Goal: Task Accomplishment & Management: Manage account settings

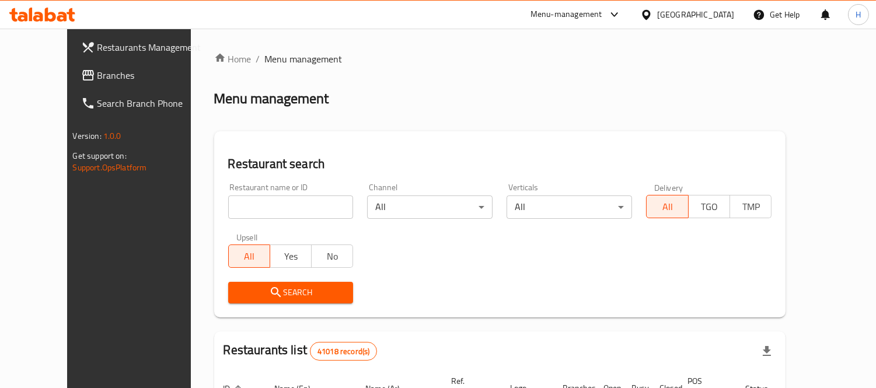
click at [97, 77] on span "Branches" at bounding box center [150, 75] width 107 height 14
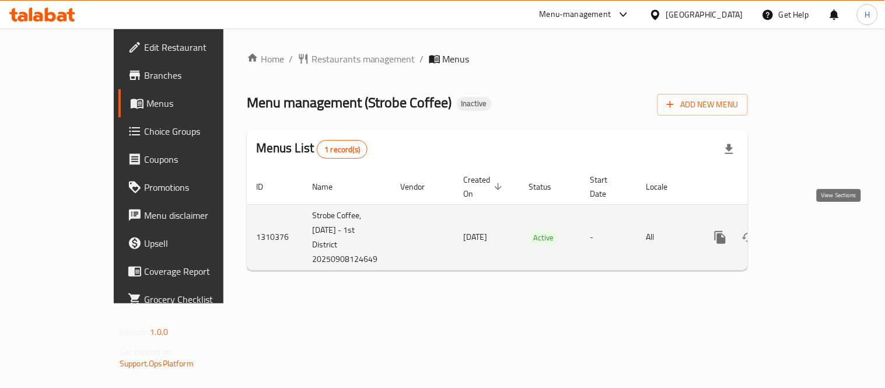
click at [811, 230] on icon "enhanced table" at bounding box center [804, 237] width 14 height 14
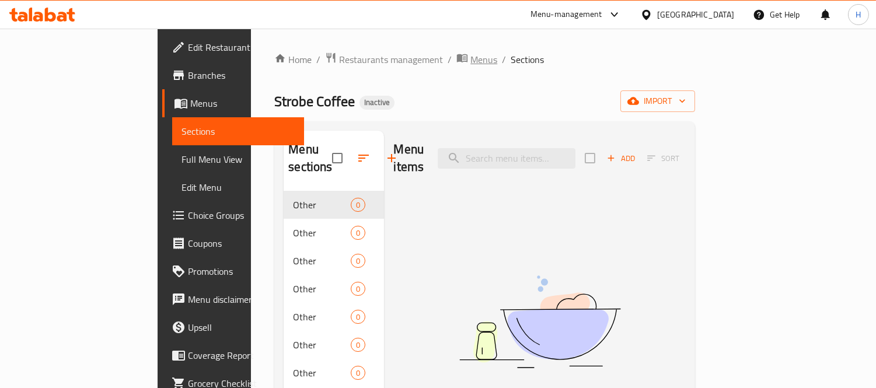
click at [470, 52] on span "Menus" at bounding box center [483, 59] width 27 height 14
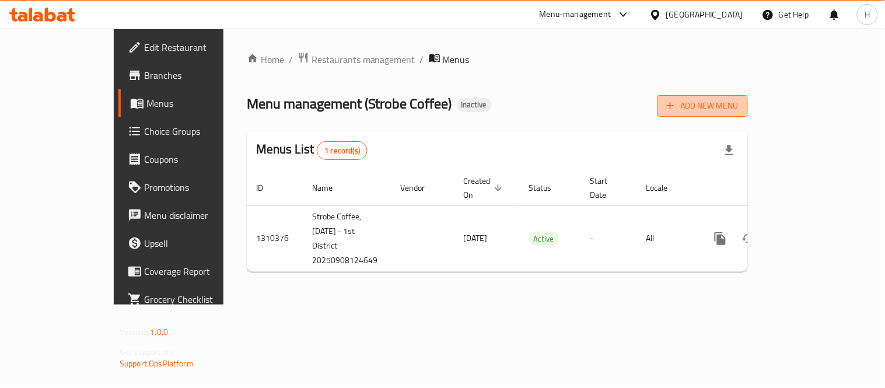
click at [748, 107] on button "Add New Menu" at bounding box center [702, 106] width 90 height 22
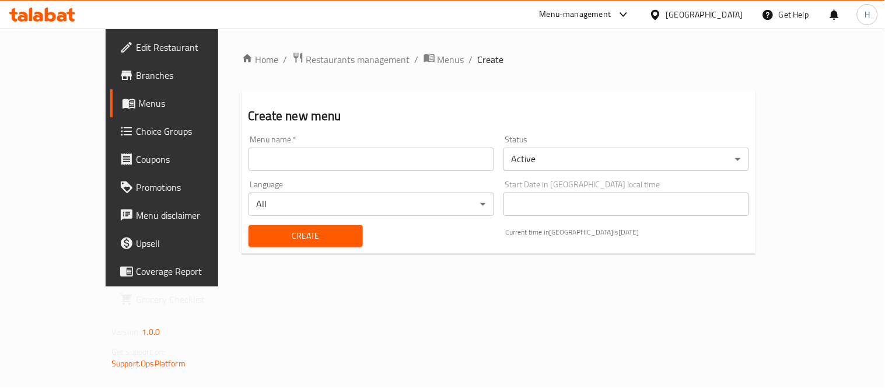
click at [289, 149] on input "text" at bounding box center [371, 159] width 246 height 23
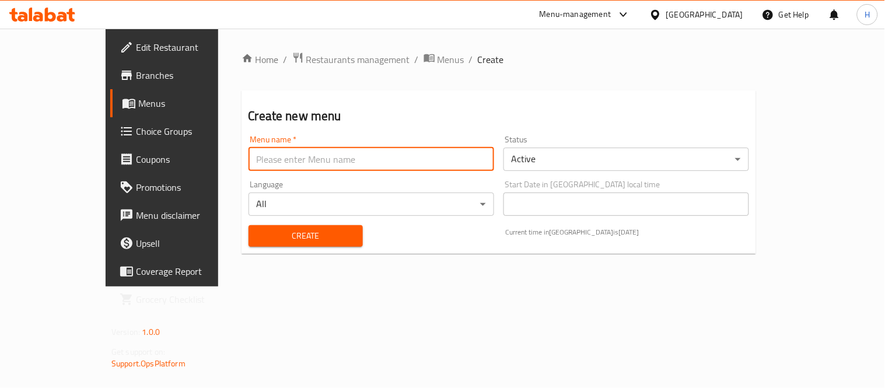
type input "Menu"
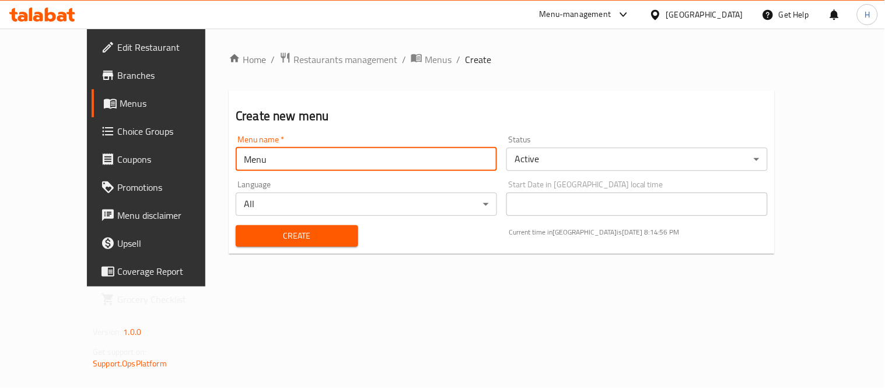
click at [269, 226] on button "Create" at bounding box center [297, 236] width 122 height 22
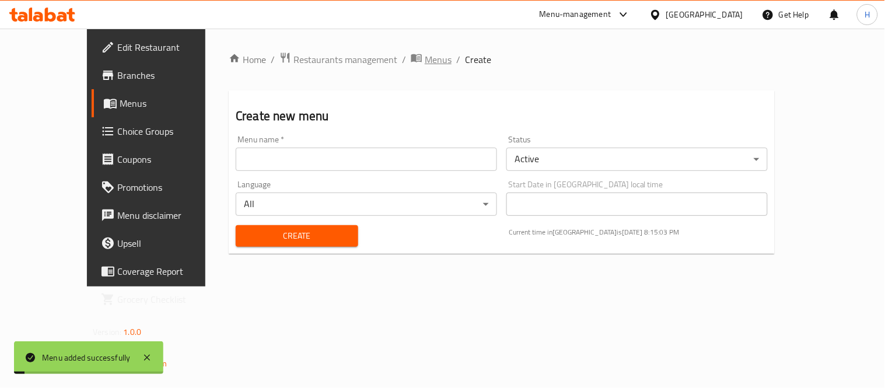
click at [425, 59] on span "Menus" at bounding box center [438, 59] width 27 height 14
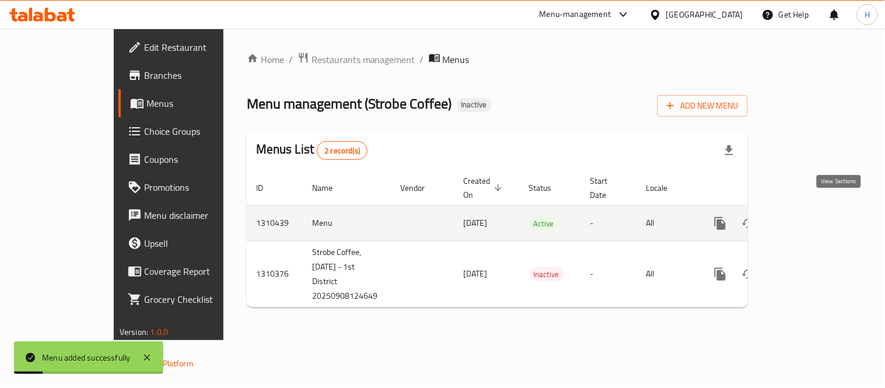
click at [811, 216] on icon "enhanced table" at bounding box center [804, 223] width 14 height 14
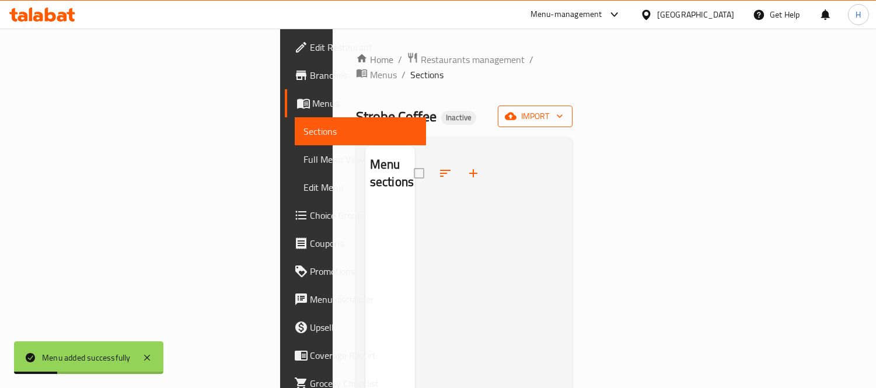
click at [516, 110] on icon "button" at bounding box center [511, 116] width 12 height 12
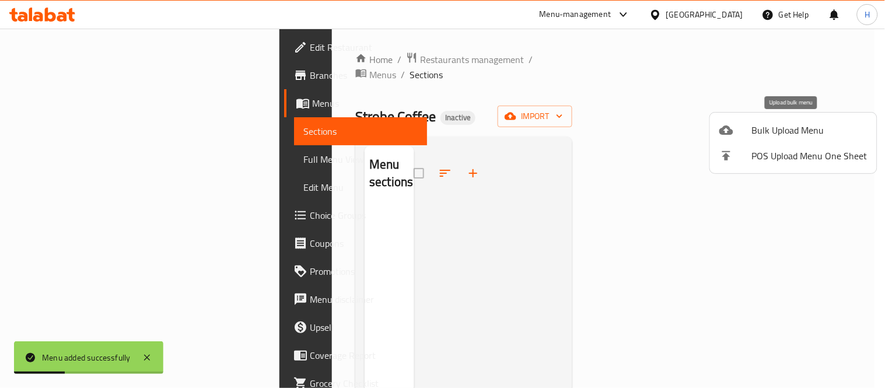
click at [786, 125] on span "Bulk Upload Menu" at bounding box center [809, 130] width 115 height 14
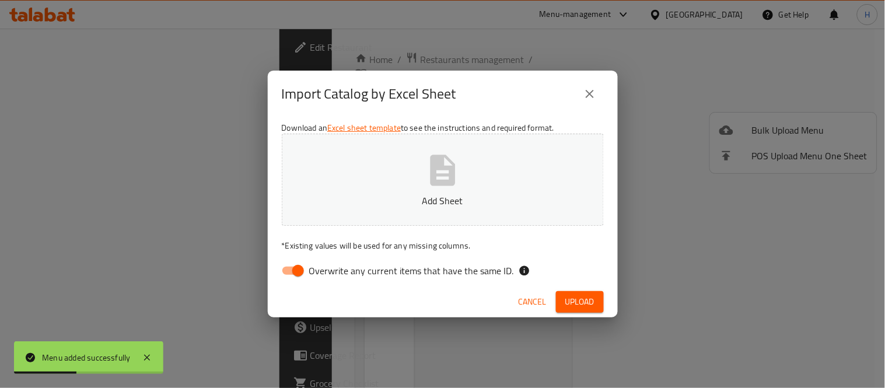
click at [429, 264] on span "Overwrite any current items that have the same ID." at bounding box center [411, 271] width 205 height 14
click at [331, 264] on input "Overwrite any current items that have the same ID." at bounding box center [298, 271] width 66 height 22
checkbox input "false"
drag, startPoint x: 575, startPoint y: 304, endPoint x: 562, endPoint y: 267, distance: 39.5
click at [575, 303] on span "Upload" at bounding box center [579, 302] width 29 height 15
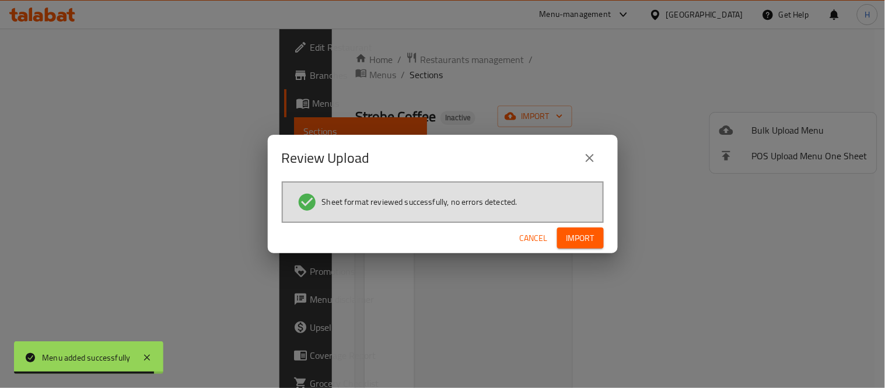
click at [573, 232] on span "Import" at bounding box center [580, 238] width 28 height 15
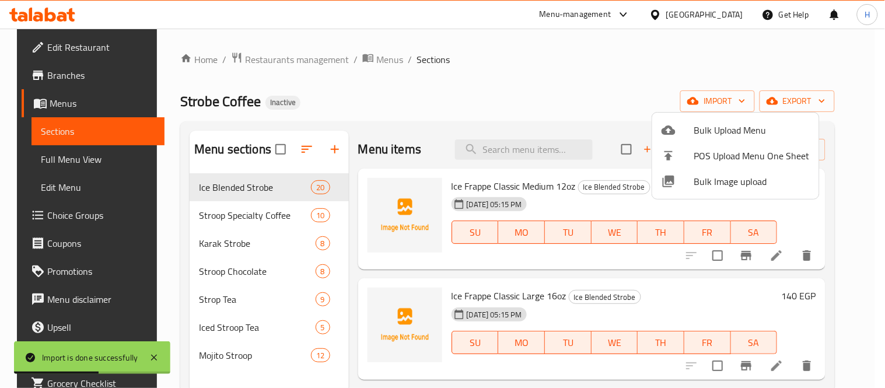
click at [411, 118] on div at bounding box center [442, 194] width 885 height 388
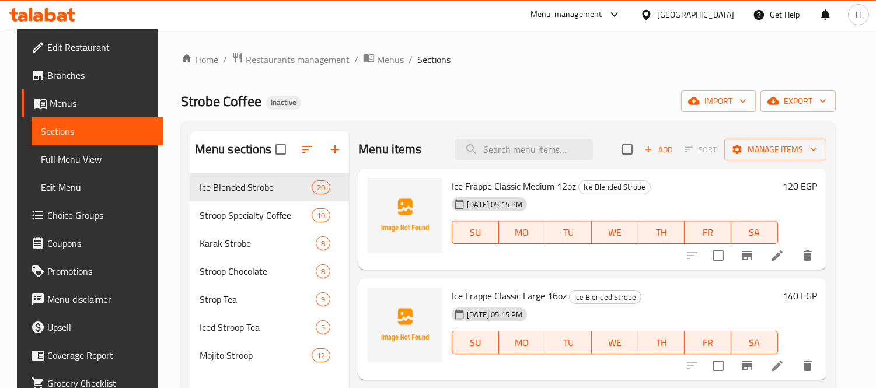
click at [60, 159] on span "Full Menu View" at bounding box center [97, 159] width 113 height 14
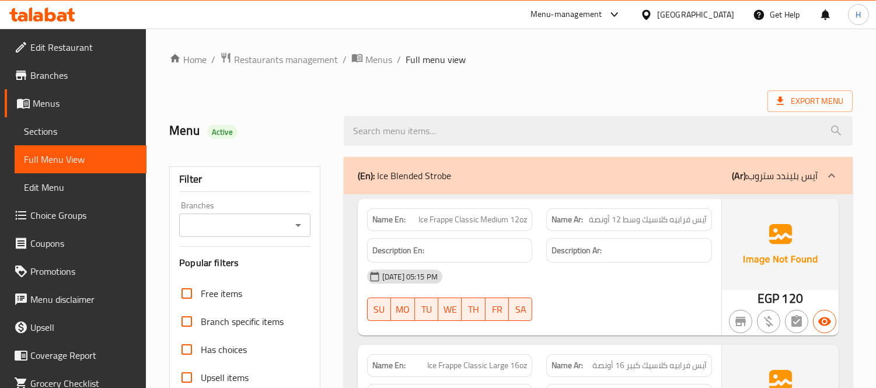
click at [549, 258] on div "Description Ar:" at bounding box center [629, 250] width 166 height 25
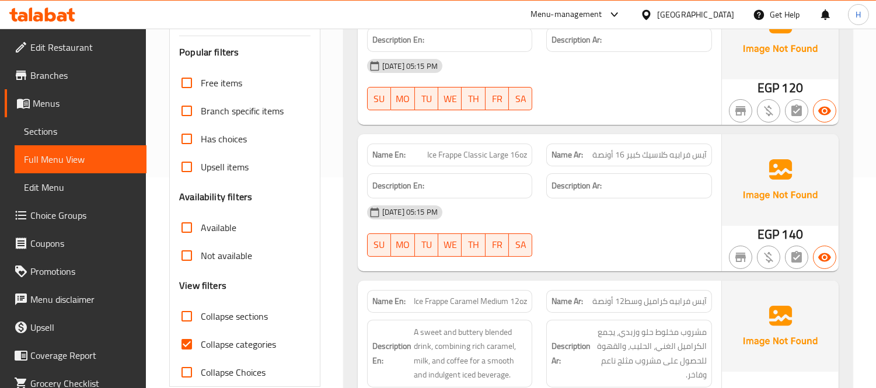
scroll to position [65, 0]
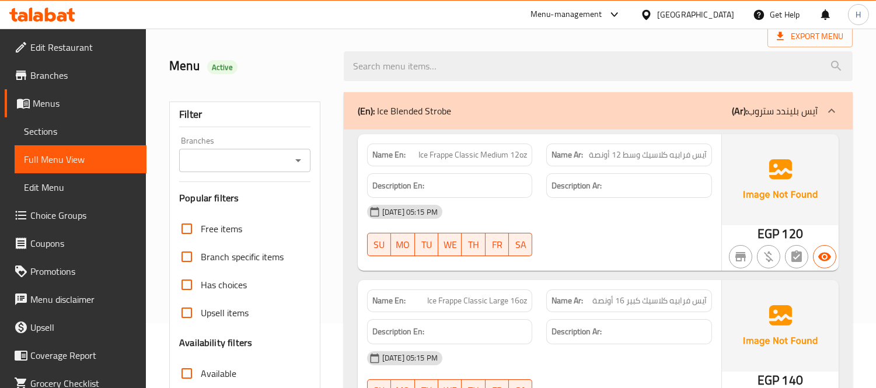
click at [540, 198] on div "08-09-2025 05:15 PM" at bounding box center [539, 212] width 359 height 28
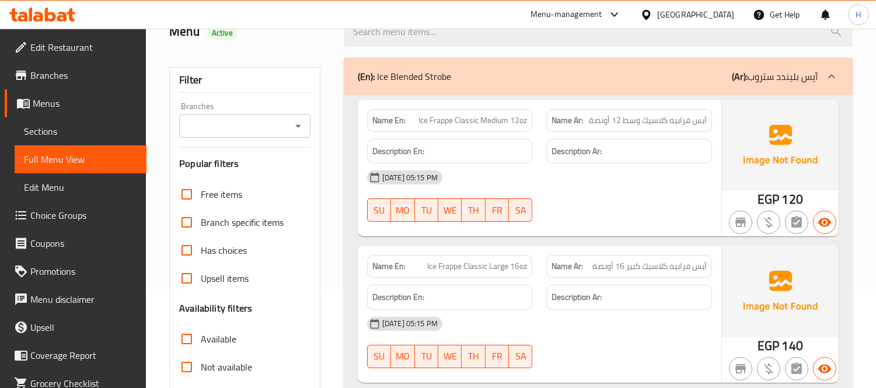
scroll to position [86, 0]
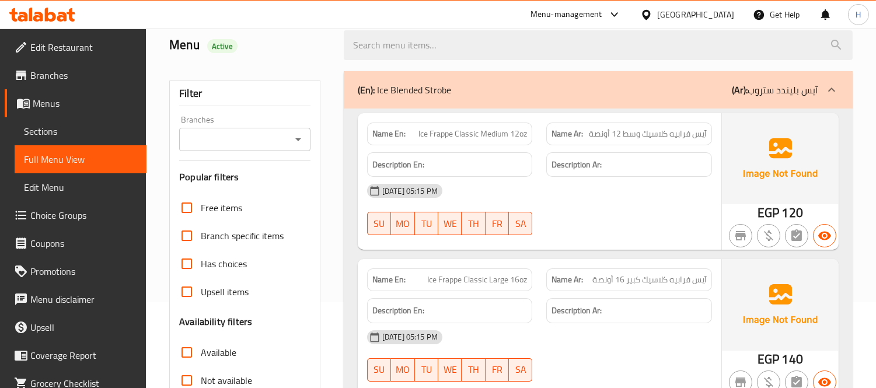
click at [535, 127] on div "Name En: Ice Frappe Classic Medium 12oz" at bounding box center [450, 133] width 180 height 37
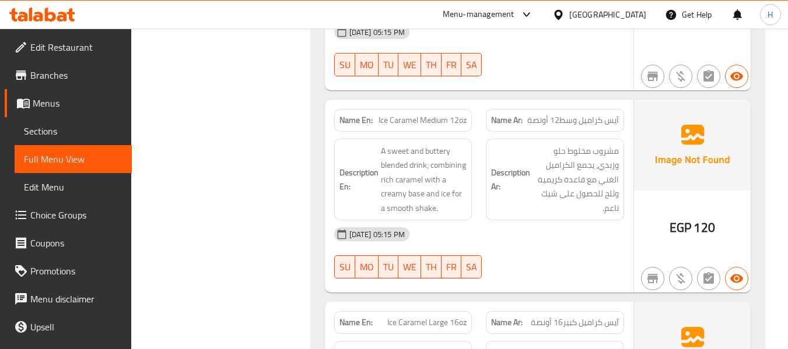
scroll to position [1700, 0]
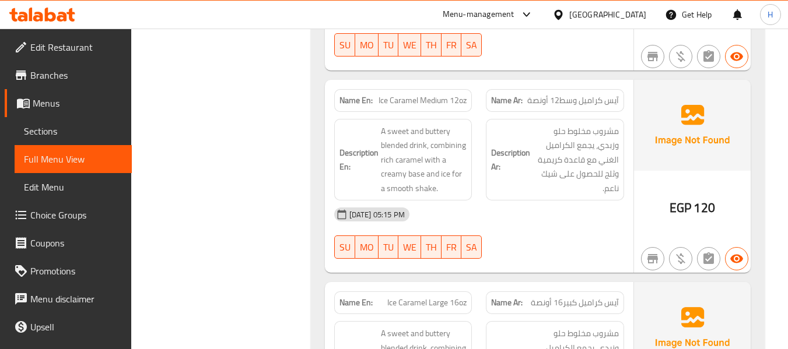
click at [488, 155] on div "Description Ar: مشروب مخلوط حلو وزبدي، يجمع الكراميل الغني مع قاعدة كريمية وثلج…" at bounding box center [555, 160] width 138 height 82
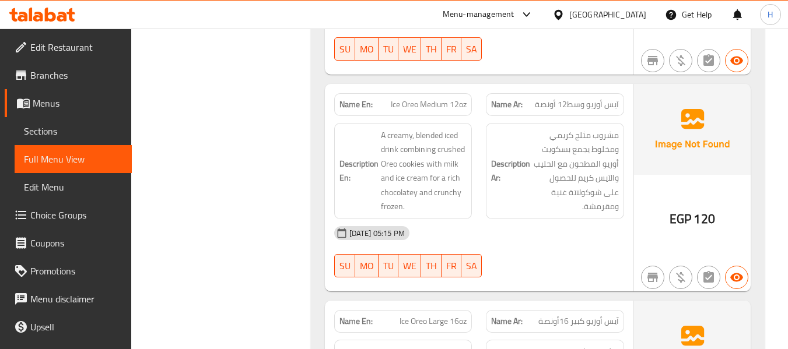
scroll to position [3858, 0]
click at [428, 99] on div "Name En: Ice Oreo Medium 12oz" at bounding box center [403, 104] width 138 height 23
click at [436, 98] on span "Ice Oreo Medium 12oz" at bounding box center [429, 104] width 76 height 12
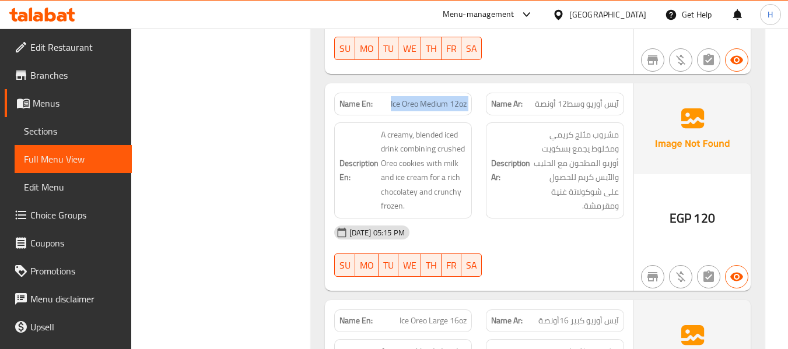
copy span "Ice Oreo Medium 12oz"
click at [430, 98] on span "Ice Oreo Medium 12oz" at bounding box center [429, 104] width 76 height 12
click at [566, 98] on span "آيس أوريو وسط12 أونصة" at bounding box center [577, 104] width 84 height 12
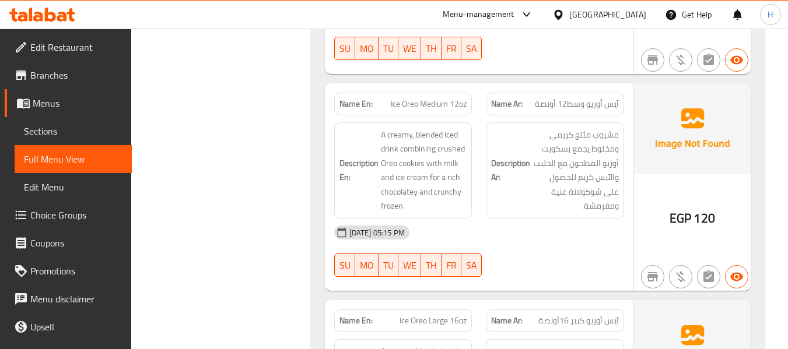
click at [429, 315] on span "Ice Oreo Large 16oz" at bounding box center [433, 321] width 67 height 12
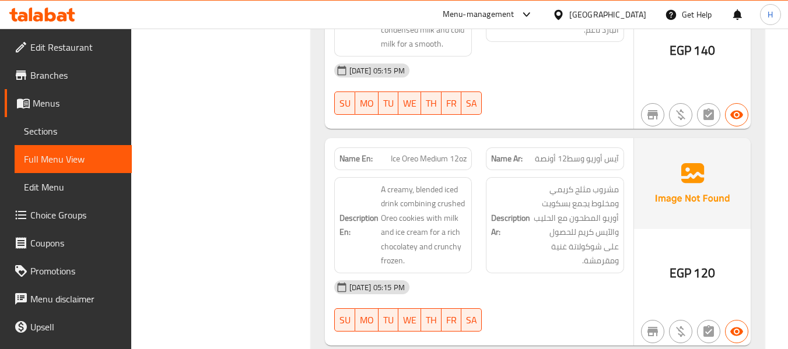
scroll to position [3800, 0]
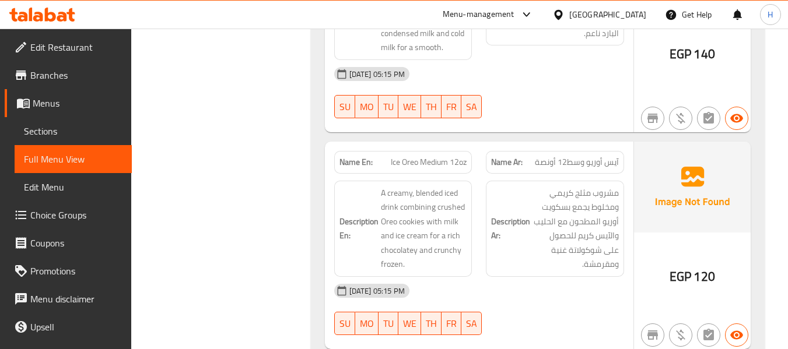
click at [421, 156] on span "Ice Oreo Medium 12oz" at bounding box center [429, 162] width 76 height 12
copy span "Ice Oreo Medium 12oz"
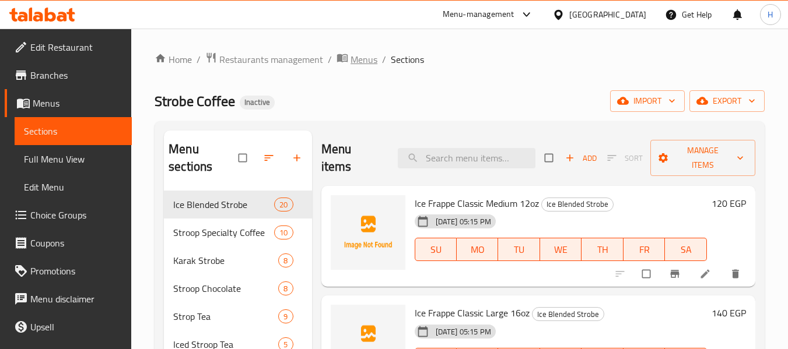
click at [362, 56] on span "Menus" at bounding box center [364, 59] width 27 height 14
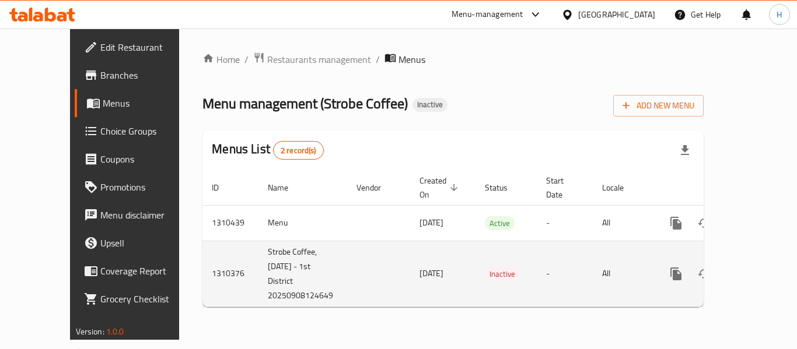
click at [753, 267] on icon "enhanced table" at bounding box center [760, 274] width 14 height 14
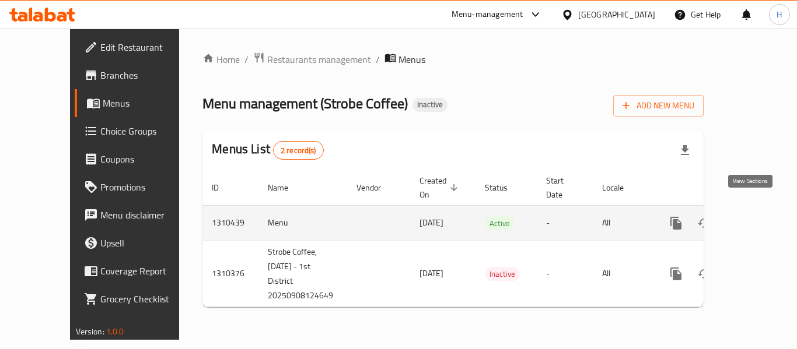
click at [753, 216] on icon "enhanced table" at bounding box center [760, 223] width 14 height 14
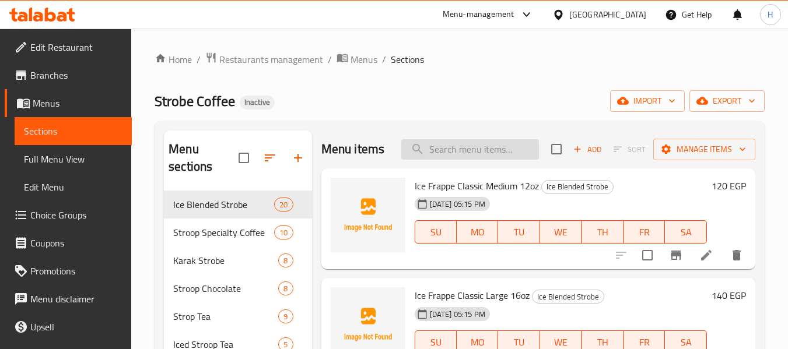
click at [449, 154] on input "search" at bounding box center [470, 149] width 138 height 20
paste input "Ice Oreo Medium 12oz"
type input "I"
paste input "Ice Oreo Medium 12oz"
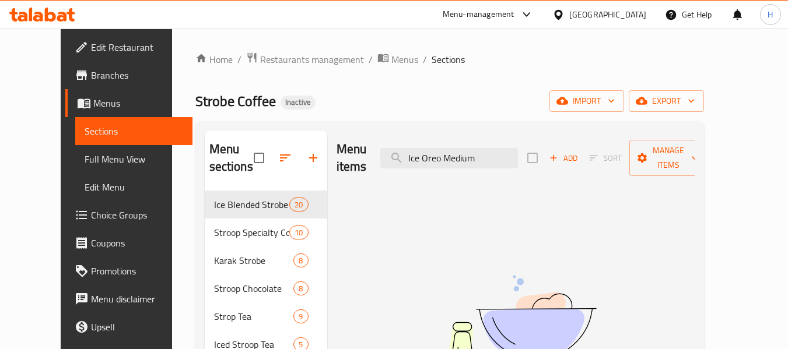
type input "Ice Oreo Medium"
click at [488, 148] on input "Ice Oreo Medium" at bounding box center [449, 158] width 138 height 20
drag, startPoint x: 474, startPoint y: 110, endPoint x: 457, endPoint y: 69, distance: 44.7
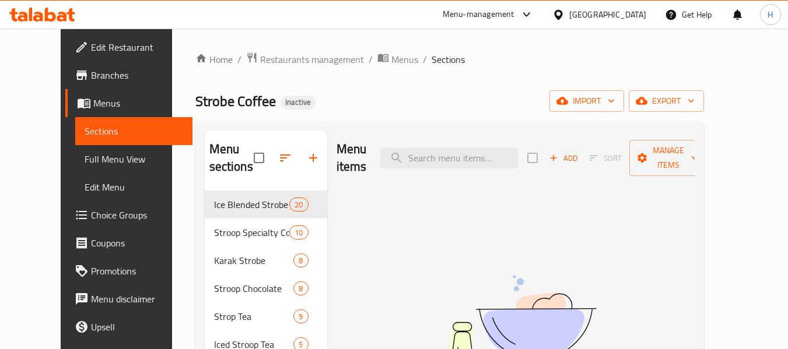
click at [471, 105] on div "Strobe Coffee Inactive import export" at bounding box center [449, 101] width 509 height 22
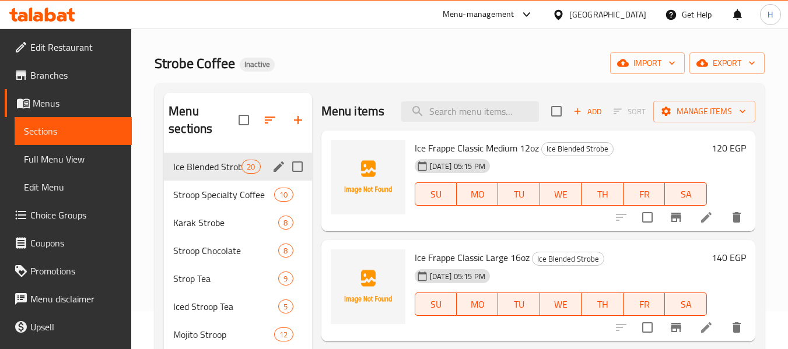
scroll to position [58, 0]
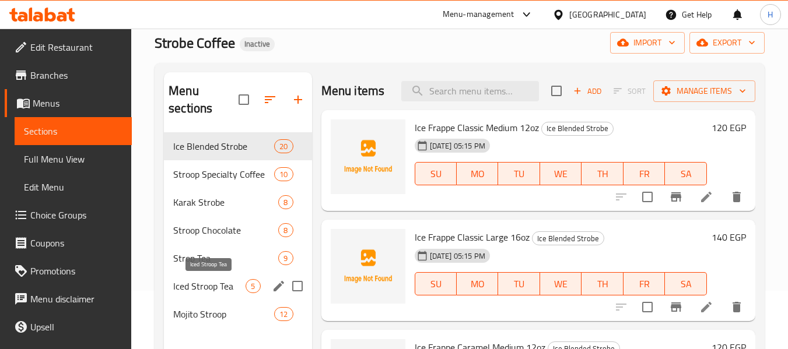
click at [194, 287] on span "Iced Stroop Tea" at bounding box center [209, 286] width 72 height 14
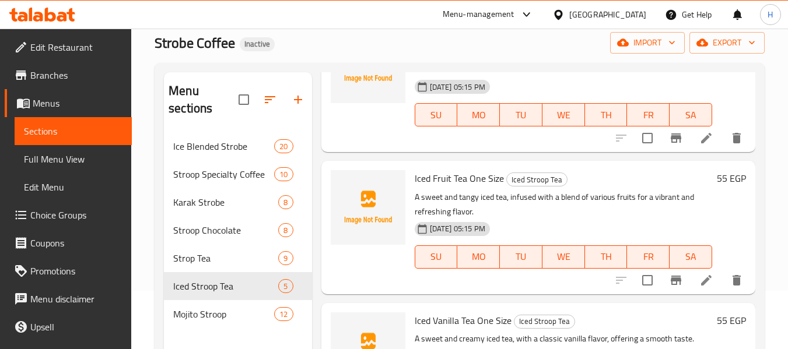
scroll to position [393, 0]
click at [181, 153] on span "Ice Blended Strobe" at bounding box center [207, 146] width 68 height 14
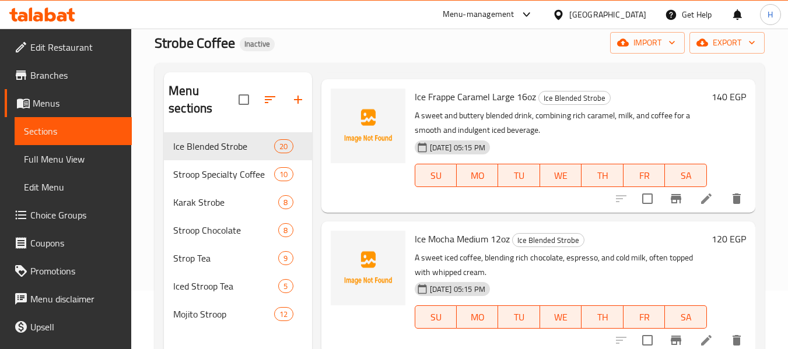
click at [603, 184] on span "TH" at bounding box center [602, 175] width 33 height 17
type button "4"
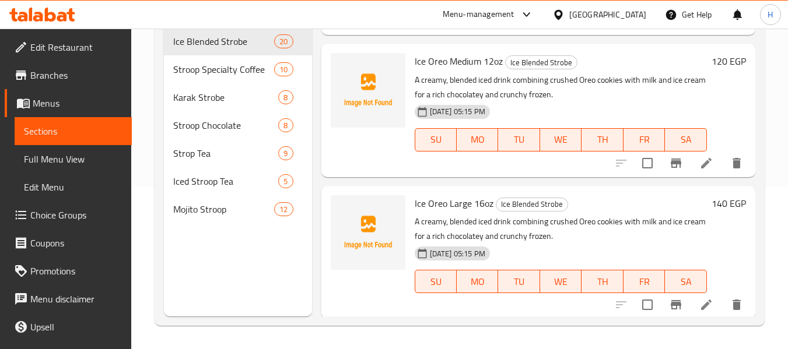
scroll to position [2473, 0]
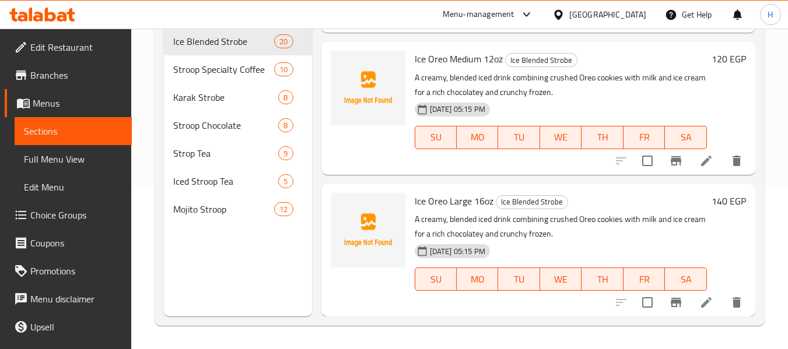
click at [315, 92] on div "Menu items Add Sort Manage items Ice Frappe Classic Medium 12oz Ice Blended Str…" at bounding box center [533, 141] width 443 height 349
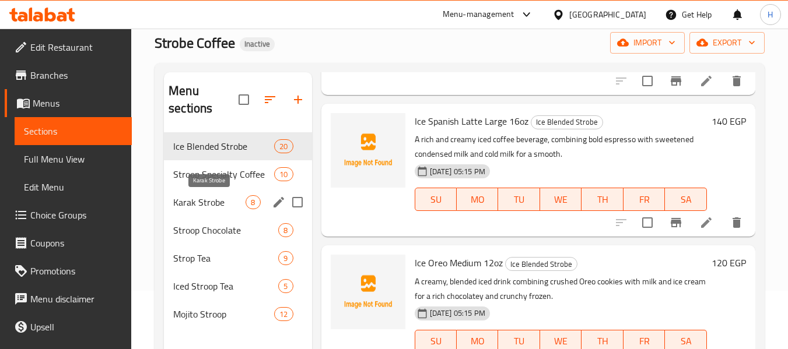
scroll to position [47, 0]
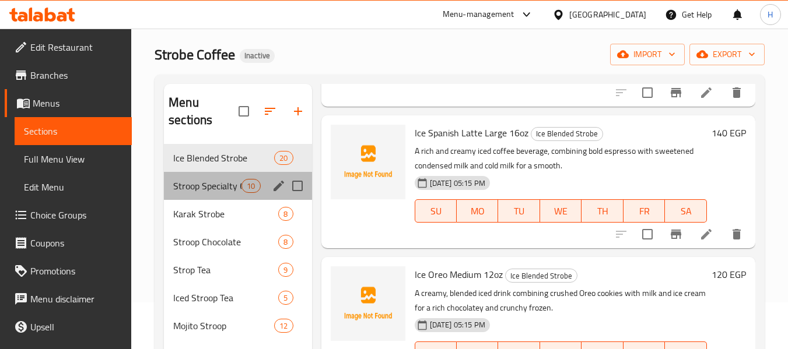
click at [205, 178] on div "Stroop Specialty Coffee 10" at bounding box center [238, 186] width 148 height 28
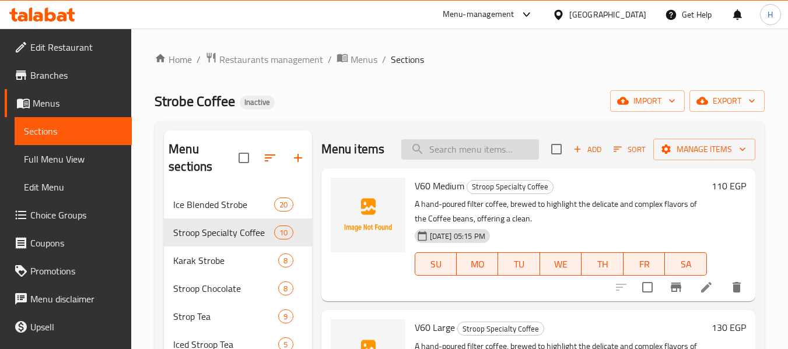
click at [513, 160] on input "search" at bounding box center [470, 149] width 138 height 20
paste input "V60 Medium"
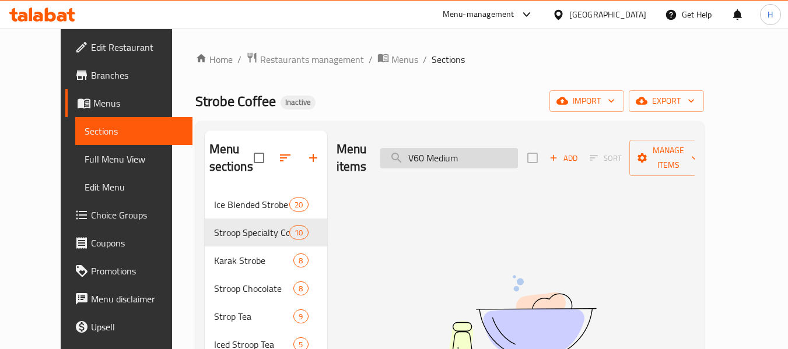
click at [464, 151] on input "V60 Medium" at bounding box center [449, 158] width 138 height 20
type input "V60"
click at [470, 148] on input "V60" at bounding box center [449, 158] width 138 height 20
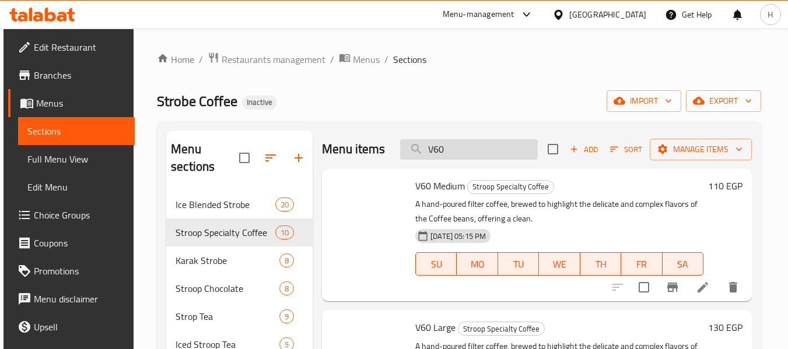
click at [470, 148] on input "V60" at bounding box center [469, 149] width 138 height 20
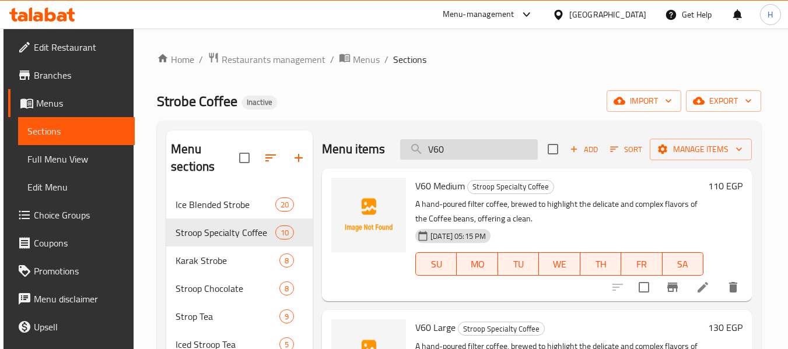
click at [470, 148] on input "V60" at bounding box center [469, 149] width 138 height 20
click at [481, 76] on div "Home / Restaurants management / Menus / Sections Strobe Coffee Inactive import …" at bounding box center [459, 270] width 604 height 437
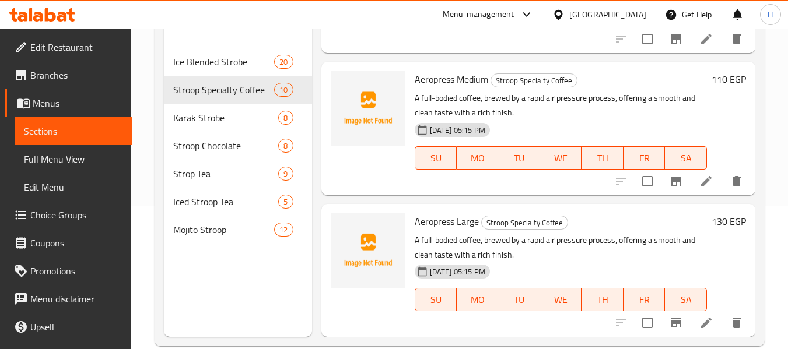
scroll to position [163, 0]
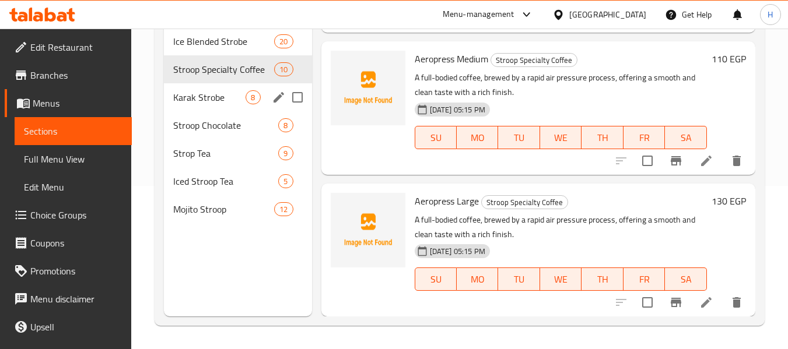
click at [211, 96] on span "Karak Strobe" at bounding box center [209, 97] width 72 height 14
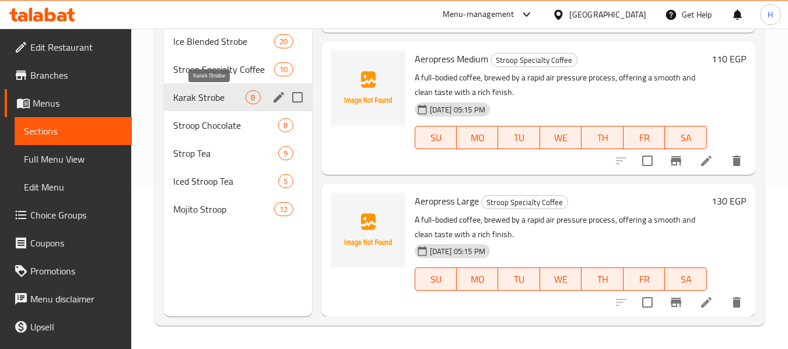
scroll to position [834, 0]
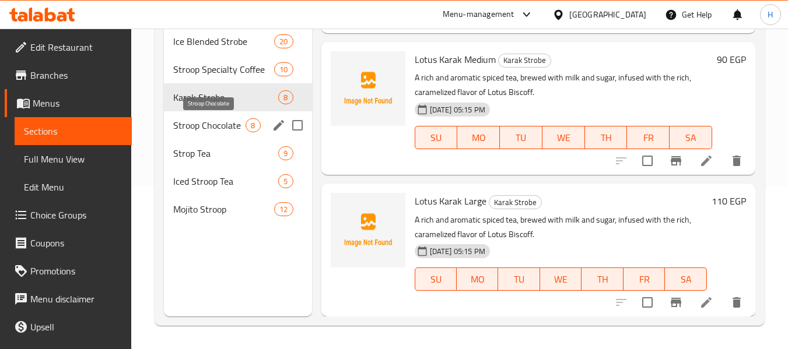
click at [203, 124] on span "Stroop Chocolate" at bounding box center [209, 125] width 72 height 14
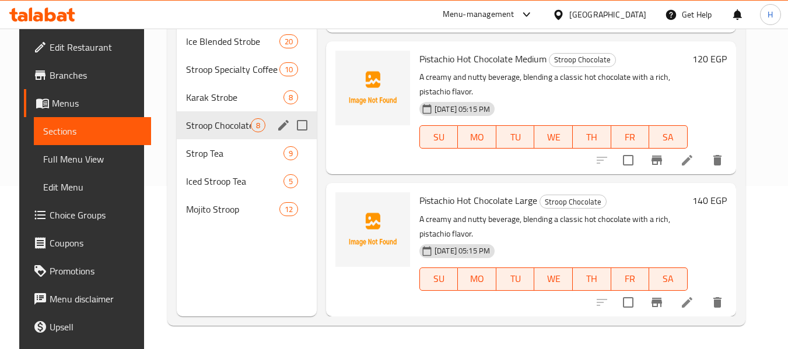
scroll to position [769, 0]
click at [186, 147] on span "Strop Tea" at bounding box center [218, 153] width 64 height 14
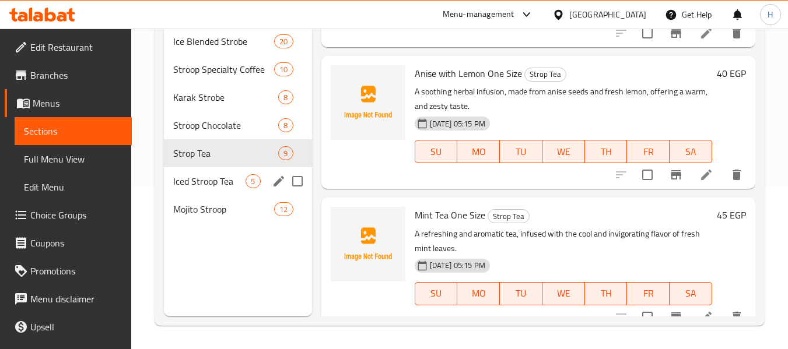
click at [199, 184] on span "Iced Stroop Tea" at bounding box center [209, 181] width 72 height 14
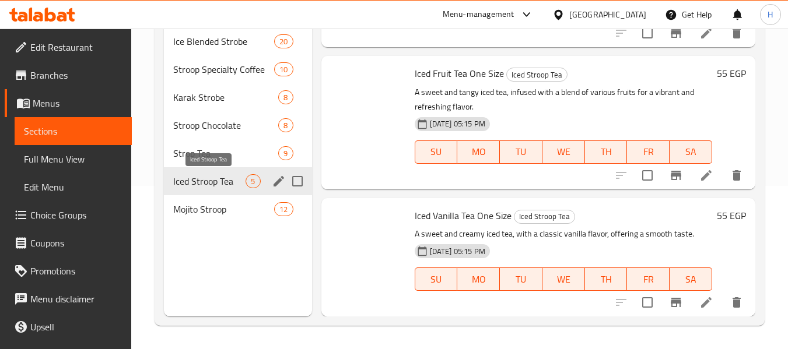
scroll to position [393, 0]
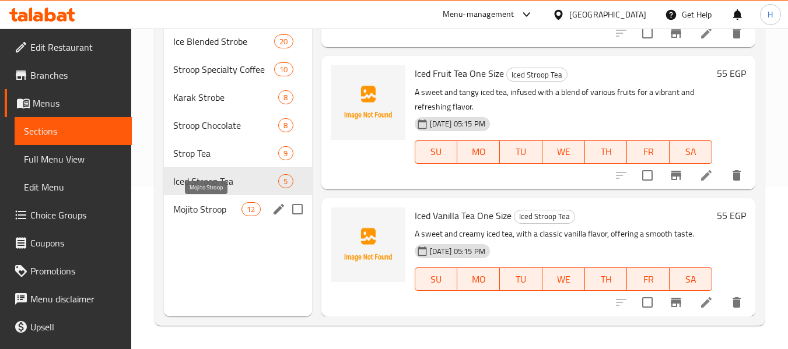
click at [207, 213] on span "Mojito Stroop" at bounding box center [207, 209] width 68 height 14
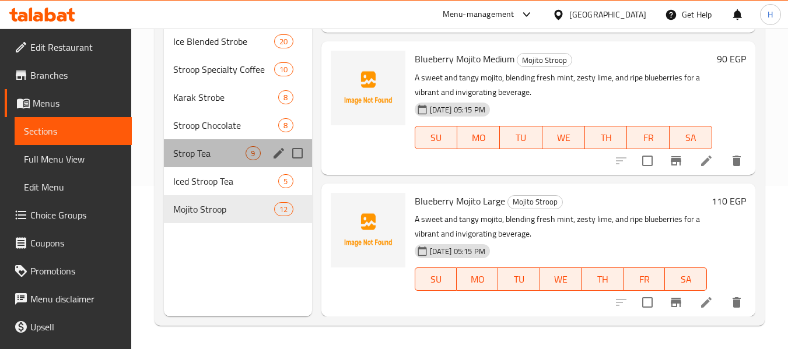
click at [201, 144] on div "Strop Tea 9" at bounding box center [238, 153] width 148 height 28
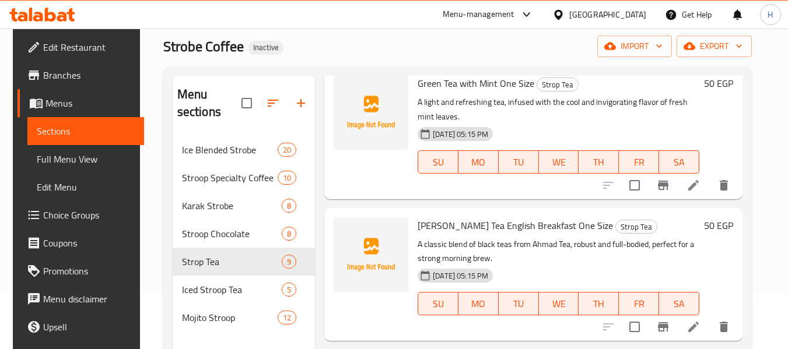
scroll to position [163, 0]
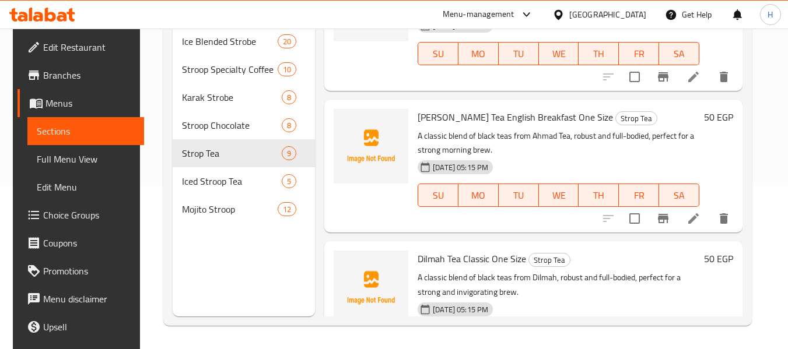
click at [542, 145] on p "A classic blend of black teas from Ahmad Tea, robust and full-bodied, perfect f…" at bounding box center [559, 143] width 282 height 29
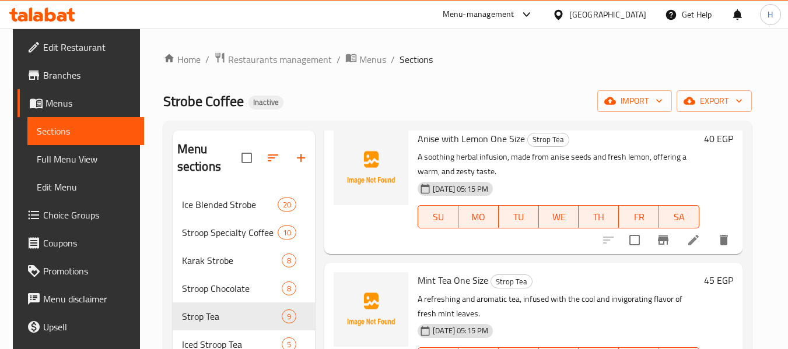
scroll to position [827, 0]
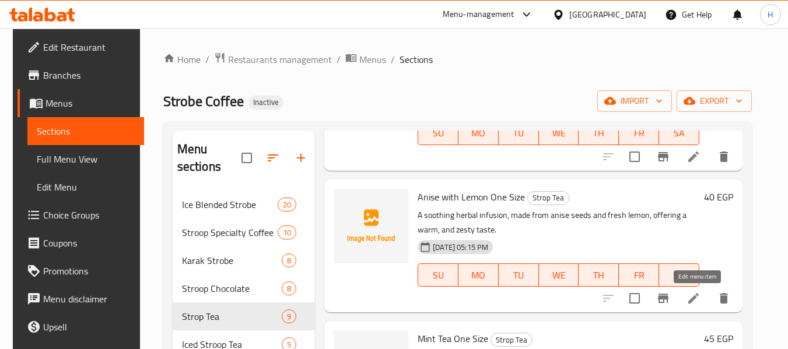
click at [693, 295] on icon at bounding box center [694, 299] width 14 height 14
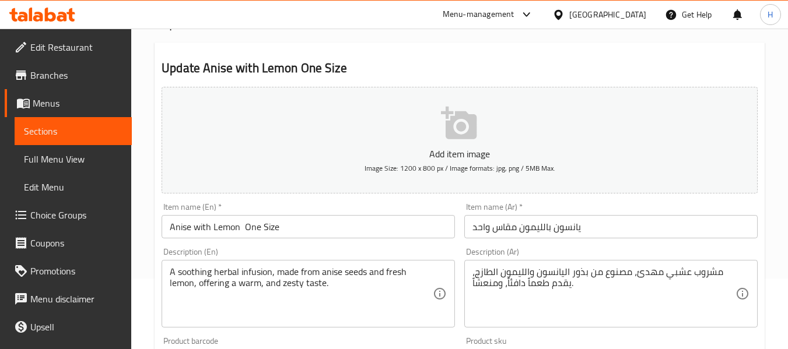
scroll to position [117, 0]
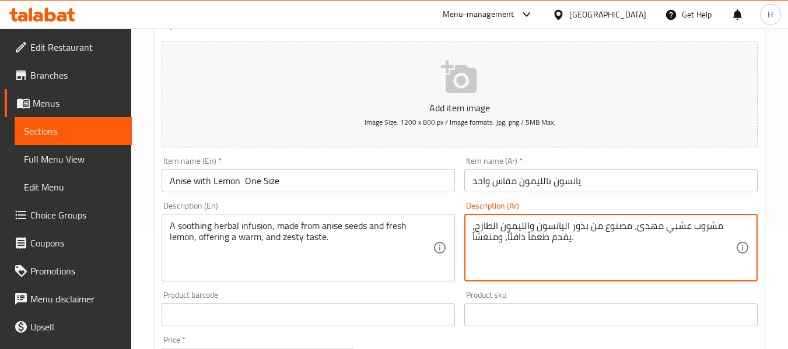
click at [523, 233] on textarea "مشروب عشبي مهدئ، مصنوع من بذور اليانسون والليمون الطازج، يقدم طعماً دافئاً، ومن…" at bounding box center [603, 247] width 263 height 55
drag, startPoint x: 521, startPoint y: 235, endPoint x: 497, endPoint y: 236, distance: 23.9
click at [498, 236] on textarea "مشروب عشبي مهدئ، مصنوع من بذور اليانسون والليمون الطازج، يقدم طعماً دافئاً، ومن…" at bounding box center [603, 247] width 263 height 55
click at [497, 236] on textarea "مشروب عشبي مهدئ، مصنوع من بذور اليانسون والليمون الطازج، يقدم طعماً دافئاً، ومن…" at bounding box center [603, 247] width 263 height 55
click at [495, 239] on textarea "مشروب عشبي مهدئ، مصنوع من بذور اليانسون والليمون الطازج، يقدم طعماً دافئاً، ومن…" at bounding box center [603, 247] width 263 height 55
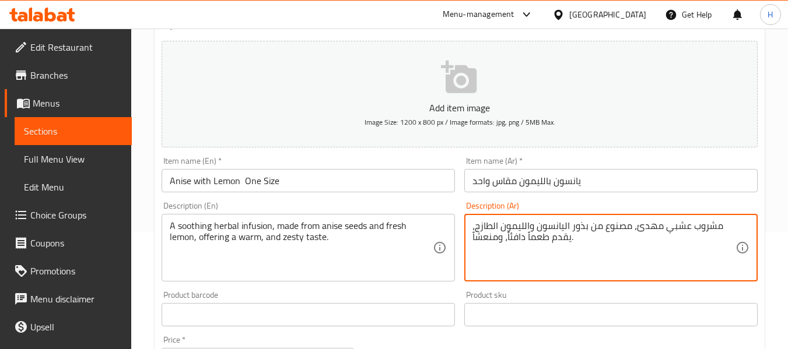
drag, startPoint x: 493, startPoint y: 239, endPoint x: 541, endPoint y: 252, distance: 49.1
click at [541, 252] on textarea "مشروب عشبي مهدئ، مصنوع من بذور اليانسون والليمون الطازج، يقدم طعماً دافئاً، ومن…" at bounding box center [603, 247] width 263 height 55
click at [541, 253] on textarea "مشروب عشبي مهدئ، مصنوع من بذور اليانسون والليمون الطازج، يقدم طعماً دافئاً، ومن…" at bounding box center [603, 247] width 263 height 55
click at [640, 263] on textarea "مشروب عشبي مهدئ، مصنوع من بذور اليانسون والليمون الطازج، يقدم طعماً دافئاً، ومن…" at bounding box center [603, 247] width 263 height 55
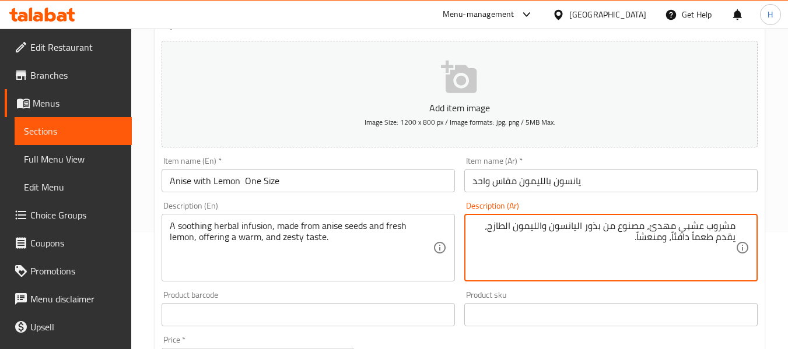
click at [655, 239] on textarea "مشروب عشبي مهدئ، مصنوع من بذور اليانسون والليمون الطازج، يقدم طعماً دافئاً، ومن…" at bounding box center [603, 247] width 263 height 55
click at [654, 239] on textarea "مشروب عشبي مهدئ، مصنوع من بذور اليانسون والليمون الطازج، يقدم طعماً دافئاً، زيت…" at bounding box center [603, 247] width 263 height 55
type textarea "مشروب عشبي مهدئ، مصنوع من بذور اليانسون والليمون الطازج، يقدم طعماً دافئاً، زيس…"
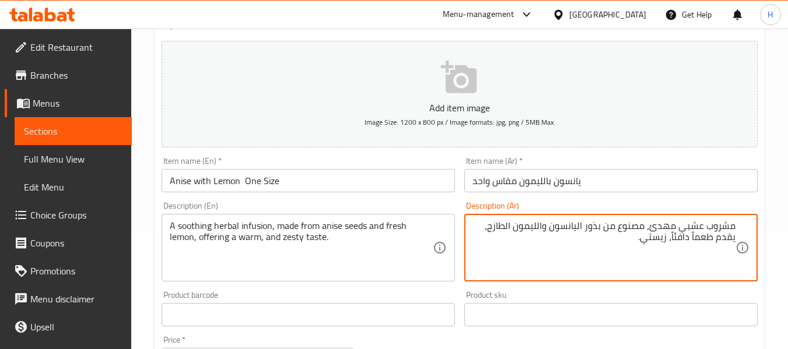
click at [319, 173] on input "Anise with Lemon One Size" at bounding box center [308, 180] width 293 height 23
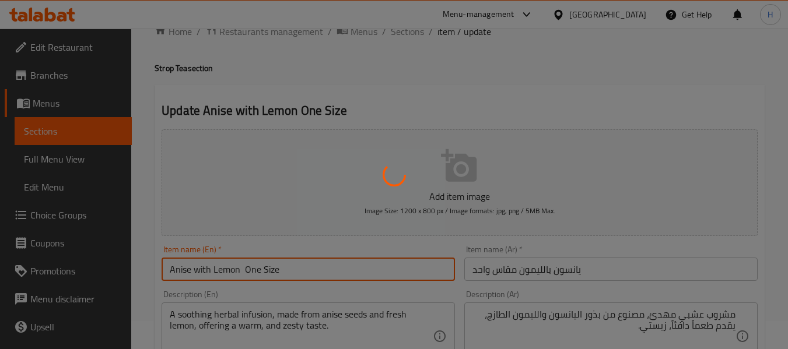
scroll to position [0, 0]
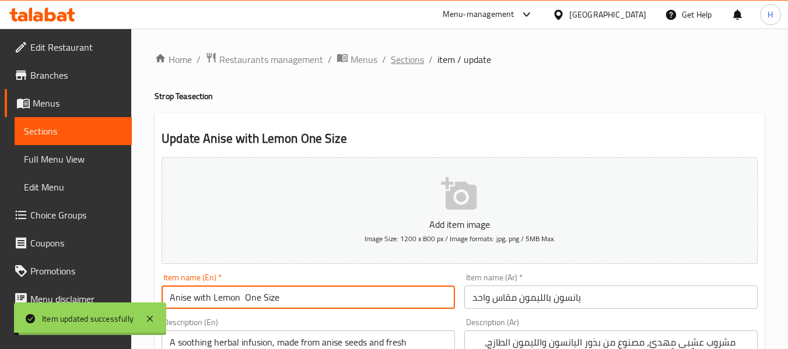
click at [403, 62] on span "Sections" at bounding box center [407, 59] width 33 height 14
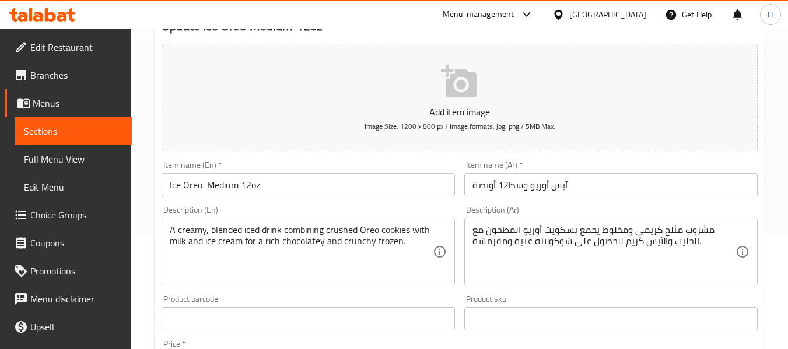
scroll to position [117, 0]
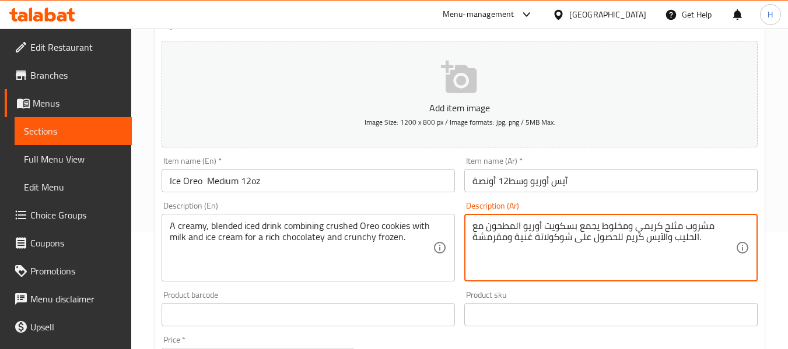
click at [559, 227] on textarea "مشروب مثلج كريمي ومخلوط يجمع بسكويت أوريو المطحون مع الحليب والآيس كريم للحصول …" at bounding box center [603, 247] width 263 height 55
click at [587, 226] on textarea "مشروب مثلج كريمي ومخلوط يجمع كوكيز أوريو المطحون مع الحليب والآيس كريم للحصول ع…" at bounding box center [603, 247] width 263 height 55
type textarea "مشروب مثلج كريمي ومخلوط يجمع كوكيز أوريو المطحون مع الحليب والآيس كريم للحصول ع…"
click at [398, 207] on div "Description (En) A creamy, blended iced drink combining crushed Oreo cookies wi…" at bounding box center [308, 242] width 293 height 80
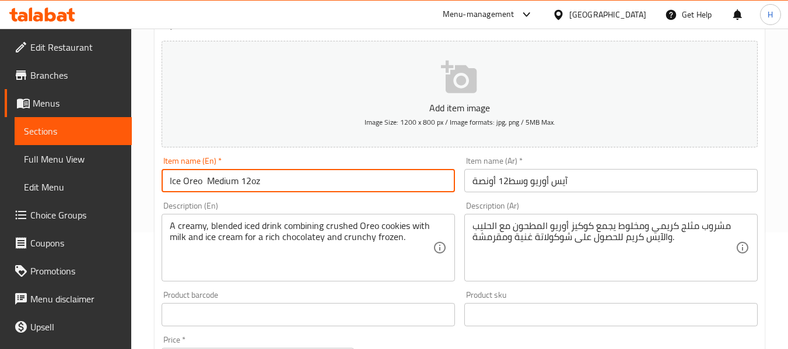
click at [407, 174] on input "Ice Oreo Medium 12oz" at bounding box center [308, 180] width 293 height 23
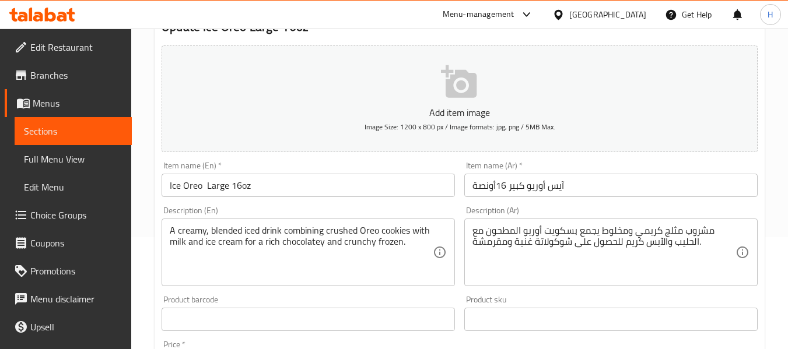
scroll to position [117, 0]
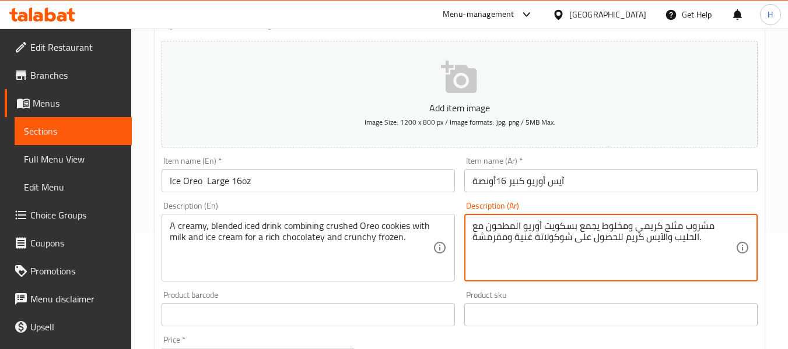
click at [562, 225] on textarea "مشروب مثلج كريمي ومخلوط يجمع بسكويت أوريو المطحون مع الحليب والآيس كريم للحصول …" at bounding box center [603, 247] width 263 height 55
paste textarea "كوكيز"
type textarea "مشروب مثلج كريمي ومخلوط يجمع كوكيز أوريو المطحون مع الحليب والآيس كريم للحصول ع…"
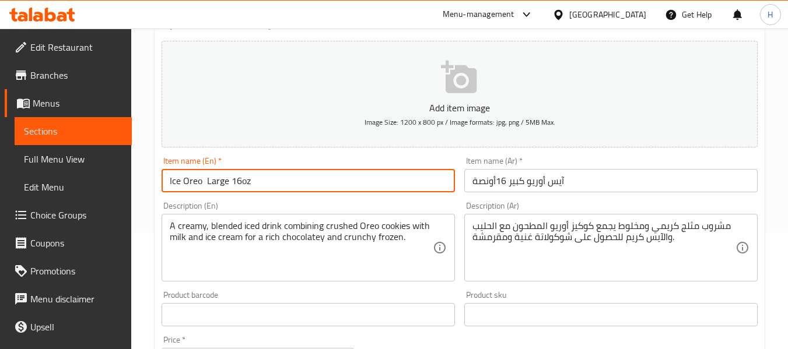
click at [334, 179] on input "Ice Oreo Large 16oz" at bounding box center [308, 180] width 293 height 23
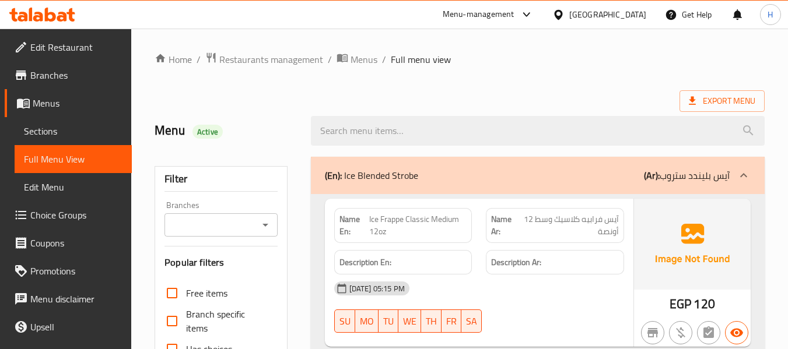
scroll to position [3775, 0]
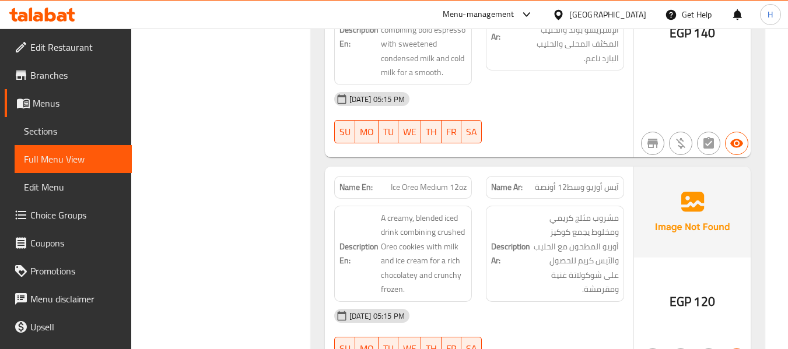
click at [468, 210] on div "Description En: A creamy, blended iced drink combining crushed Oreo cookies wit…" at bounding box center [403, 254] width 138 height 96
click at [482, 199] on div "Description Ar: مشروب مثلج كريمي ومخلوط يجمع كوكيز أوريو المطحون مع الحليب والآ…" at bounding box center [555, 254] width 152 height 110
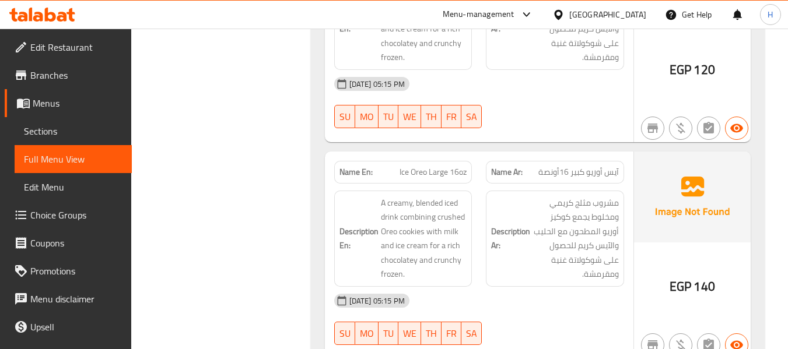
scroll to position [3833, 0]
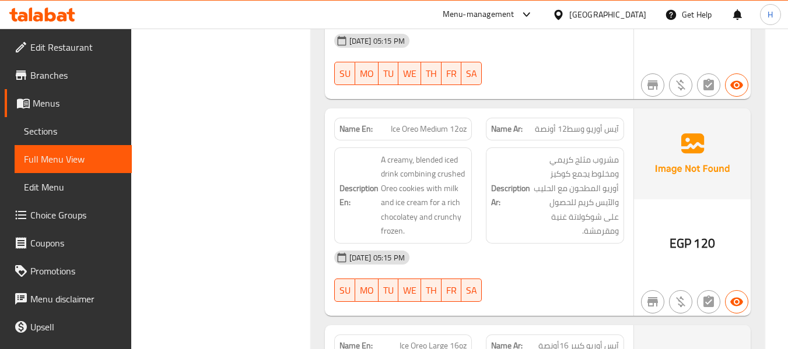
click at [430, 123] on span "Ice Oreo Medium 12oz" at bounding box center [429, 129] width 76 height 12
copy span "Ice Oreo Medium 12oz"
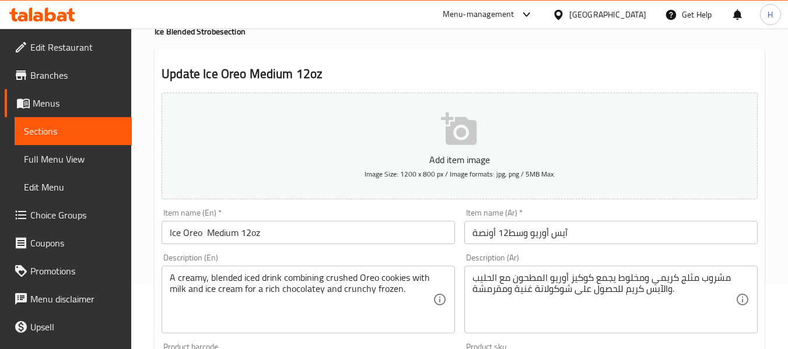
scroll to position [175, 0]
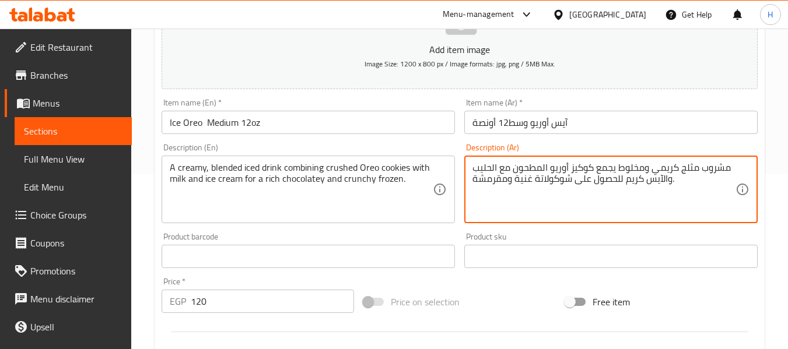
click at [499, 184] on textarea "مشروب مثلج كريمي ومخلوط يجمع كوكيز أوريو المطحون مع الحليب والآيس كريم للحصول ع…" at bounding box center [603, 189] width 263 height 55
drag, startPoint x: 499, startPoint y: 184, endPoint x: 537, endPoint y: 179, distance: 37.6
click at [460, 183] on div "Description (Ar) مشروب مثلج كريمي ومخلوط يجمع كوكيز أوريو المطحون مع الحليب وال…" at bounding box center [611, 183] width 303 height 89
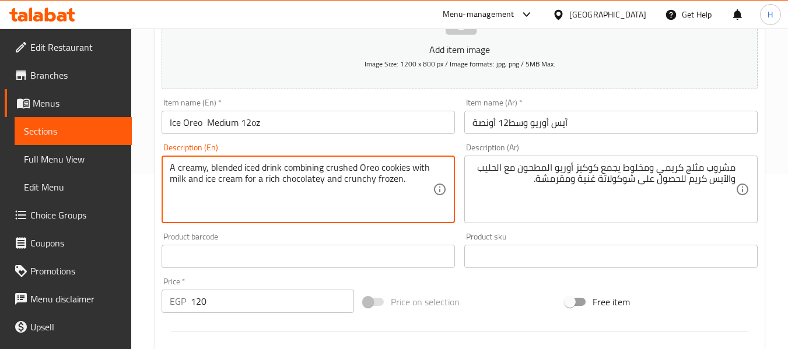
click at [391, 182] on textarea "A creamy, blended iced drink combining crushed Oreo cookies with milk and ice c…" at bounding box center [301, 189] width 263 height 55
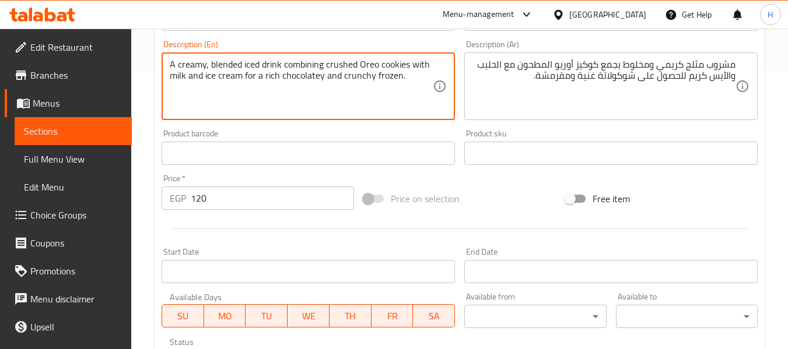
scroll to position [292, 0]
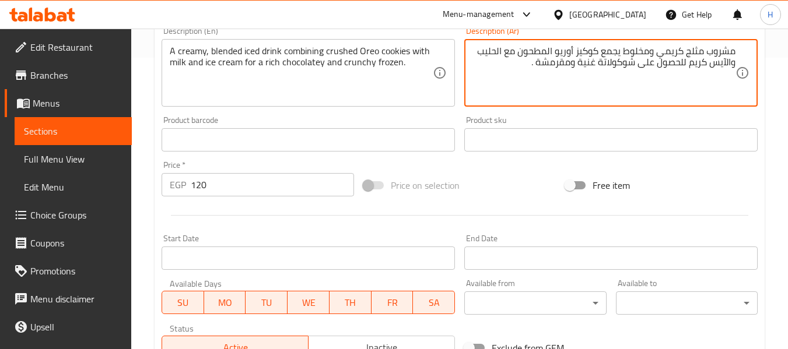
paste textarea "مجمدة"
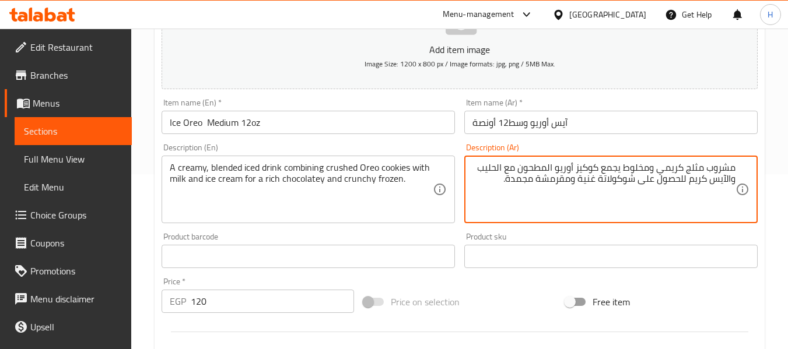
type textarea "مشروب مثلج كريمي ومخلوط يجمع كوكيز أوريو المطحون مع الحليب والآيس كريم للحصول ع…"
click at [335, 128] on input "Ice Oreo Medium 12oz" at bounding box center [308, 122] width 293 height 23
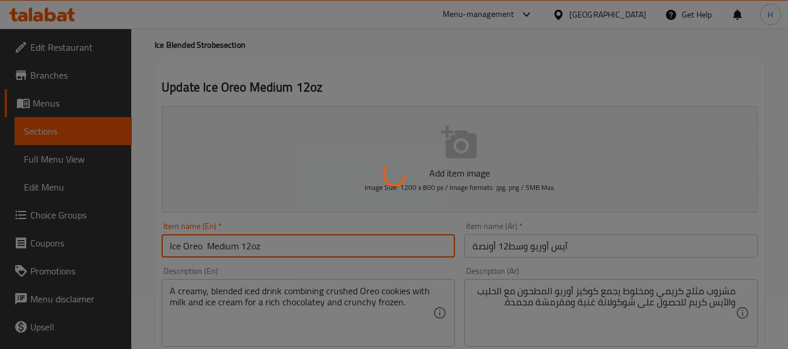
scroll to position [0, 0]
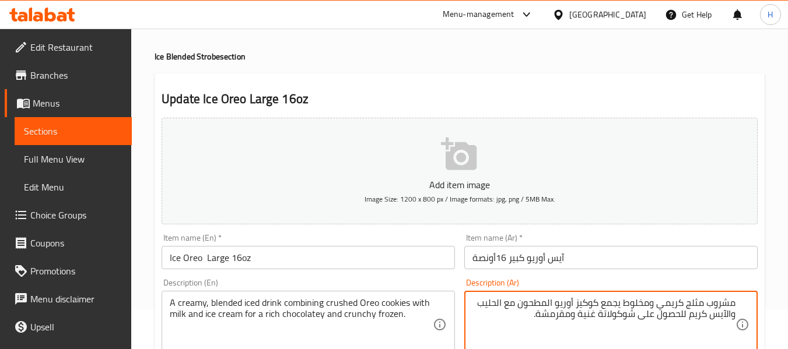
scroll to position [60, 0]
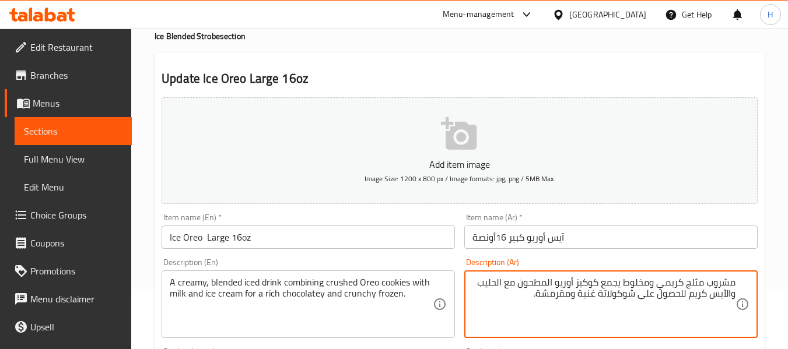
click at [534, 296] on textarea "مشروب مثلج كريمي ومخلوط يجمع كوكيز أوريو المطحون مع الحليب والآيس كريم للحصول ع…" at bounding box center [603, 304] width 263 height 55
paste textarea "مجمدة"
type textarea "مشروب مثلج كريمي ومخلوط يجمع كوكيز أوريو المطحون مع الحليب والآيس كريم للحصول ع…"
click at [412, 241] on input "Ice Oreo Large 16oz" at bounding box center [308, 237] width 293 height 23
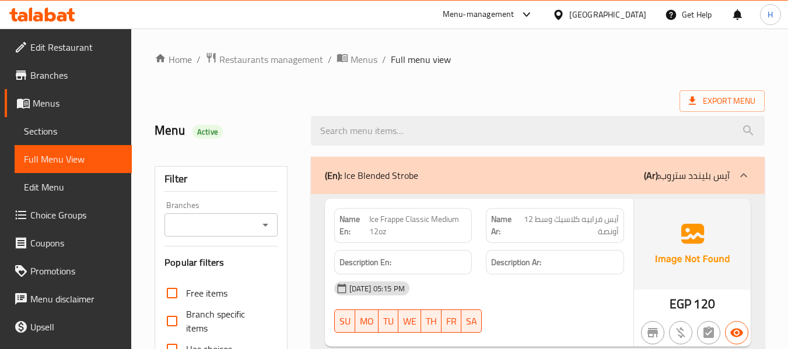
scroll to position [3775, 0]
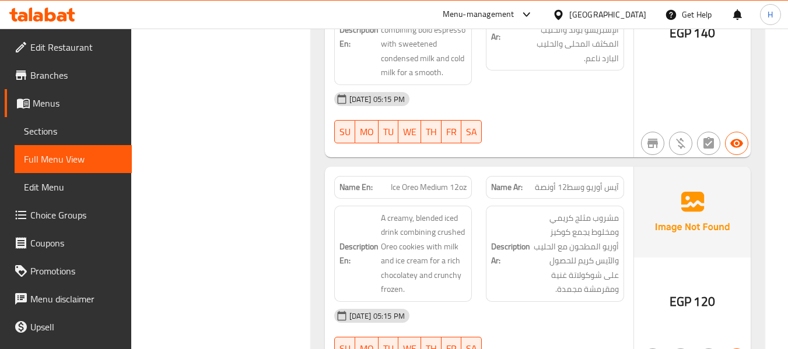
click at [483, 208] on div "Description Ar: مشروب مثلج كريمي ومخلوط يجمع كوكيز أوريو المطحون مع الحليب والآ…" at bounding box center [555, 254] width 152 height 110
click at [476, 216] on div "Description En: A creamy, blended iced drink combining crushed Oreo cookies wit…" at bounding box center [403, 254] width 152 height 110
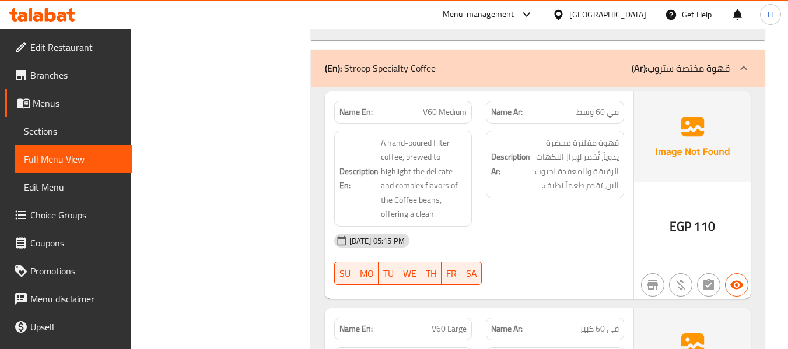
scroll to position [4358, 0]
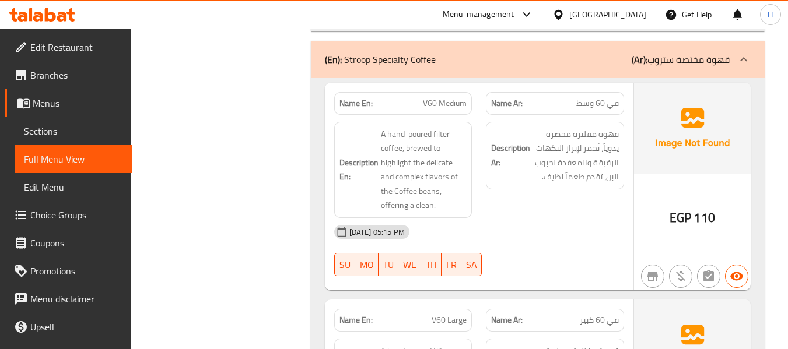
click at [478, 162] on div "Description En: A hand-poured filter coffee, brewed to highlight the delicate a…" at bounding box center [403, 170] width 152 height 110
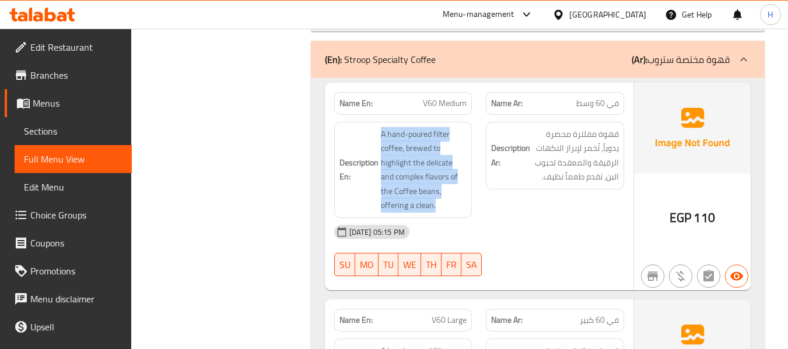
click at [478, 162] on div "Description En: A hand-poured filter coffee, brewed to highlight the delicate a…" at bounding box center [403, 170] width 152 height 110
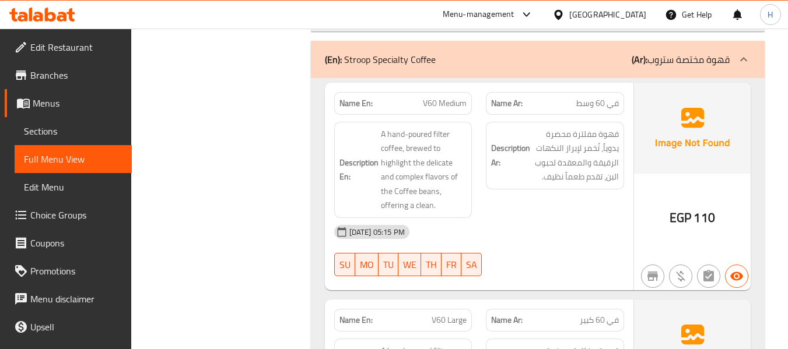
click at [496, 218] on div "[DATE] 05:15 PM" at bounding box center [479, 232] width 304 height 28
click at [457, 97] on span "V60 Medium" at bounding box center [445, 103] width 44 height 12
copy span "V60 Medium"
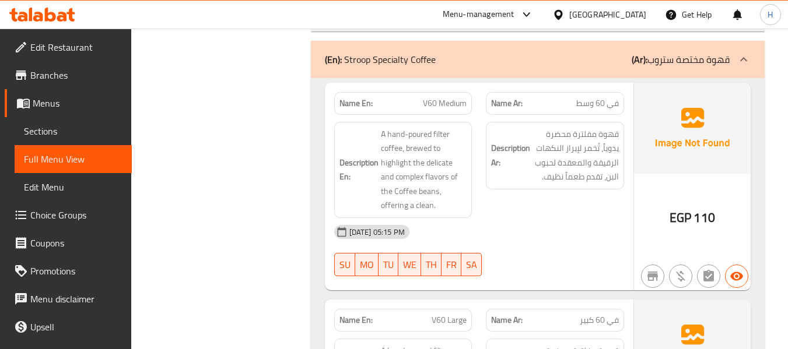
click at [486, 167] on div "Description Ar: قهوة مفلترة محضرة يدوياً، تُخمر لإبراز النكهات الرقيقة والمعقدة…" at bounding box center [555, 156] width 138 height 68
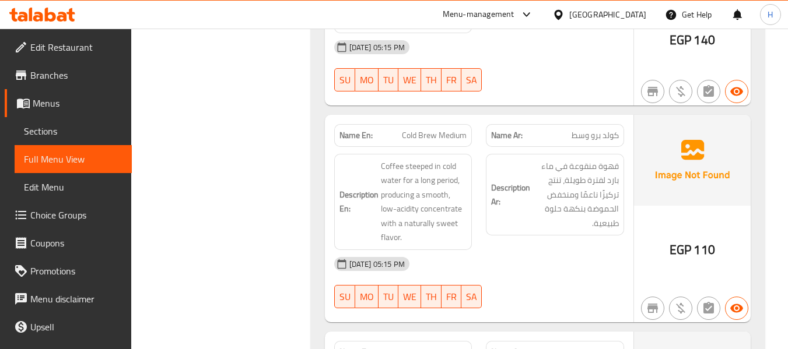
scroll to position [5583, 0]
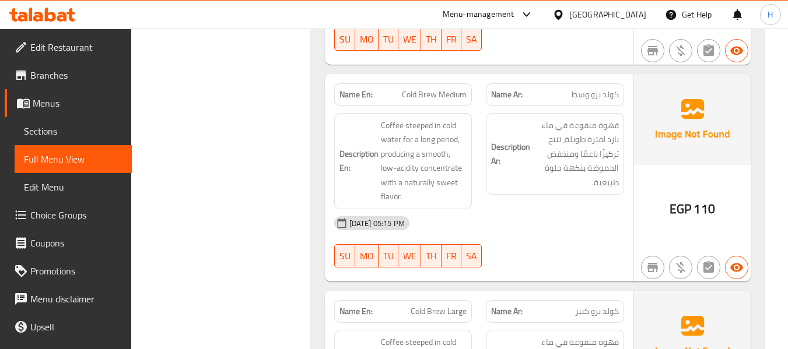
click at [434, 89] on span "Cold Brew Medium" at bounding box center [434, 95] width 65 height 12
copy span "Cold Brew Medium"
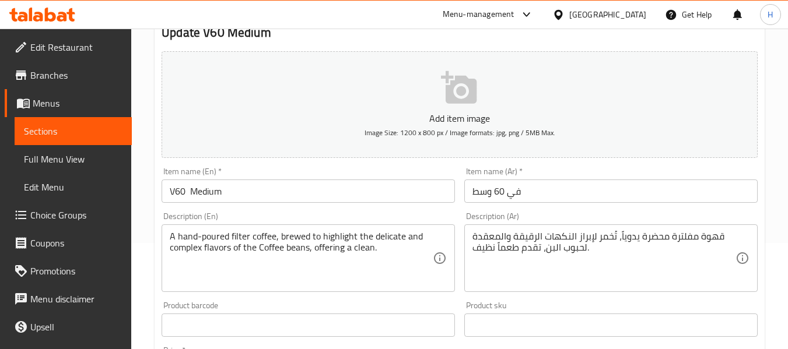
scroll to position [233, 0]
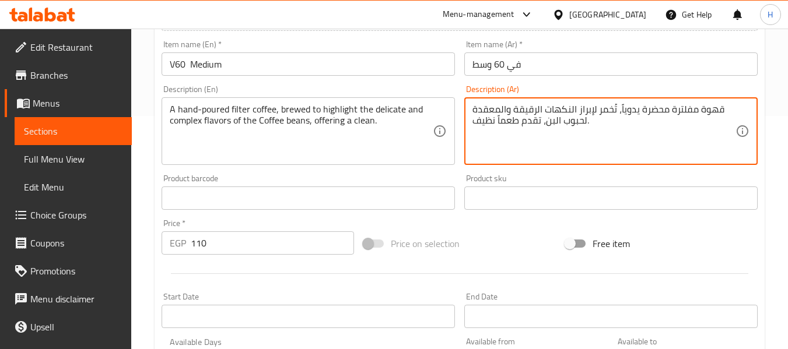
click at [513, 122] on textarea "قهوة مفلترة محضرة يدوياً، تُخمر لإبراز النكهات الرقيقة والمعقدة لحبوب البن، تقد…" at bounding box center [603, 131] width 263 height 55
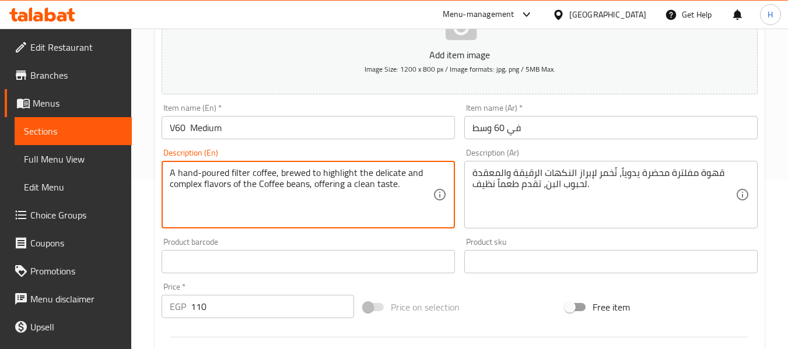
scroll to position [117, 0]
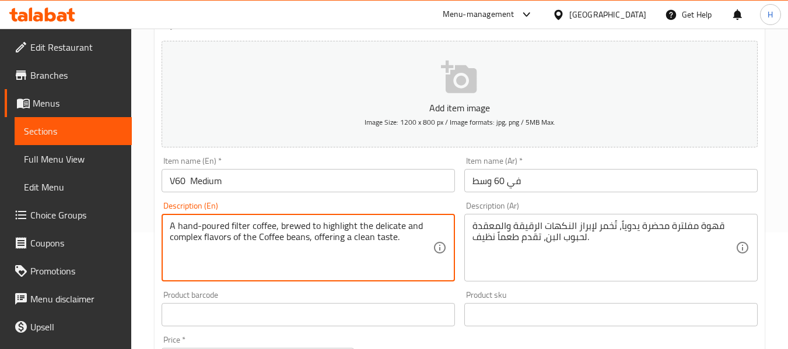
type textarea "A hand-poured filter coffee, brewed to highlight the delicate and complex flavo…"
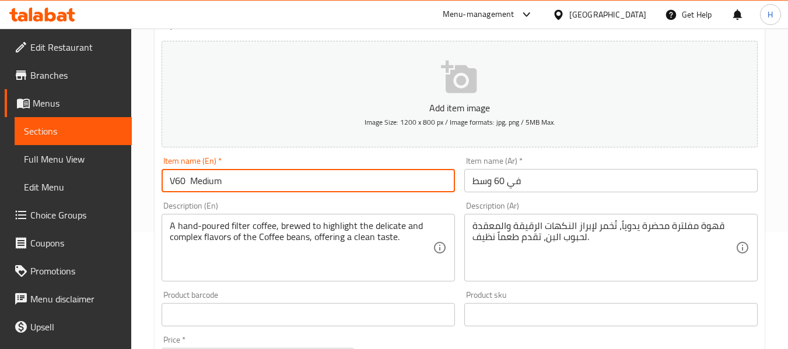
click at [372, 181] on input "V60 Medium" at bounding box center [308, 180] width 293 height 23
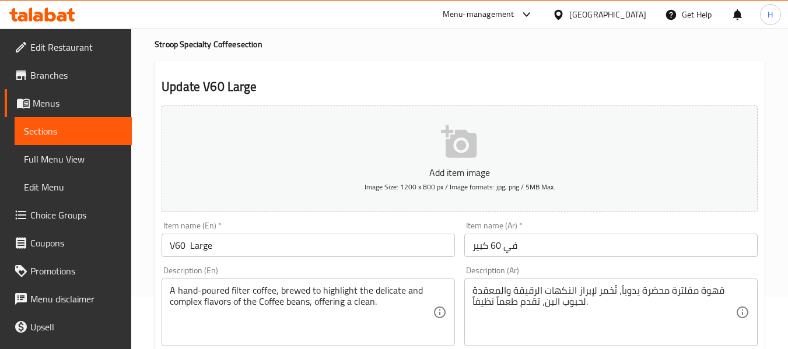
scroll to position [117, 0]
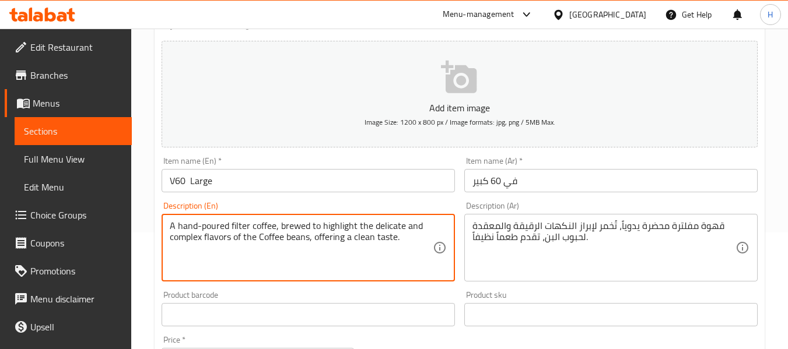
type textarea "A hand-poured filter coffee, brewed to highlight the delicate and complex flavo…"
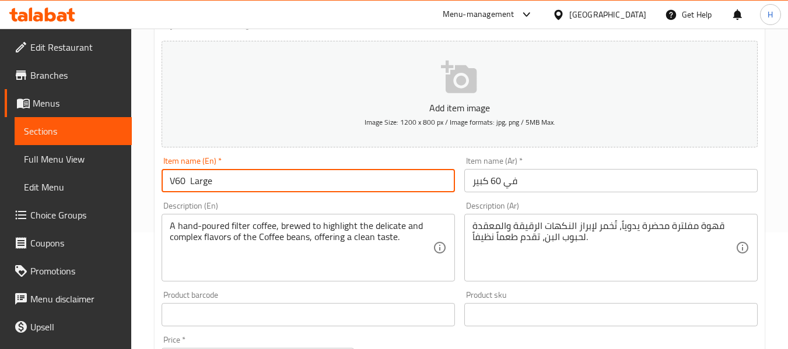
click at [359, 185] on input "V60 Large" at bounding box center [308, 180] width 293 height 23
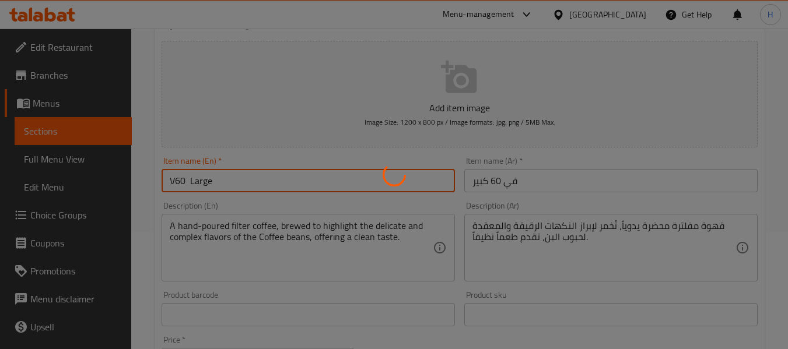
scroll to position [0, 0]
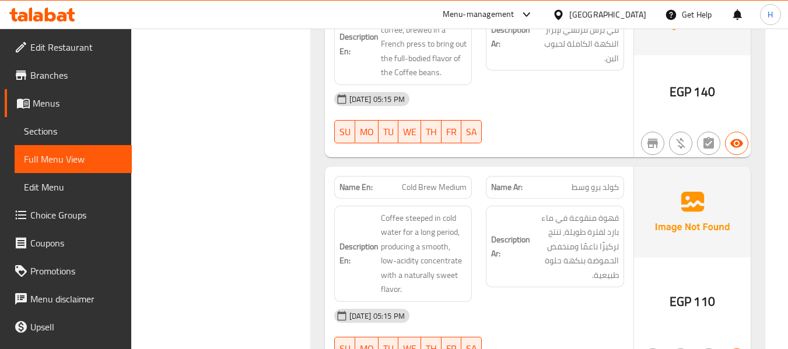
click at [489, 237] on div "Description Ar: قهوة منقوعة في ماء بارد لفترة طويلة، تنتج تركيزًا ناعمًا ومنخفض…" at bounding box center [555, 247] width 138 height 82
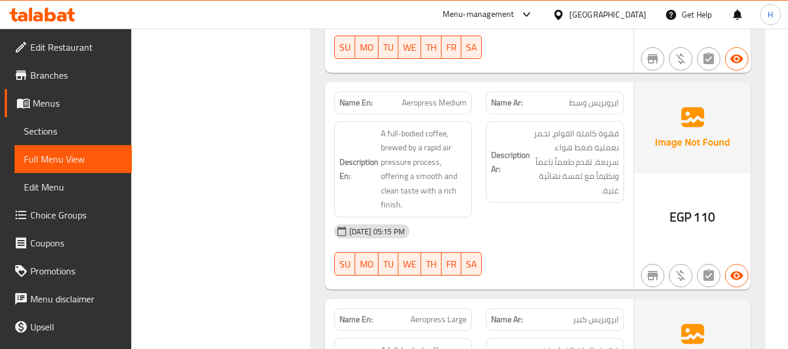
scroll to position [6015, 0]
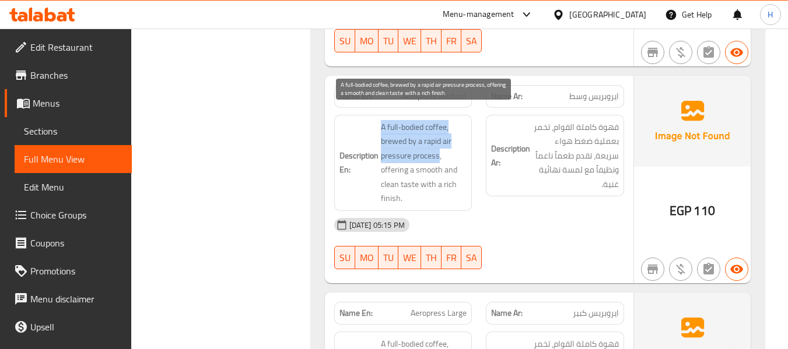
drag, startPoint x: 372, startPoint y: 115, endPoint x: 439, endPoint y: 142, distance: 72.2
click at [439, 142] on h6 "Description En: A full-bodied coffee, brewed by a rapid air pressure process, o…" at bounding box center [403, 163] width 128 height 86
copy span "A full-bodied coffee, brewed by a rapid air pressure process"
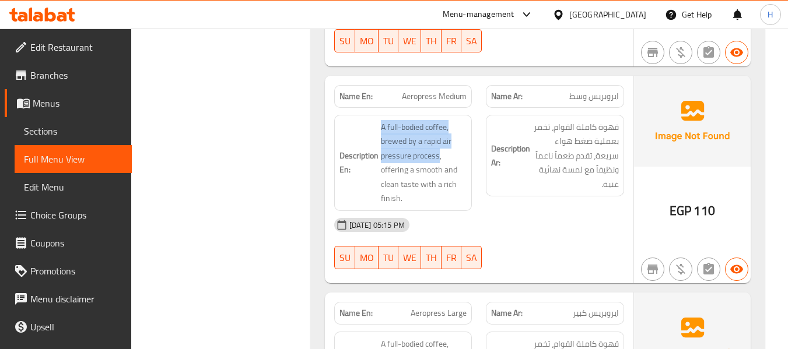
click at [477, 132] on div "Description En: A full-bodied coffee, brewed by a rapid air pressure process, o…" at bounding box center [403, 163] width 152 height 110
click at [442, 85] on div "Name En: Aeropress Medium" at bounding box center [403, 96] width 138 height 23
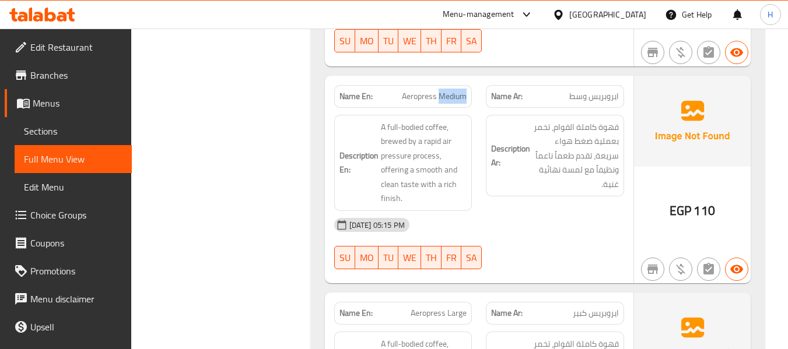
click at [442, 85] on div "Name En: Aeropress Medium" at bounding box center [403, 96] width 138 height 23
click at [426, 90] on span "Aeropress Medium" at bounding box center [434, 96] width 65 height 12
copy span "Aeropress Medium"
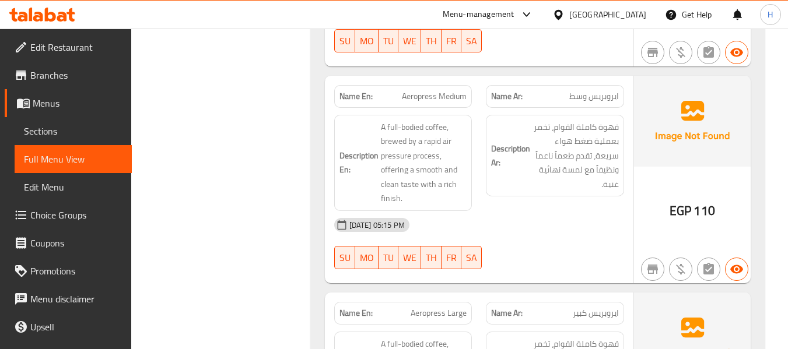
click at [474, 173] on div "Description En: A full-bodied coffee, brewed by a rapid air pressure process, o…" at bounding box center [403, 163] width 152 height 110
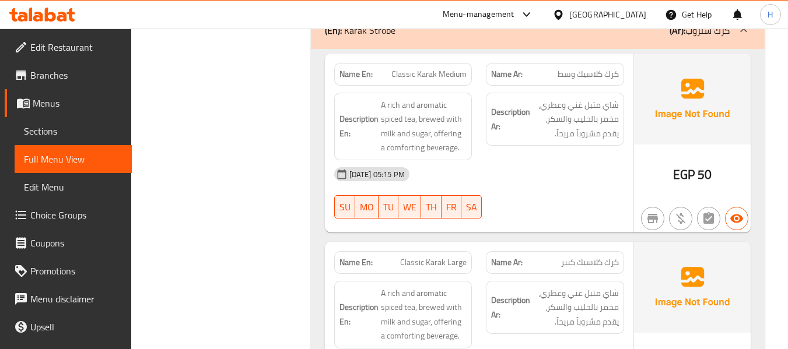
scroll to position [6540, 0]
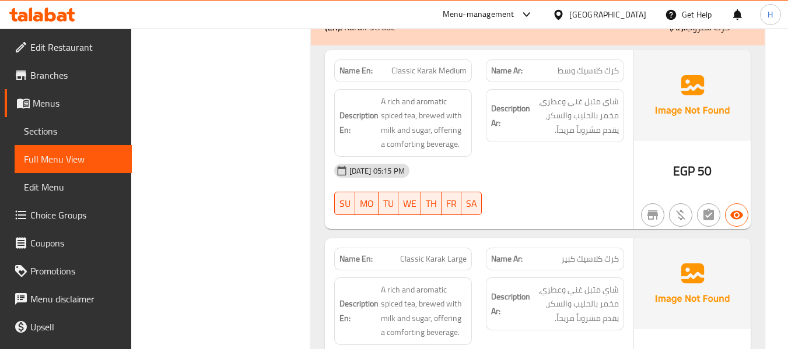
click at [424, 65] on span "Classic Karak Medium" at bounding box center [428, 71] width 75 height 12
copy span "Classic Karak Medium"
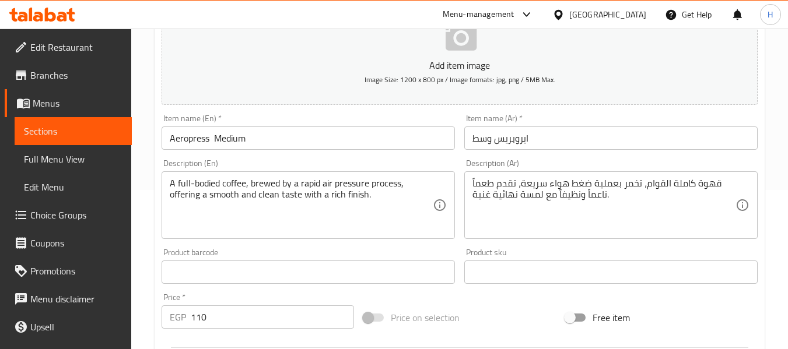
scroll to position [175, 0]
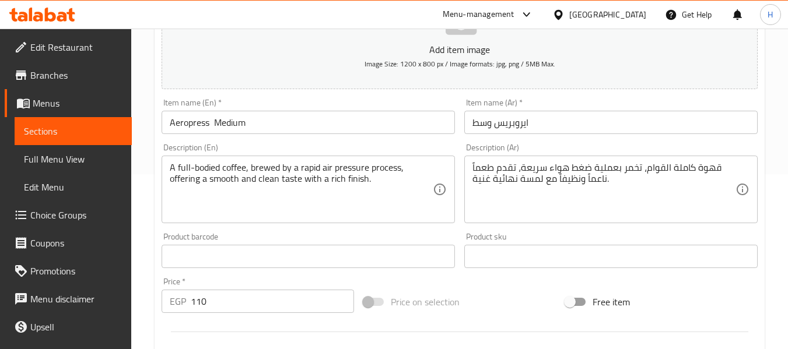
click at [484, 157] on div "قهوة كاملة القوام، تخمر بعملية ضغط هواء سريعة، تقدم طعماً ناعماً ونظيفاً مع لمس…" at bounding box center [610, 190] width 293 height 68
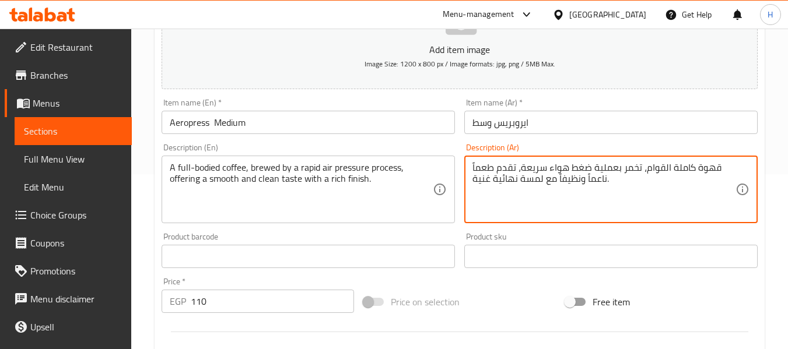
click at [508, 182] on textarea "قهوة كاملة القوام، تخمر بعملية ضغط هواء سريعة، تقدم طعماً ناعماً ونظيفاً مع لمس…" at bounding box center [603, 189] width 263 height 55
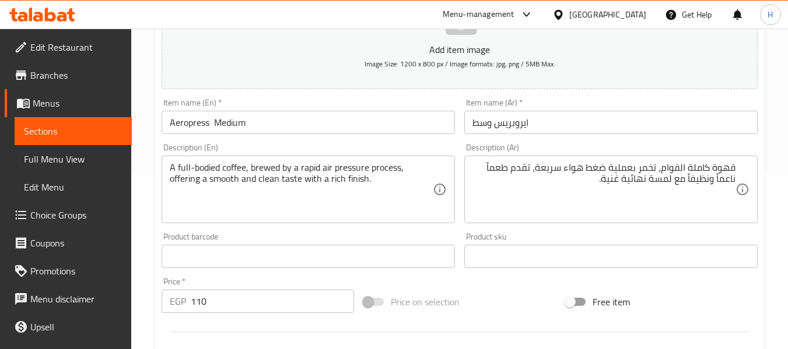
click at [454, 233] on div "Product barcode Product barcode" at bounding box center [308, 251] width 293 height 36
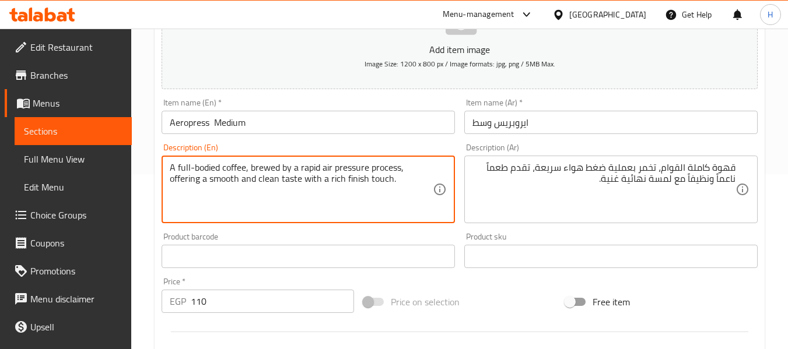
type textarea "A full-bodied coffee, brewed by a rapid air pressure process, offering a smooth…"
click at [302, 122] on input "Aeropress Medium" at bounding box center [308, 122] width 293 height 23
click at [379, 180] on textarea "A full-bodied coffee, brewed by a rapid air pressure process, offering a smooth…" at bounding box center [301, 189] width 263 height 55
click at [333, 127] on input "Aeropress Medium" at bounding box center [308, 122] width 293 height 23
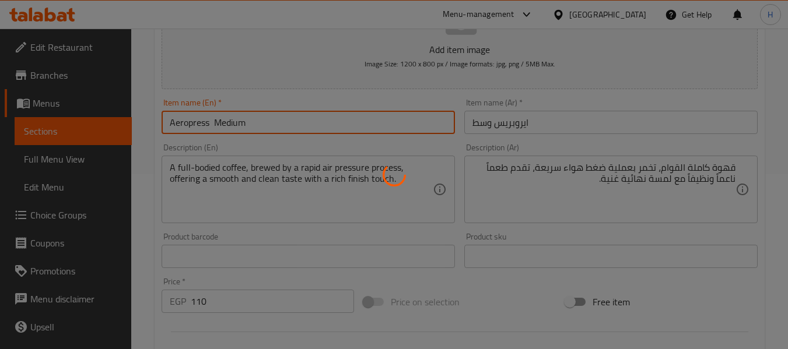
scroll to position [58, 0]
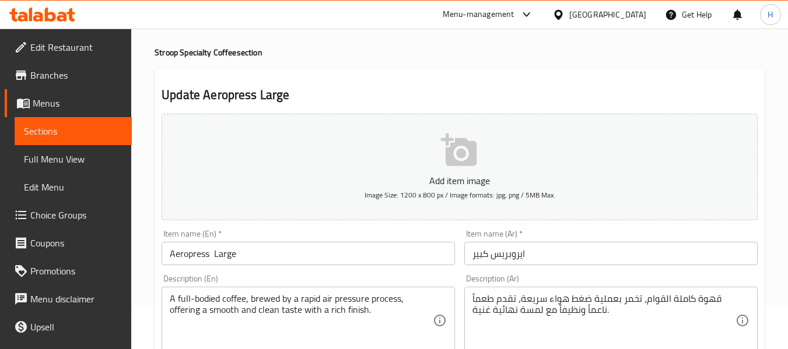
scroll to position [117, 0]
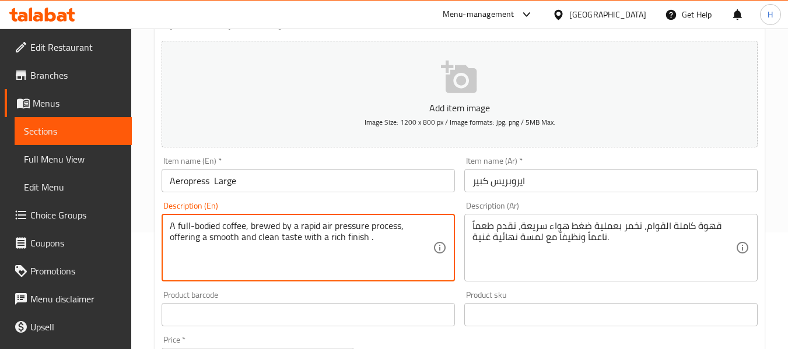
paste textarea "touch"
type textarea "A full-bodied coffee, brewed by a rapid air pressure process, offering a smooth…"
click at [378, 184] on input "Aeropress Large" at bounding box center [308, 180] width 293 height 23
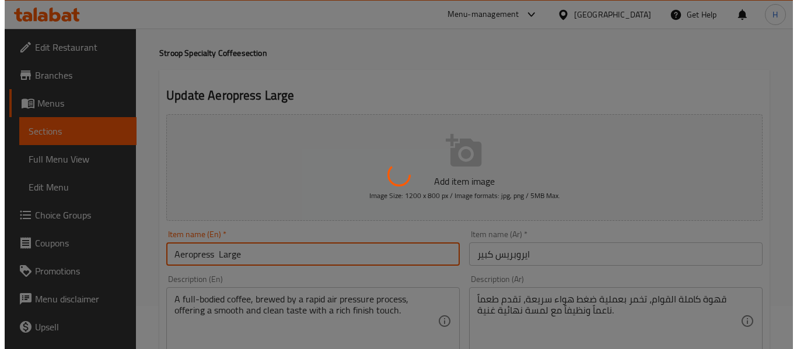
scroll to position [0, 0]
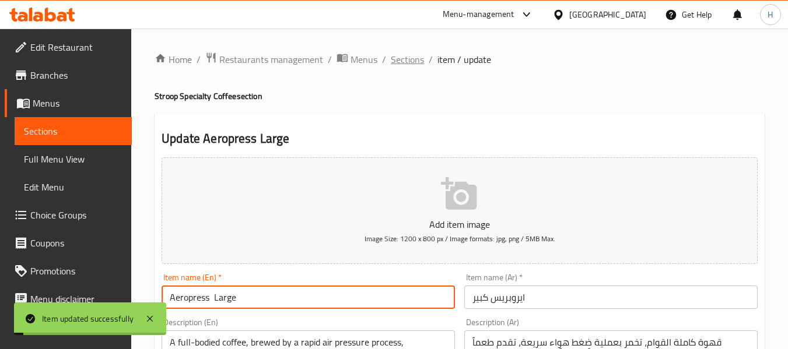
click at [402, 62] on span "Sections" at bounding box center [407, 59] width 33 height 14
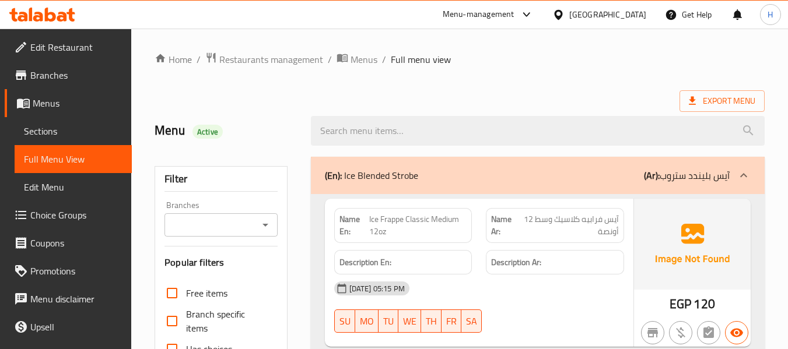
scroll to position [6424, 0]
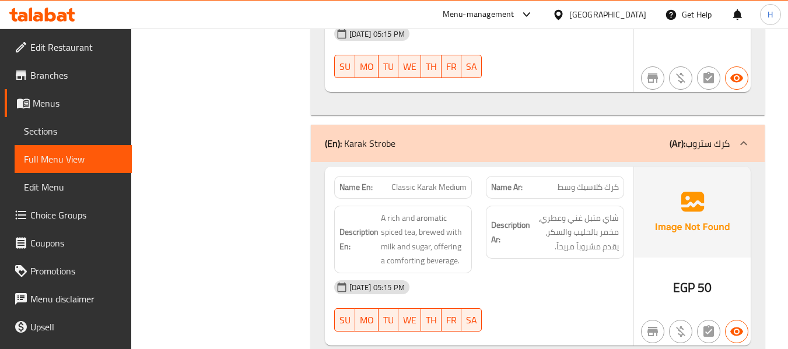
click at [475, 220] on div "Description En: A rich and aromatic spiced tea, brewed with milk and sugar, off…" at bounding box center [403, 240] width 152 height 82
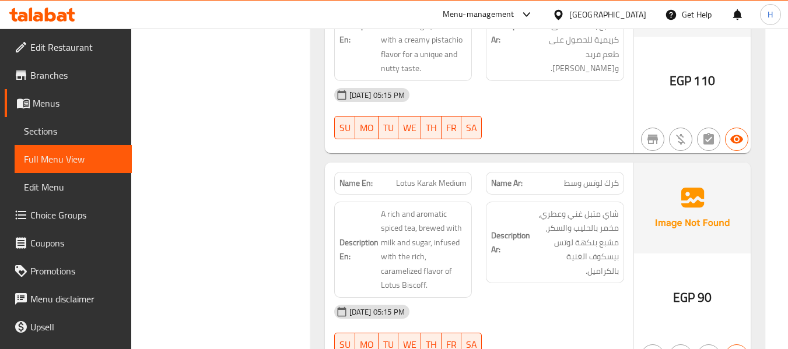
scroll to position [7649, 0]
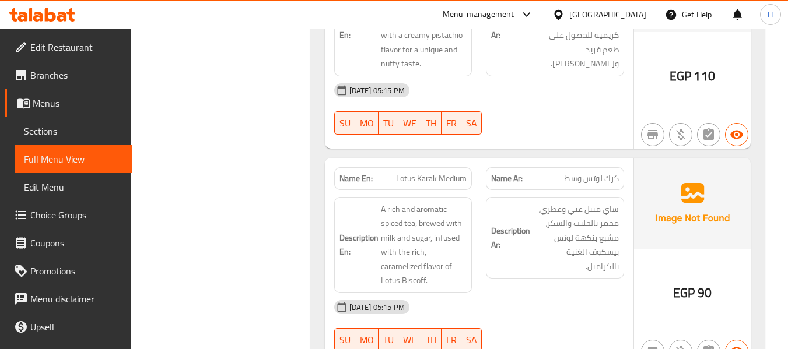
click at [457, 173] on span "Lotus Karak Medium" at bounding box center [431, 179] width 71 height 12
click at [477, 160] on div "Name En: Lotus Karak Medium" at bounding box center [403, 178] width 152 height 37
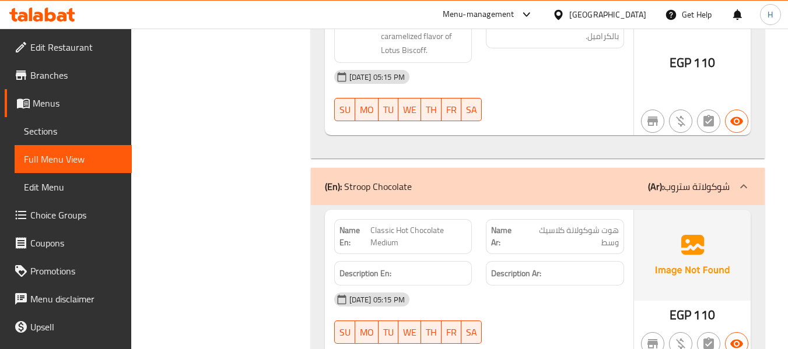
scroll to position [8174, 0]
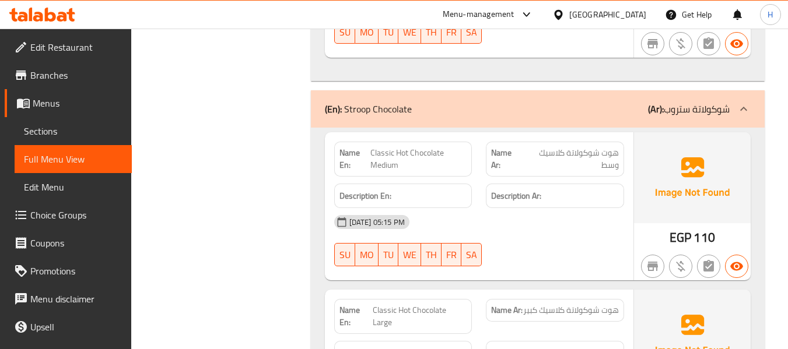
click at [398, 147] on span "Classic Hot Chocolate Medium" at bounding box center [418, 159] width 96 height 24
copy span "Classic Hot Chocolate Medium"
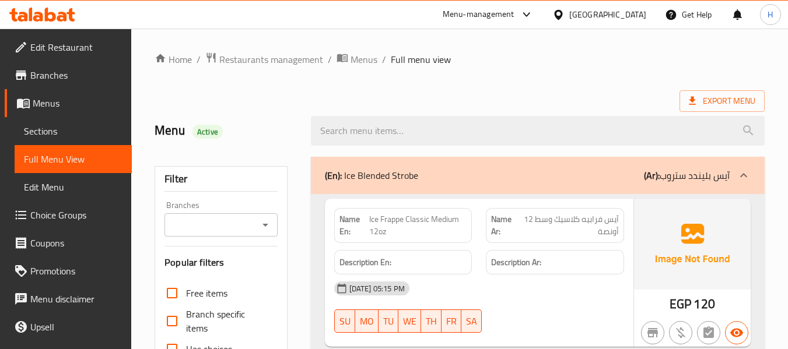
scroll to position [8146, 0]
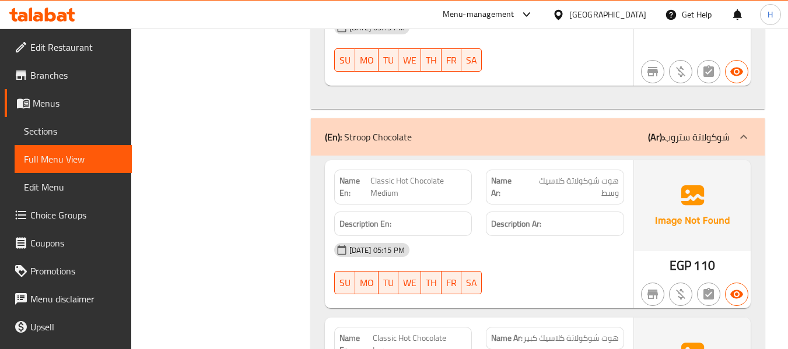
click at [478, 205] on div "Description En:" at bounding box center [403, 224] width 152 height 39
click at [482, 178] on div "Name Ar: هوت شوكولاتة كلاسيك وسط" at bounding box center [555, 187] width 152 height 49
click at [475, 175] on div "Name En: Classic Hot Chocolate Medium" at bounding box center [403, 187] width 152 height 49
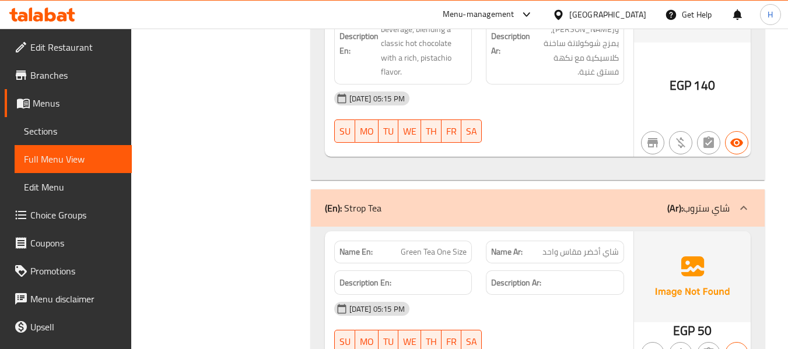
scroll to position [9779, 0]
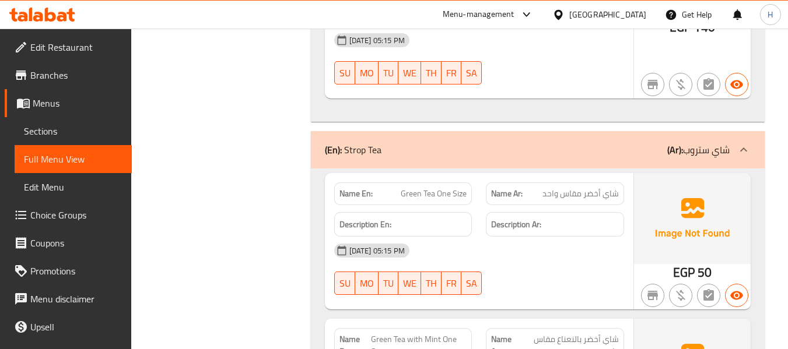
click at [435, 188] on span "Green Tea One Size" at bounding box center [434, 194] width 66 height 12
copy span "Green Tea One Size"
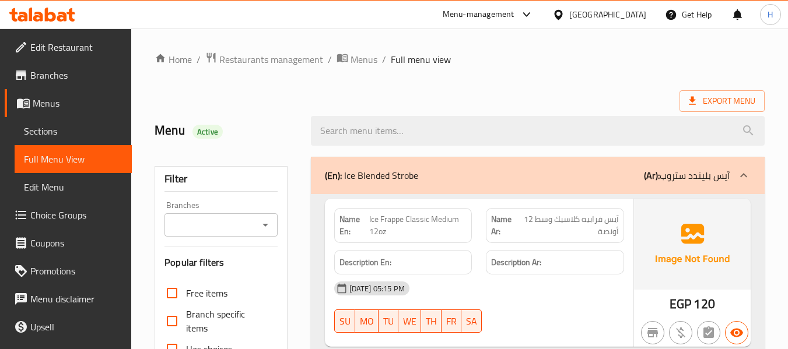
scroll to position [9785, 0]
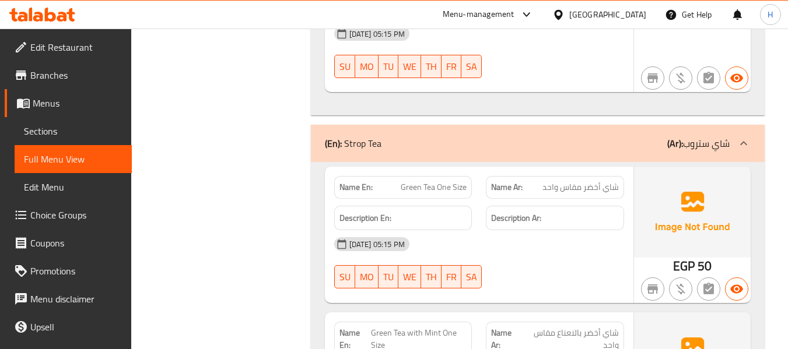
click at [507, 230] on div "[DATE] 05:15 PM" at bounding box center [479, 244] width 304 height 28
click at [495, 242] on div "[DATE] 05:15 PM" at bounding box center [479, 244] width 304 height 28
click at [505, 233] on div "[DATE] 05:15 PM" at bounding box center [479, 244] width 304 height 28
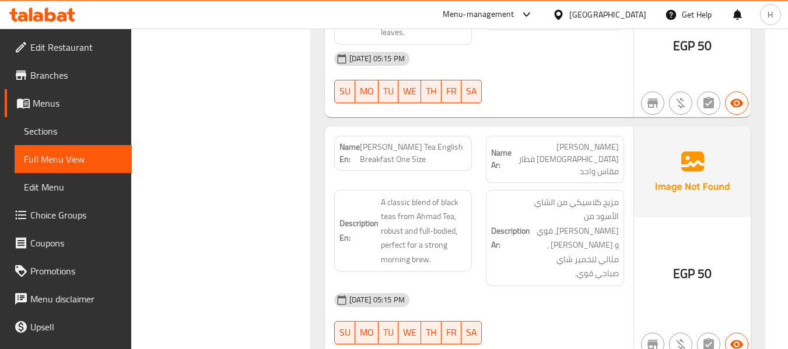
scroll to position [10194, 0]
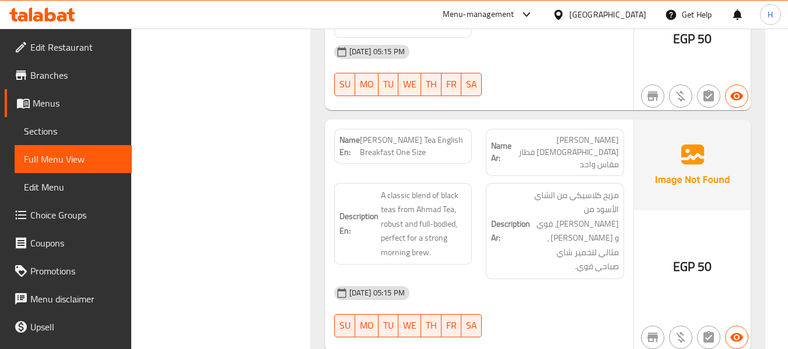
click at [463, 134] on span "Ahmad Tea English Breakfast One Size" at bounding box center [413, 146] width 107 height 24
copy span "Breakfast"
click at [484, 130] on div "Name Ar: شاي أحمد إنجليزي فطار مقاس واحد" at bounding box center [555, 152] width 152 height 61
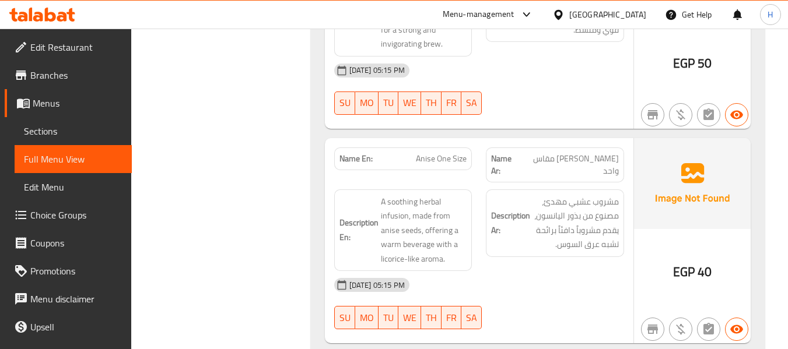
scroll to position [10835, 0]
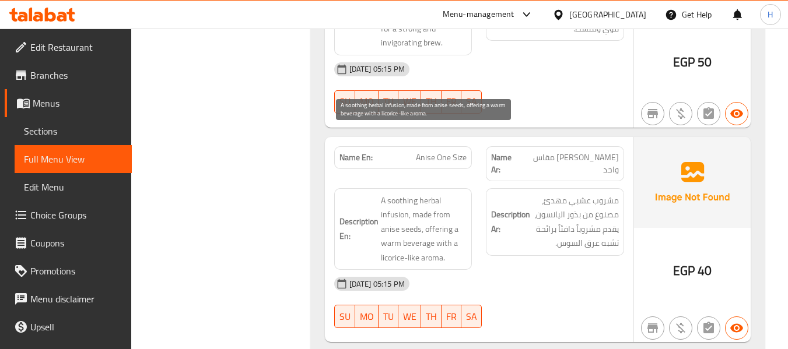
click at [391, 194] on span "A soothing herbal infusion, made from anise seeds, offering a warm beverage wit…" at bounding box center [424, 230] width 86 height 72
copy span "infusion"
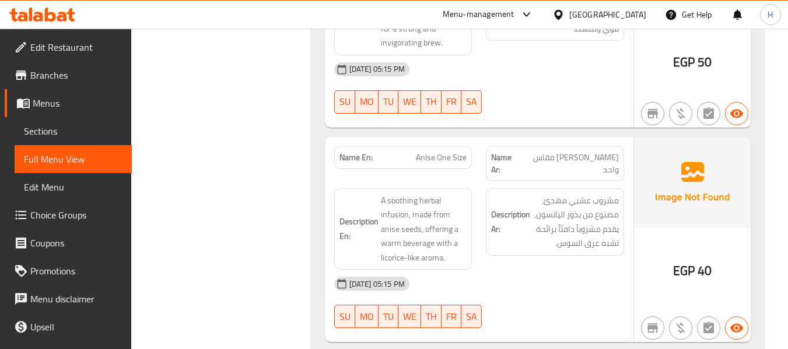
click at [460, 152] on span "Anise One Size" at bounding box center [441, 158] width 51 height 12
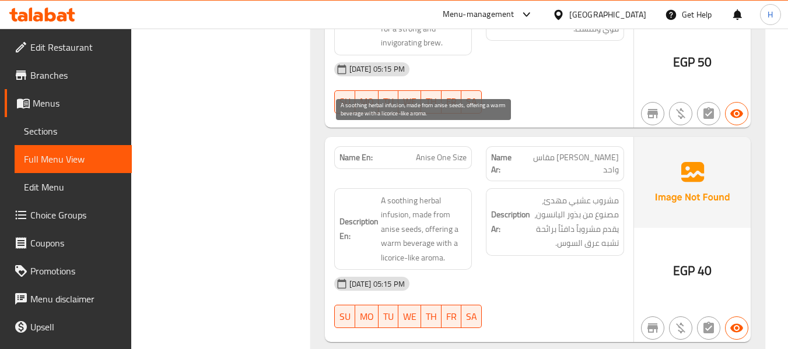
click at [400, 194] on span "A soothing herbal infusion, made from anise seeds, offering a warm beverage wit…" at bounding box center [424, 230] width 86 height 72
copy span "infusion"
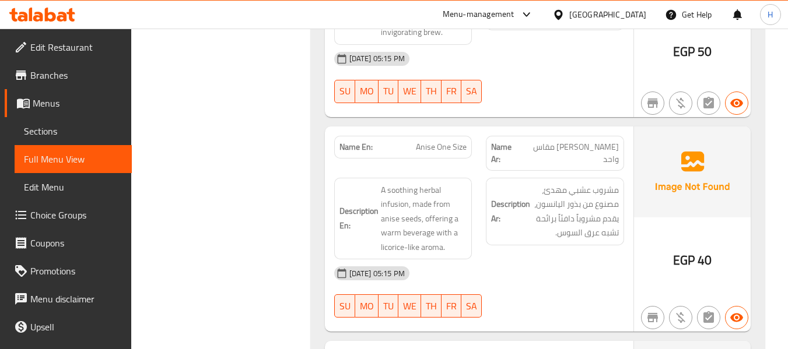
click at [445, 141] on span "Anise One Size" at bounding box center [441, 147] width 51 height 12
copy span "Anise One Size"
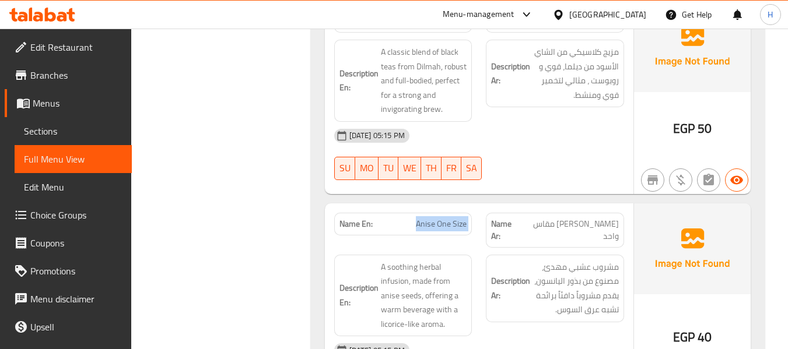
scroll to position [10787, 0]
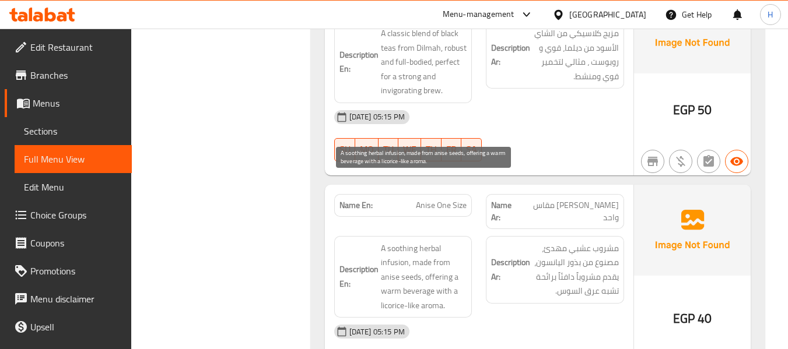
click at [397, 241] on span "A soothing herbal infusion, made from anise seeds, offering a warm beverage wit…" at bounding box center [424, 277] width 86 height 72
copy span "infusion"
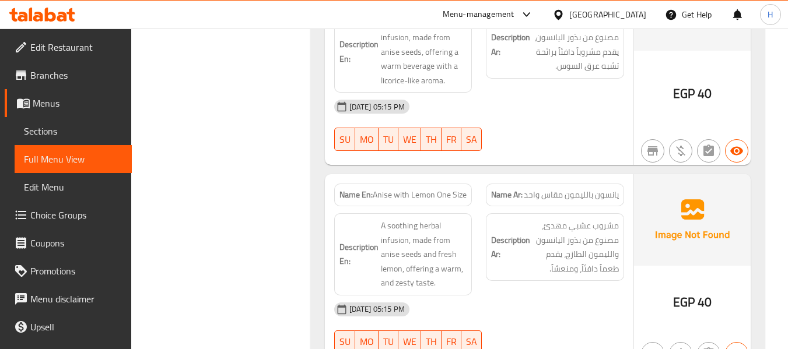
scroll to position [10810, 0]
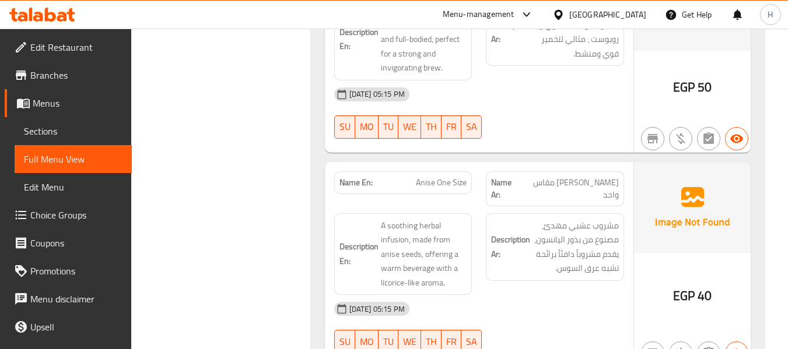
click at [444, 177] on span "Anise One Size" at bounding box center [441, 183] width 51 height 12
copy span "Anise One Size"
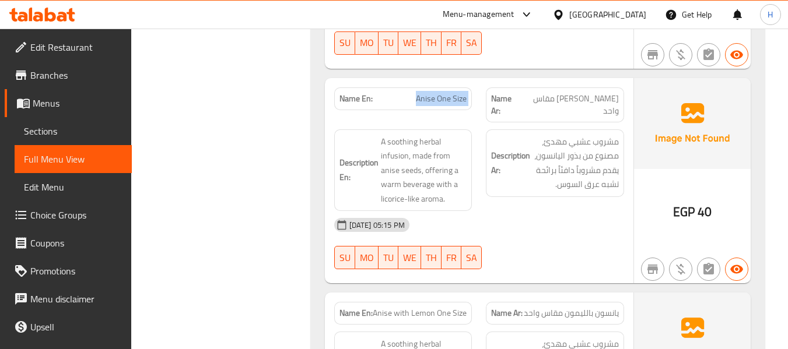
scroll to position [10985, 0]
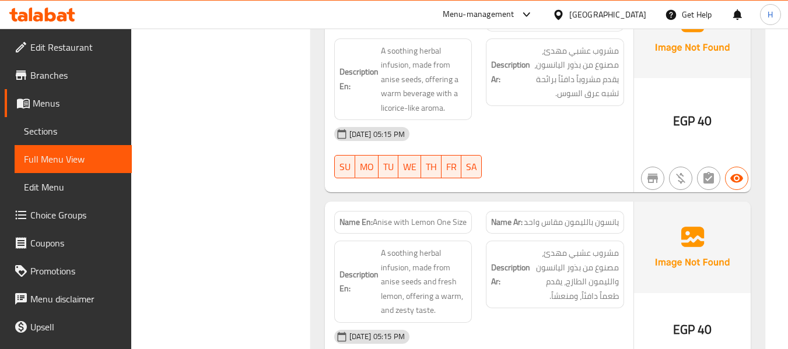
click at [409, 216] on span "Anise with Lemon One Size" at bounding box center [420, 222] width 94 height 12
copy span "Anise with Lemon One Size"
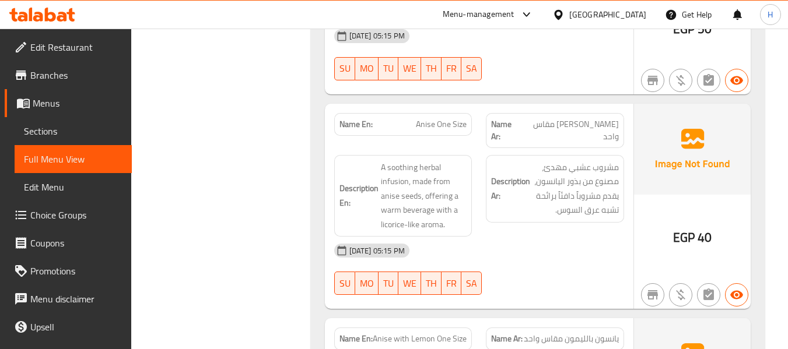
click at [471, 155] on div "Description En: A soothing herbal infusion, made from anise seeds, offering a w…" at bounding box center [403, 196] width 138 height 82
click at [470, 155] on div "Description En: A soothing herbal infusion, made from anise seeds, offering a w…" at bounding box center [403, 196] width 138 height 82
click at [486, 155] on div "Description Ar: مشروب عشبي مهدئ، مصنوع من بذور اليانسون، يقدم مشروباً دافئاً بر…" at bounding box center [555, 189] width 138 height 68
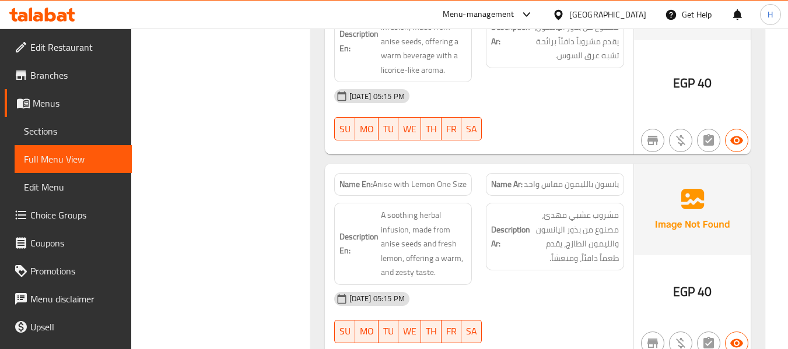
scroll to position [11044, 0]
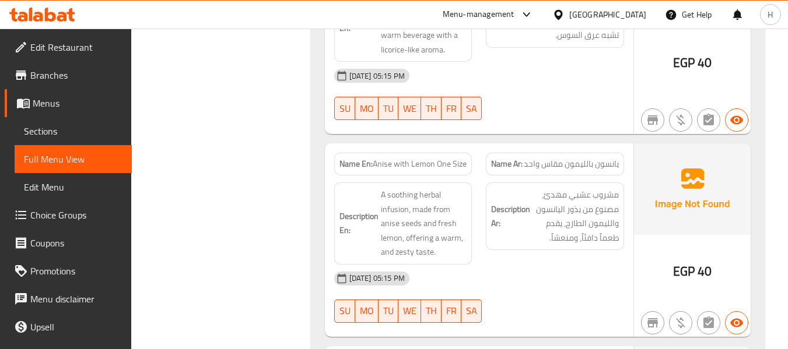
click at [429, 158] on span "Anise with Lemon One Size" at bounding box center [420, 164] width 94 height 12
copy span "Anise with Lemon One Size"
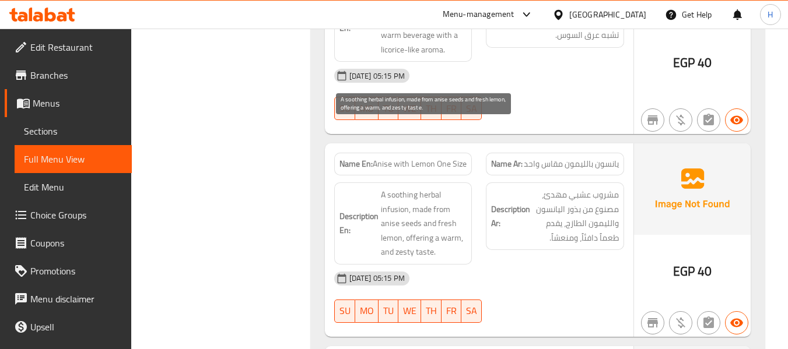
click at [404, 189] on span "A soothing herbal infusion, made from anise seeds and fresh lemon, offering a w…" at bounding box center [424, 224] width 86 height 72
copy span "zesty"
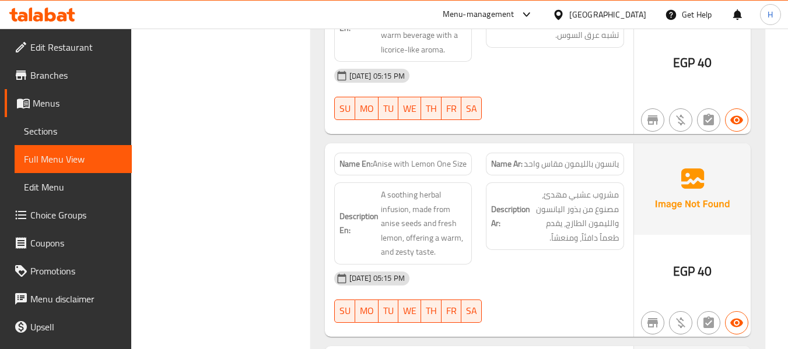
drag, startPoint x: 526, startPoint y: 206, endPoint x: 523, endPoint y: 201, distance: 6.5
click at [526, 265] on div "08-09-2025 05:15 PM" at bounding box center [479, 279] width 304 height 28
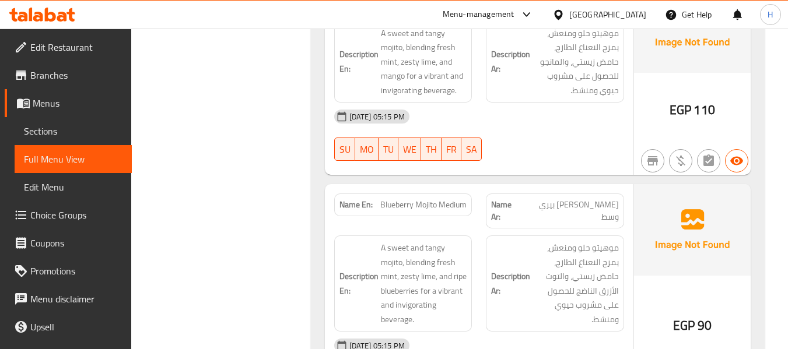
scroll to position [15145, 0]
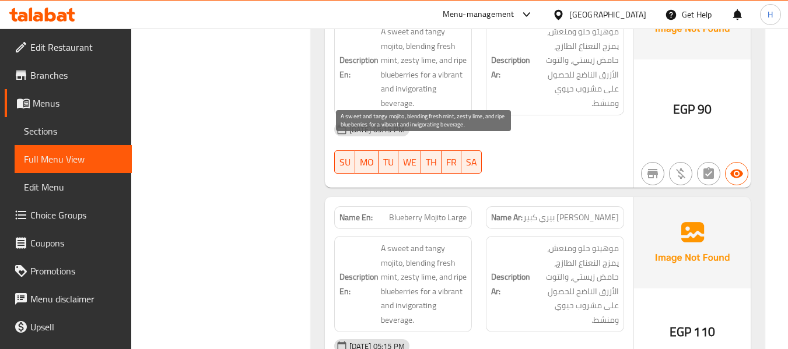
scroll to position [10968, 0]
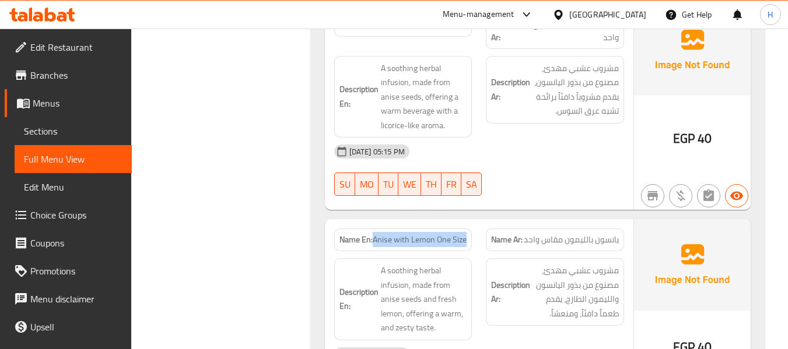
click at [472, 222] on div "Name En: Anise with Lemon One Size" at bounding box center [403, 240] width 152 height 37
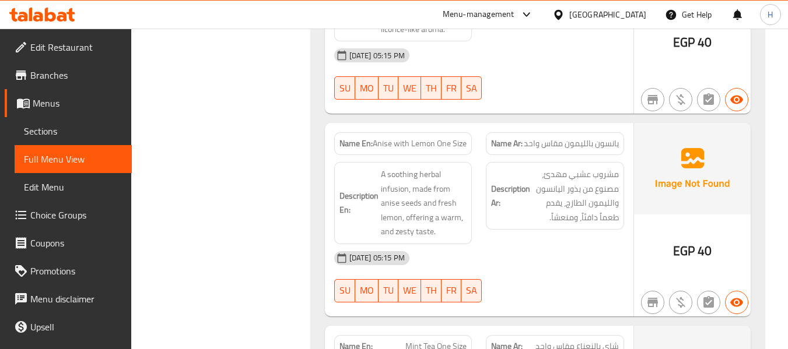
scroll to position [11084, 0]
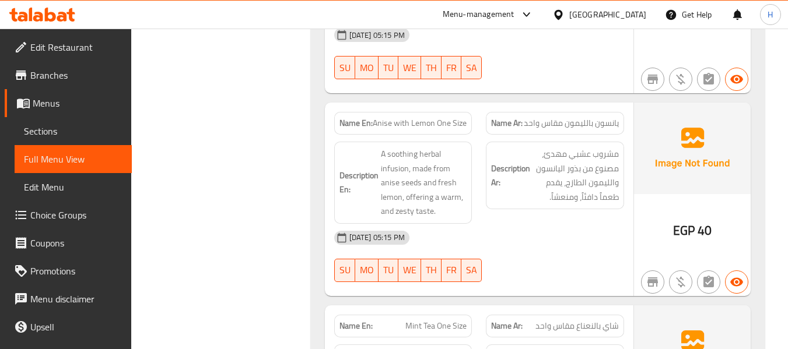
click at [429, 320] on span "Mint Tea One Size" at bounding box center [435, 326] width 61 height 12
copy span "Mint Tea One Size"
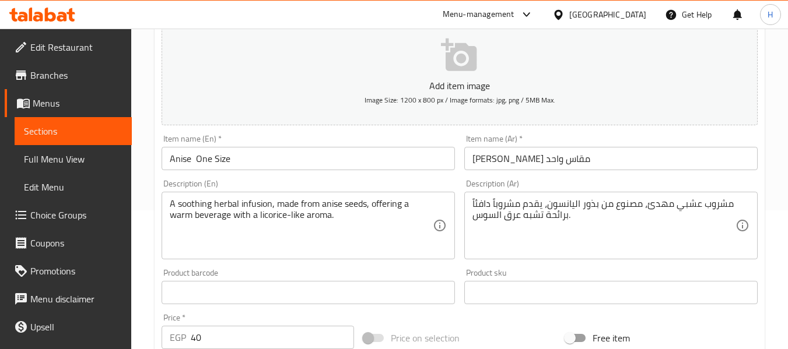
scroll to position [175, 0]
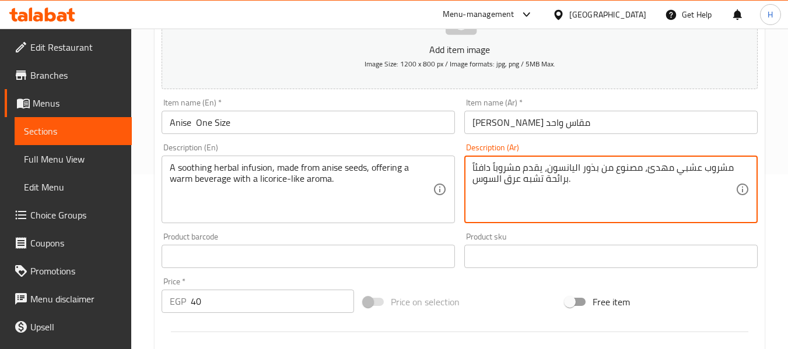
click at [521, 183] on textarea "مشروب عشبي مهدئ، مصنوع من بذور اليانسون، يقدم مشروباً دافئاً برائحة تشبه عرق ال…" at bounding box center [603, 189] width 263 height 55
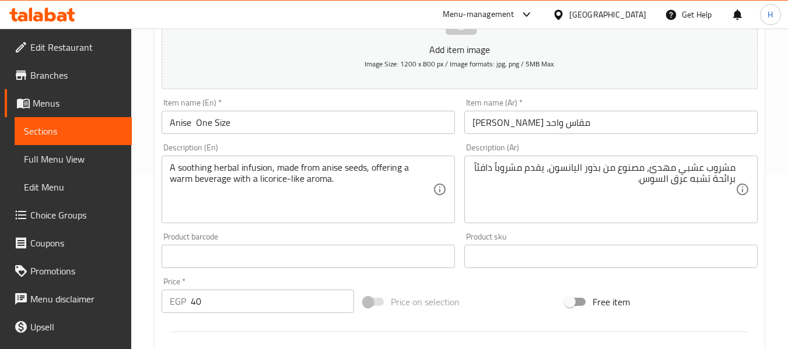
click at [456, 230] on div "Product barcode Product barcode" at bounding box center [308, 250] width 303 height 45
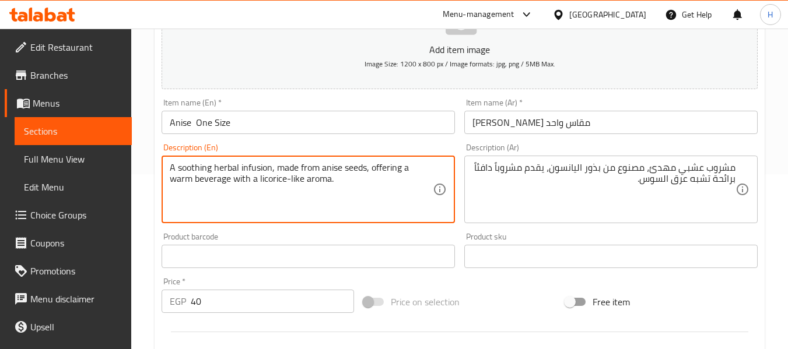
drag, startPoint x: 272, startPoint y: 168, endPoint x: 136, endPoint y: 164, distance: 136.0
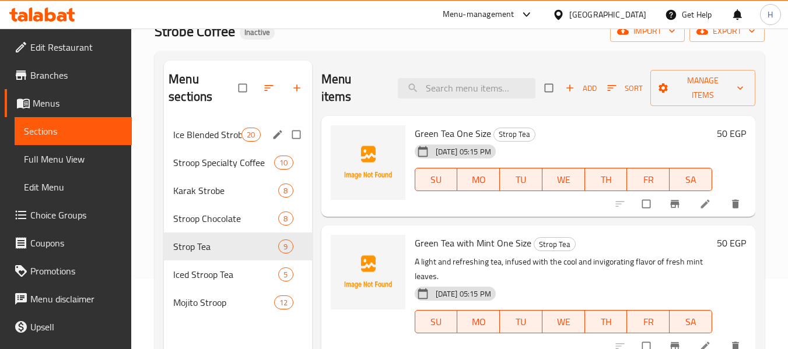
scroll to position [163, 0]
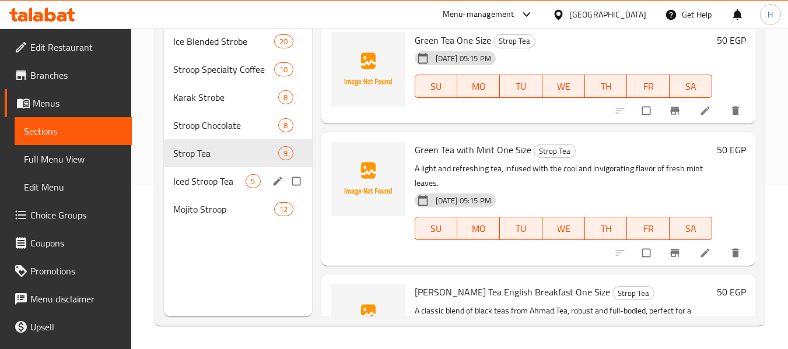
click at [204, 180] on span "Iced Stroop Tea" at bounding box center [209, 181] width 72 height 14
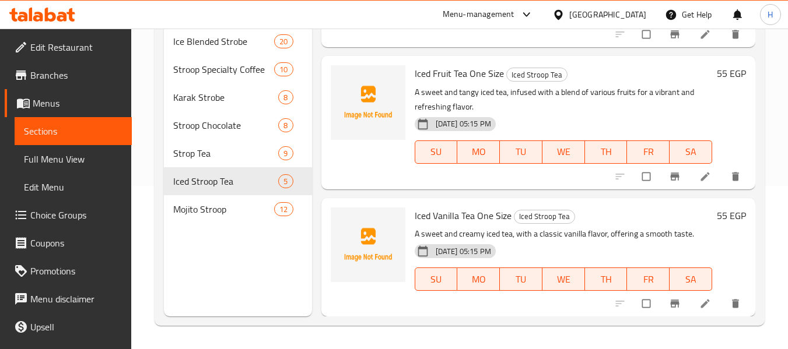
click at [201, 158] on span "Strop Tea" at bounding box center [225, 153] width 105 height 14
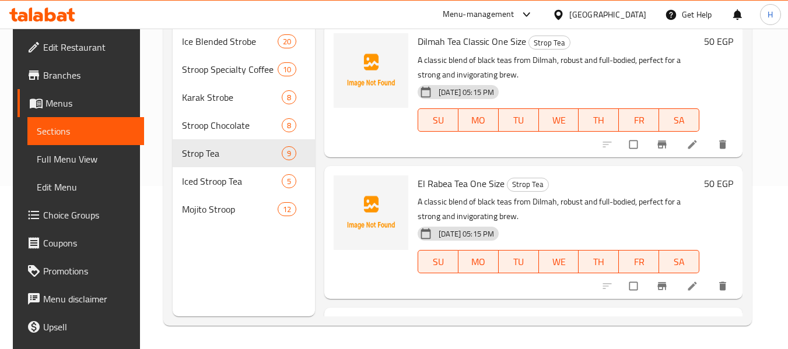
scroll to position [943, 0]
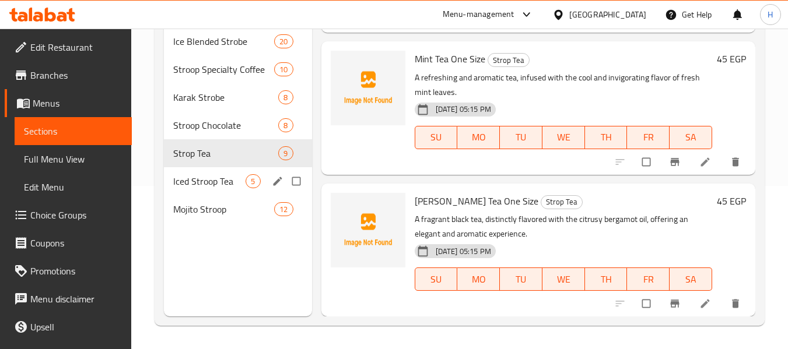
click at [205, 175] on span "Iced Stroop Tea" at bounding box center [209, 181] width 72 height 14
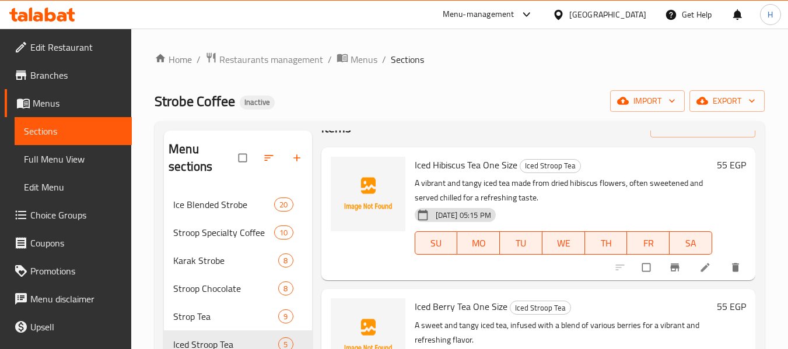
scroll to position [58, 0]
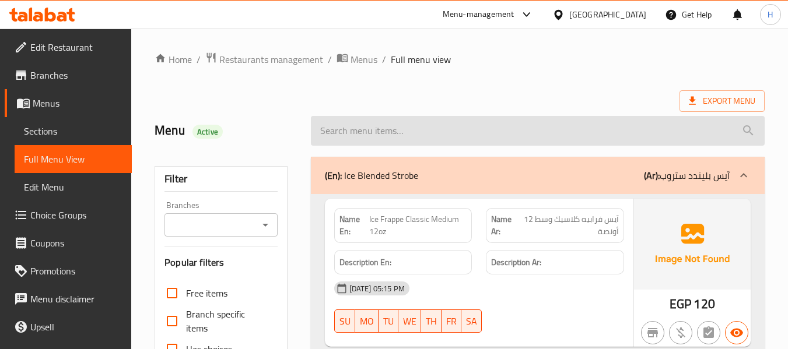
scroll to position [11170, 0]
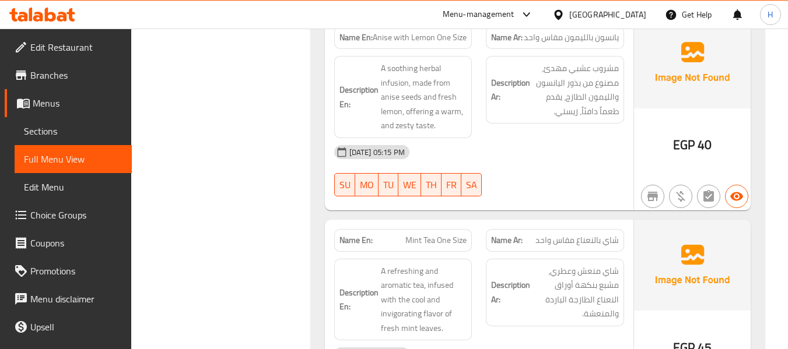
click at [481, 252] on div "Description Ar: شاي منعش وعطري، مشبع بنكهة أوراق النعناع الطازجة الباردة والمنع…" at bounding box center [555, 300] width 152 height 96
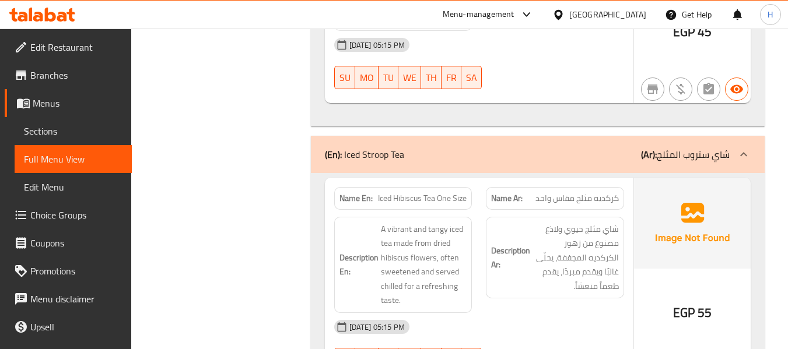
scroll to position [11461, 0]
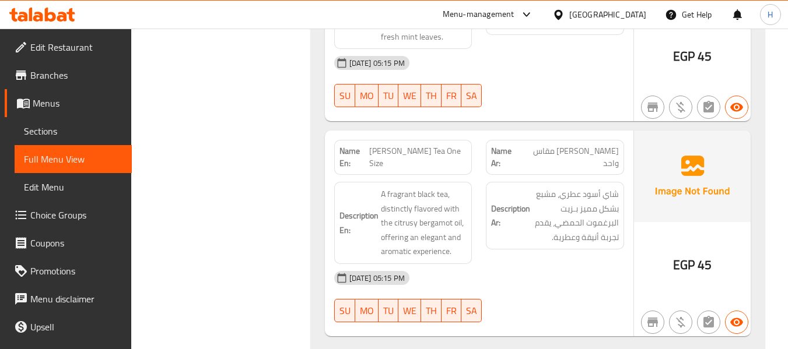
click at [427, 145] on span "[PERSON_NAME] Tea One Size" at bounding box center [417, 157] width 97 height 24
copy span "[PERSON_NAME] Tea One Size"
click at [481, 175] on div "Description Ar: شاي أسود عطري، مشبع بشكل مميز بـزيت البرغموت الحمضي، يقدم تجربة…" at bounding box center [555, 223] width 152 height 96
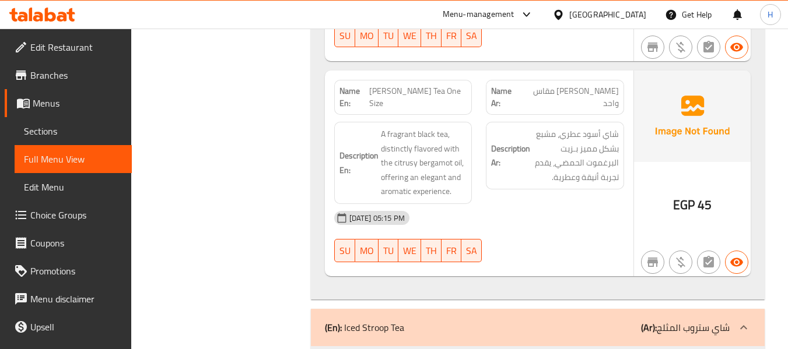
scroll to position [11578, 0]
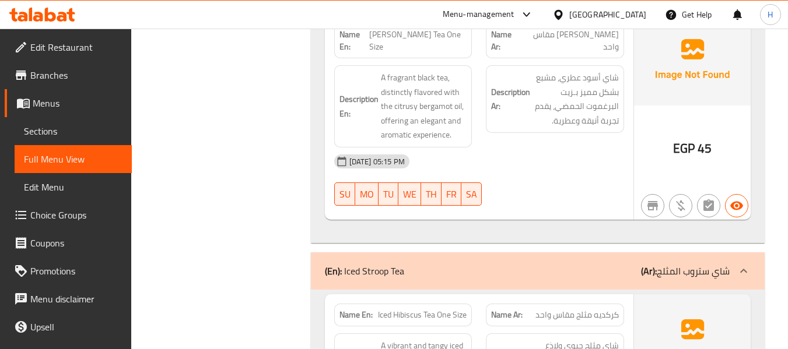
click at [430, 309] on span "Iced Hibiscus Tea One Size" at bounding box center [422, 315] width 89 height 12
copy span "Iced Hibiscus Tea One Size"
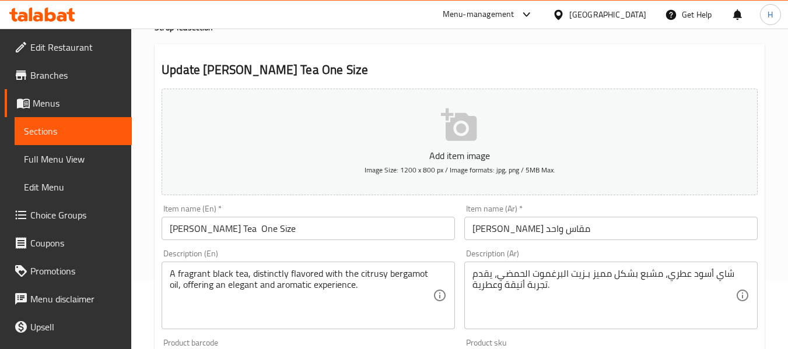
scroll to position [175, 0]
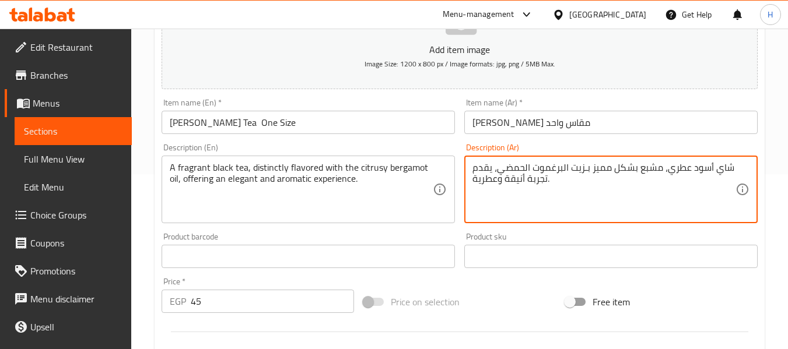
click at [549, 187] on textarea "شاي أسود عطري، مشبع بشكل مميز بـزيت البرغموت الحمضي، يقدم تجربة أنيقة وعطرية." at bounding box center [603, 189] width 263 height 55
click at [457, 234] on div "Product barcode Product barcode" at bounding box center [308, 250] width 303 height 45
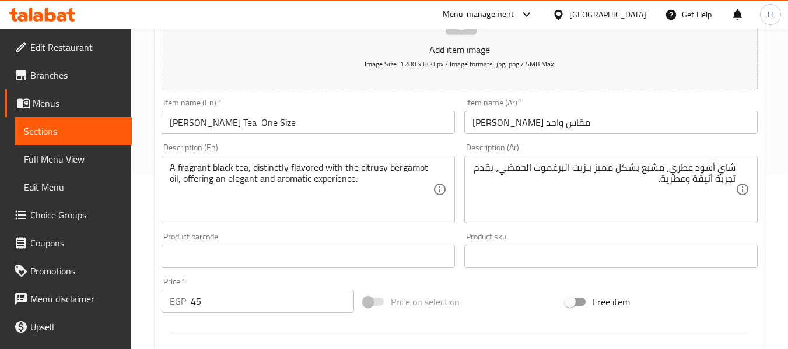
click at [650, 170] on textarea "شاي أسود عطري، مشبع بشكل مميز بـزيت البرغموت الحمضي، يقدم تجربة أنيقة وعطرية." at bounding box center [603, 189] width 263 height 55
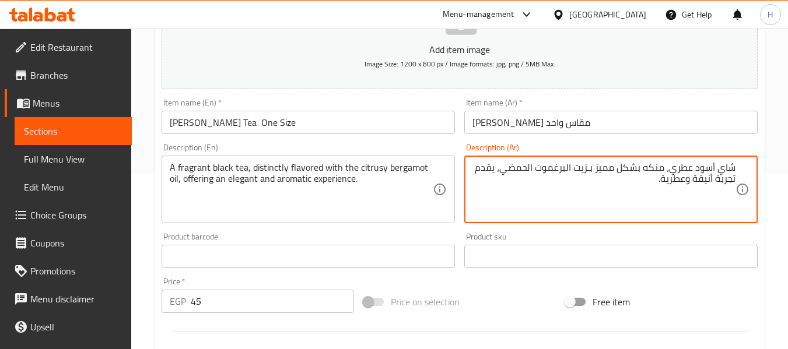
type textarea "شاي أسود عطري، منكه بشكل مميز بـزيت البرغموت الحمضي، يقدم تجربة أنيقة وعطرية."
click at [490, 150] on div "Description (Ar) شاي أسود عطري، منكه بشكل مميز بـزيت البرغموت الحمضي، يقدم تجرب…" at bounding box center [610, 183] width 293 height 80
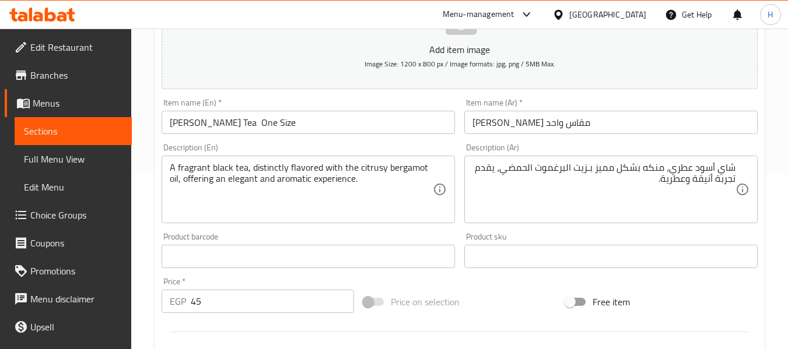
click at [311, 124] on input "[PERSON_NAME] Tea One Size" at bounding box center [308, 122] width 293 height 23
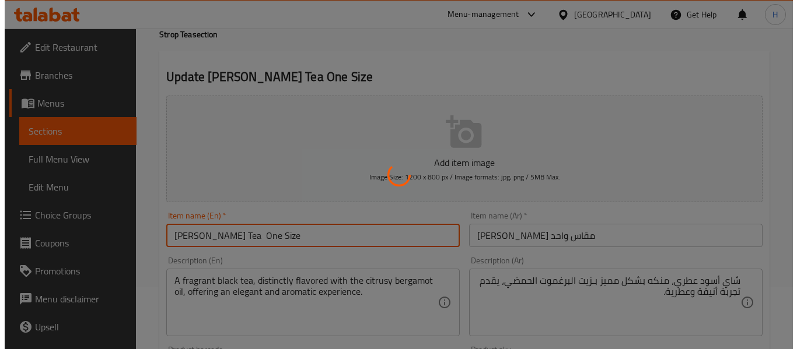
scroll to position [0, 0]
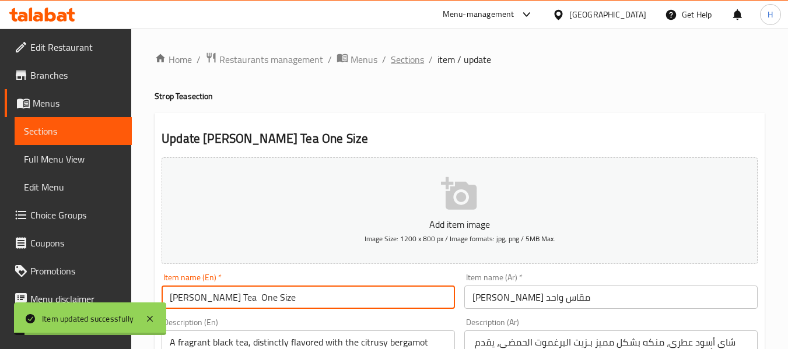
click at [410, 60] on span "Sections" at bounding box center [407, 59] width 33 height 14
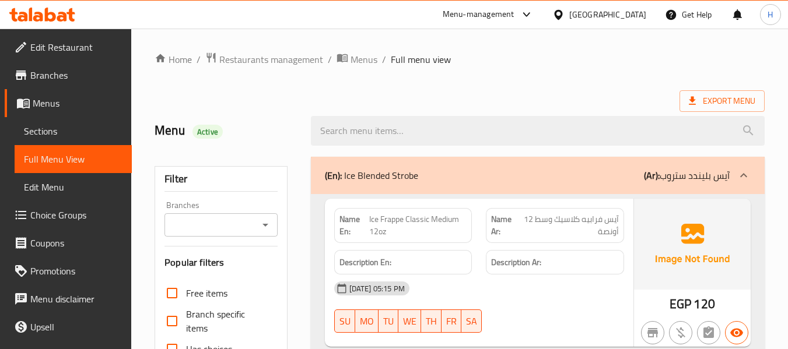
scroll to position [11640, 0]
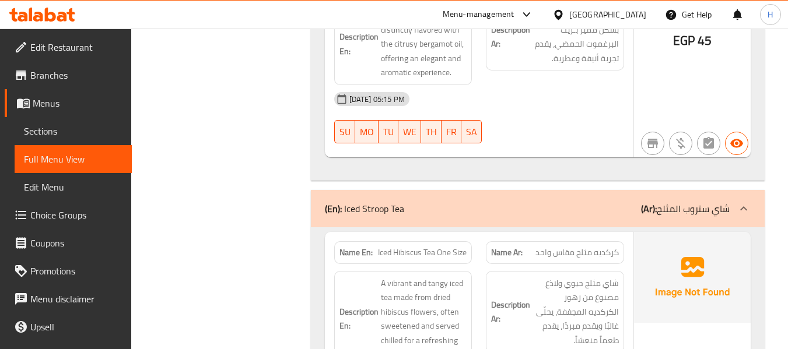
click at [475, 264] on div "Description En: A vibrant and tangy iced tea made from dried hibiscus flowers, …" at bounding box center [403, 319] width 152 height 110
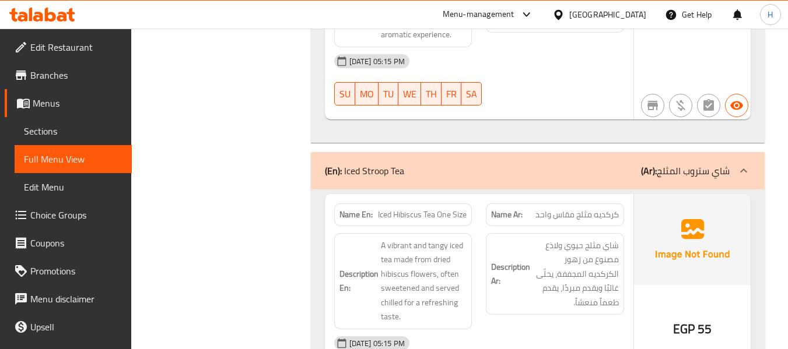
scroll to position [11699, 0]
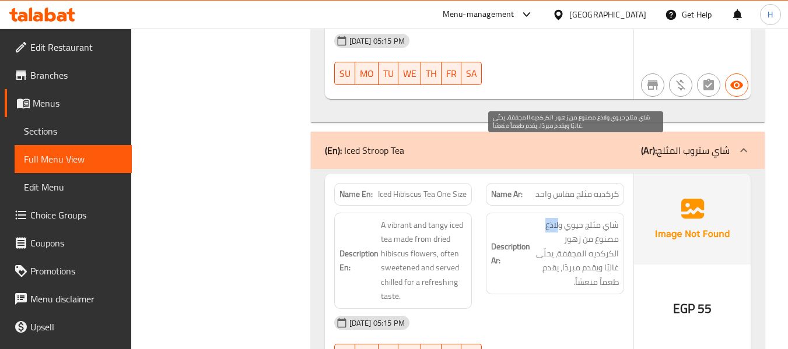
drag, startPoint x: 545, startPoint y: 146, endPoint x: 559, endPoint y: 147, distance: 14.6
click at [559, 218] on span "شاي مثلج حيوي ولاذع مصنوع من زهور الكركديه المجففة، يحلّى غالبًا ويقدم مبردًا، …" at bounding box center [576, 254] width 86 height 72
copy span "لاذع"
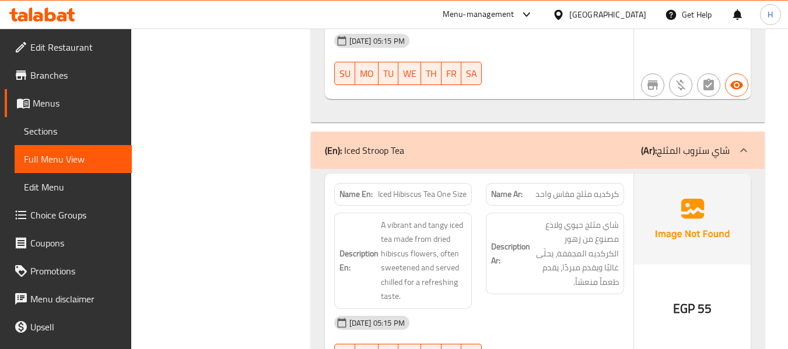
click at [419, 188] on span "Iced Hibiscus Tea One Size" at bounding box center [422, 194] width 89 height 12
copy span "Iced Hibiscus Tea One Size"
click at [477, 206] on div "Description En: A vibrant and tangy iced tea made from dried hibiscus flowers, …" at bounding box center [403, 261] width 152 height 110
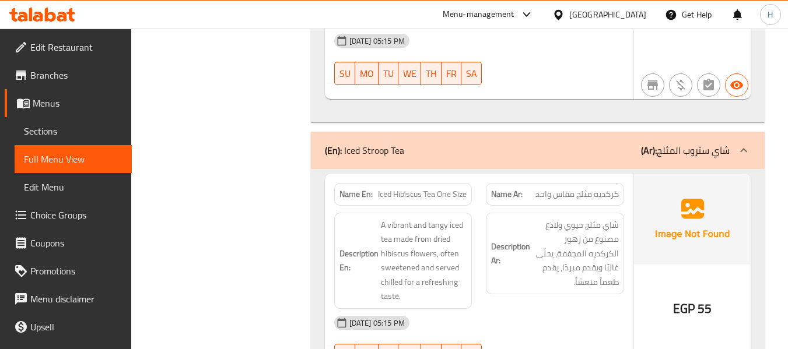
click at [439, 188] on span "Iced Hibiscus Tea One Size" at bounding box center [422, 194] width 89 height 12
copy span "Iced Hibiscus Tea One Size"
click at [477, 206] on div "Description En: A vibrant and tangy iced tea made from dried hibiscus flowers, …" at bounding box center [403, 261] width 152 height 110
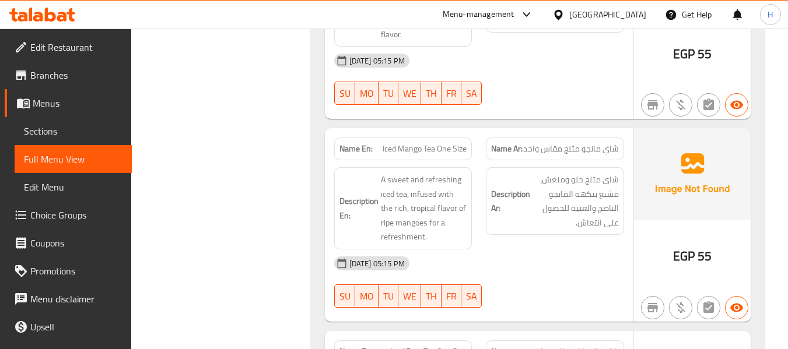
scroll to position [12165, 0]
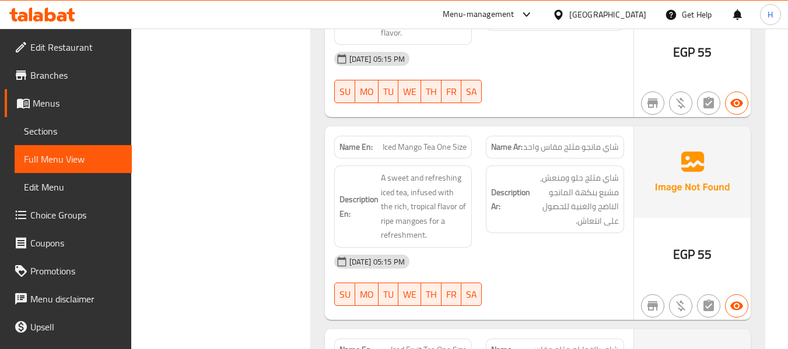
click at [429, 141] on span "Iced Mango Tea One Size" at bounding box center [425, 147] width 84 height 12
copy span "Iced Mango Tea One Size"
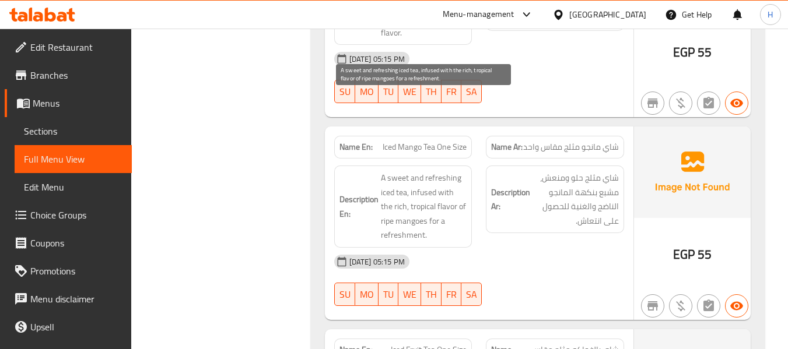
click at [404, 171] on span "A sweet and refreshing iced tea, infused with the rich, tropical flavor of ripe…" at bounding box center [424, 207] width 86 height 72
copy span "tropical"
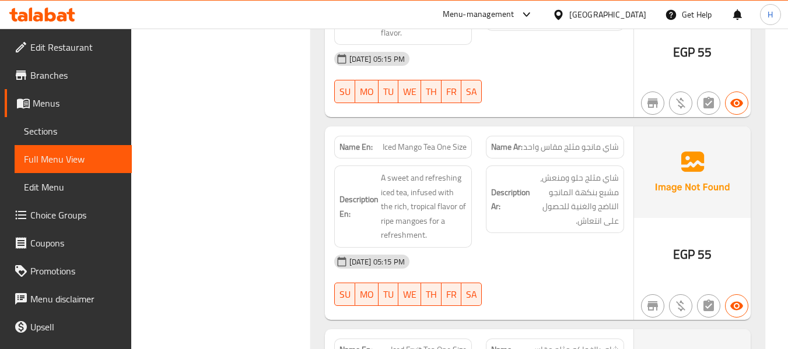
click at [461, 169] on div "Description En: A sweet and refreshing iced tea, infused with the rich, tropica…" at bounding box center [403, 207] width 138 height 82
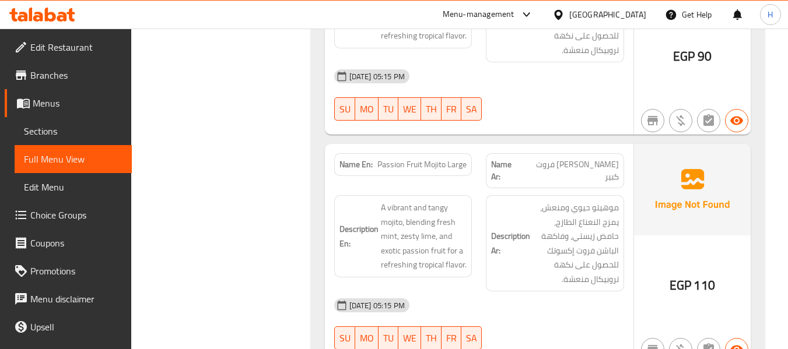
scroll to position [12120, 0]
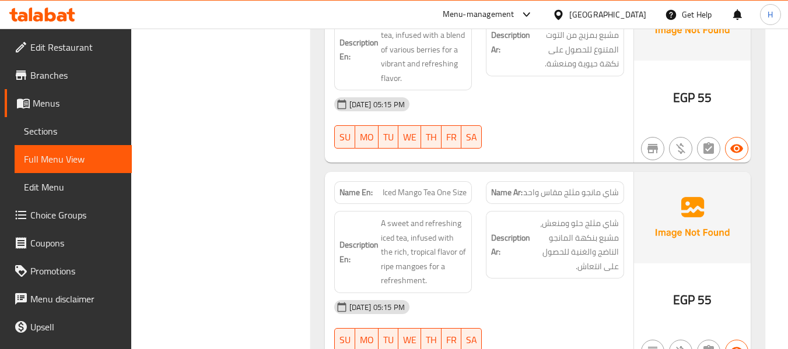
click at [490, 211] on div "Description Ar: شاي مثلج حلو ومنعش، مشبع بنكهة المانجو الناضج والغنية للحصول عل…" at bounding box center [555, 252] width 152 height 96
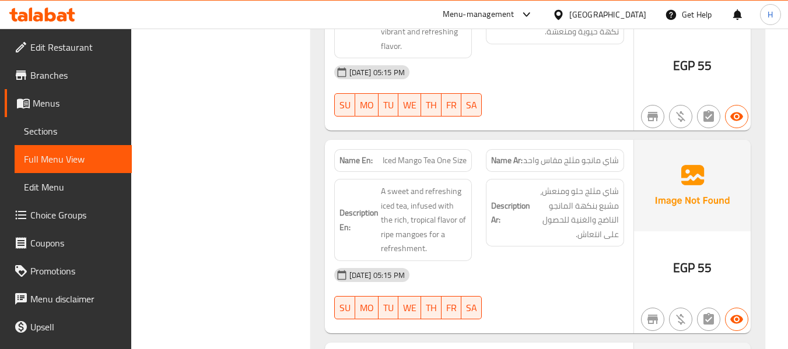
scroll to position [12178, 0]
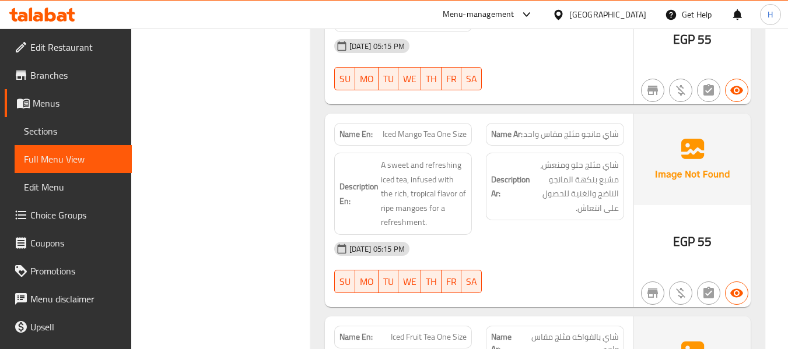
click at [512, 235] on div "08-09-2025 05:15 PM SU MO TU WE TH FR SA" at bounding box center [479, 267] width 304 height 65
drag, startPoint x: 500, startPoint y: 177, endPoint x: 500, endPoint y: 150, distance: 27.4
click at [497, 235] on div "[DATE] 05:15 PM" at bounding box center [479, 249] width 304 height 28
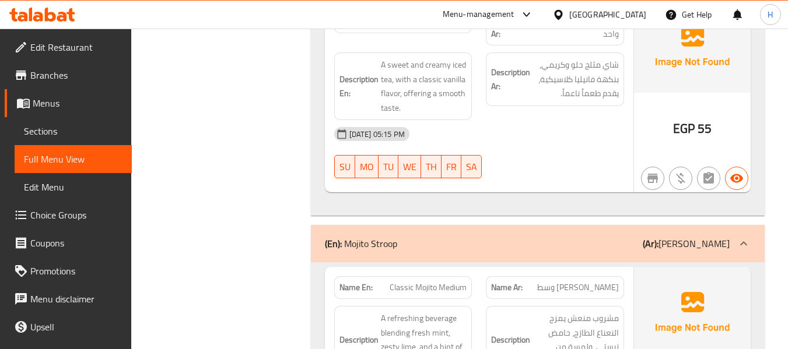
scroll to position [12761, 0]
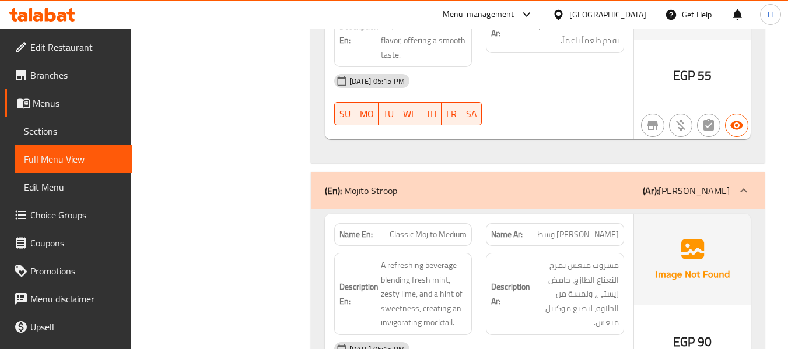
click at [434, 223] on div "Name En: Classic Mojito Medium" at bounding box center [403, 234] width 138 height 23
click at [443, 223] on div "Name En: Classic Mojito Medium" at bounding box center [403, 234] width 138 height 23
copy span "Classic Mojito Medium"
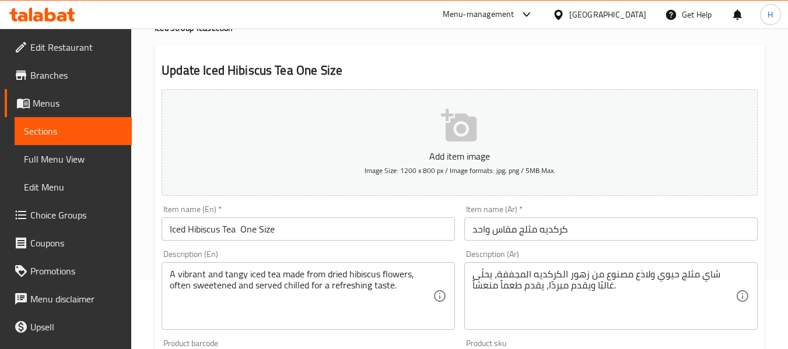
scroll to position [175, 0]
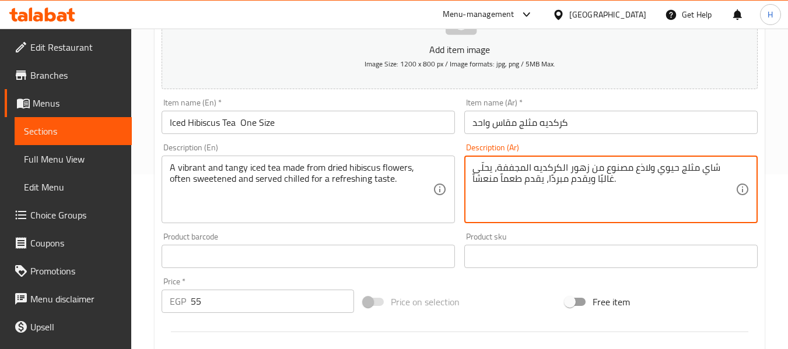
drag, startPoint x: 635, startPoint y: 168, endPoint x: 649, endPoint y: 169, distance: 14.6
type textarea "شاي مثلج حيوي ومنعش مصنوع من زهور الكركديه المجففة، يحلّى غالبًا ويقدم مبردًا، …"
click at [361, 121] on input "Iced Hibiscus Tea One Size" at bounding box center [308, 122] width 293 height 23
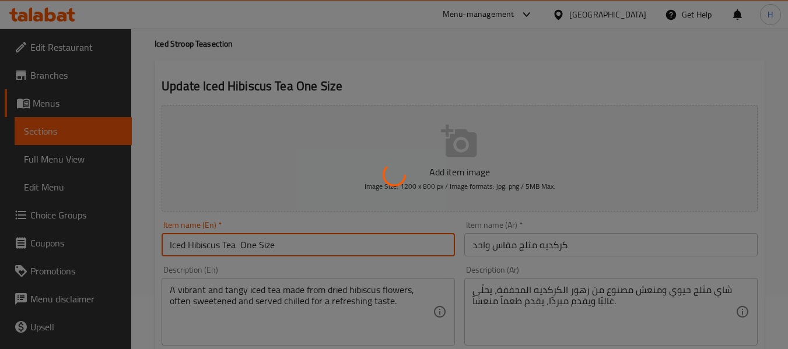
scroll to position [0, 0]
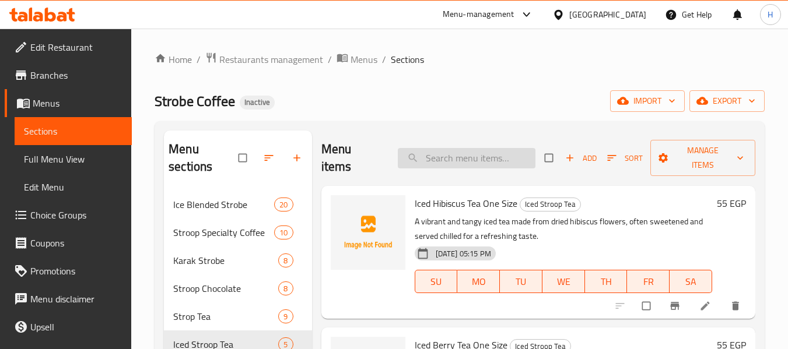
click at [468, 153] on input "search" at bounding box center [467, 158] width 138 height 20
paste input "Iced Mango Tea One Size"
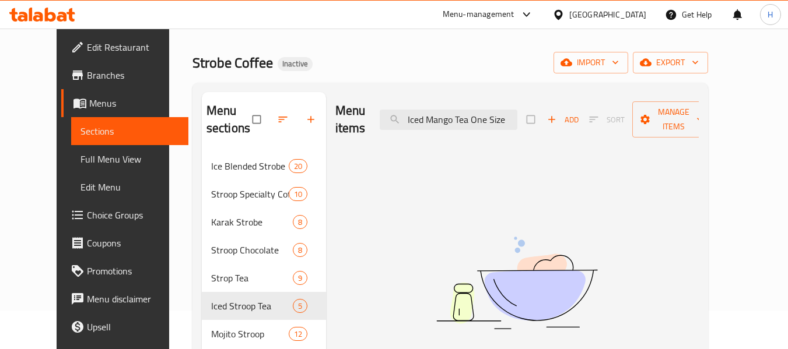
scroll to position [58, 0]
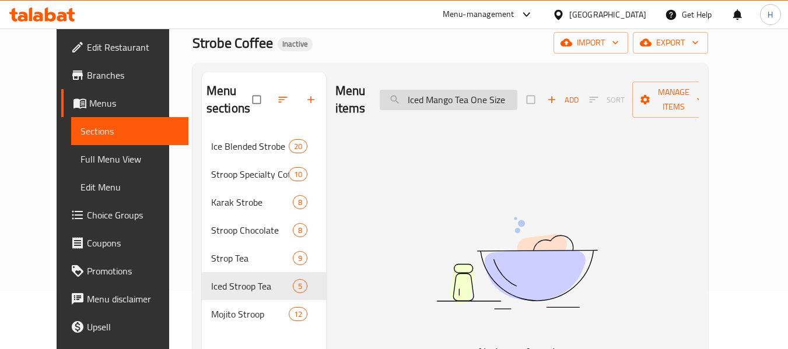
type input "Iced Mango Tea One Siz"
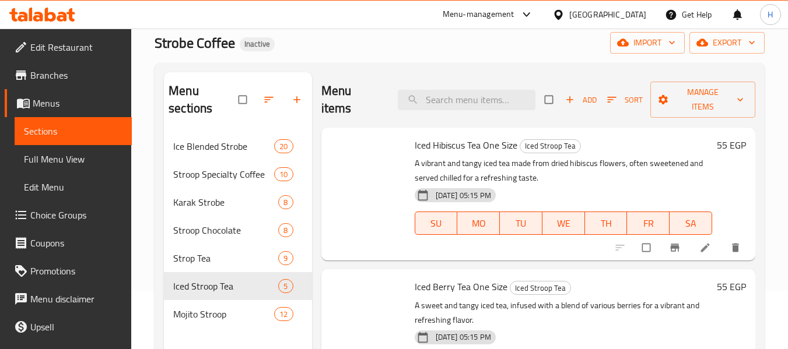
click at [491, 69] on div "Menu sections Ice Blended Strobe 20 Stroop Specialty Coffee 10 Karak Strobe 8 S…" at bounding box center [460, 247] width 610 height 368
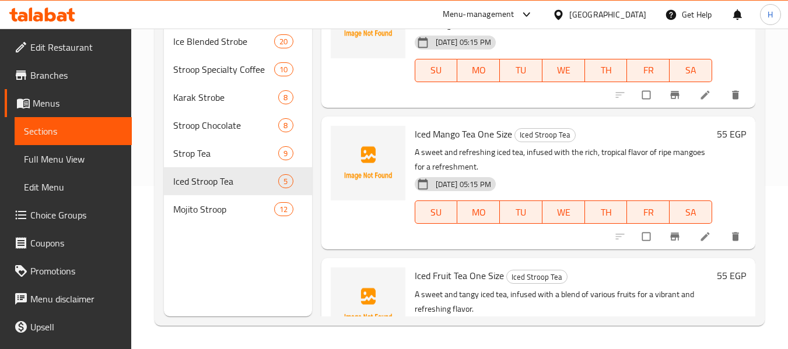
scroll to position [191, 0]
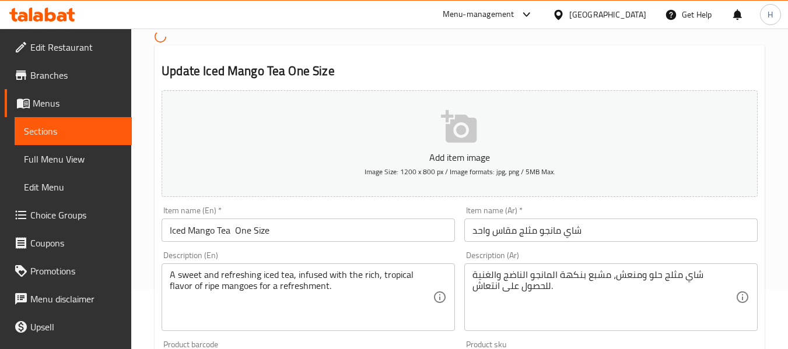
scroll to position [117, 0]
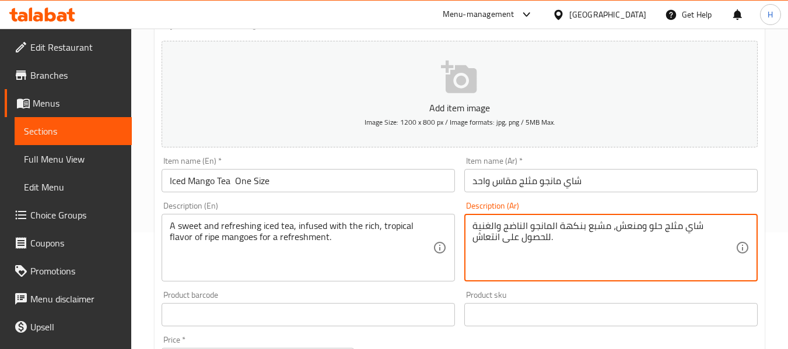
click at [498, 235] on textarea "شاي مثلج حلو ومنعش، مشبع بنكهة المانجو الناضج والغنية للحصول على انتعاش." at bounding box center [603, 247] width 263 height 55
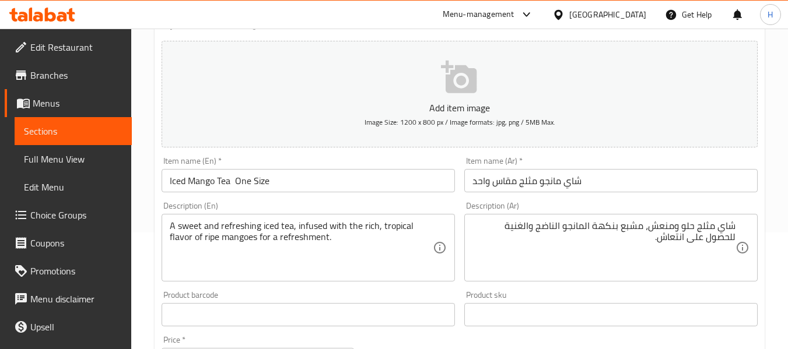
click at [461, 261] on div "Description (Ar) شاي مثلج حلو ومنعش، مشبع بنكهة المانجو الناضج والغنية للحصول ع…" at bounding box center [611, 241] width 303 height 89
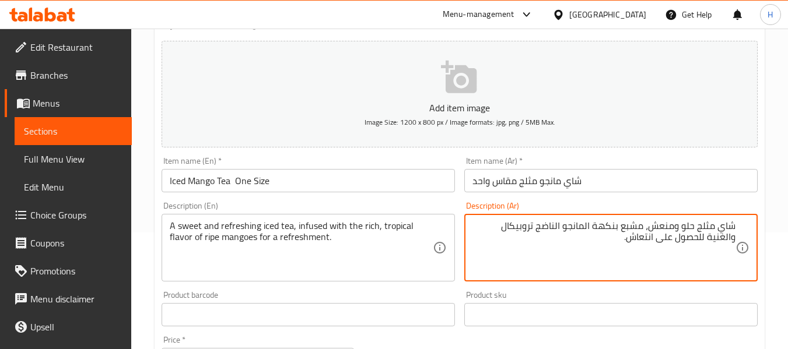
type textarea "شاي مثلج حلو ومنعش، مشبع بنكهة المانجو الناضج تروبيكال والغنية للحصول على انتعا…"
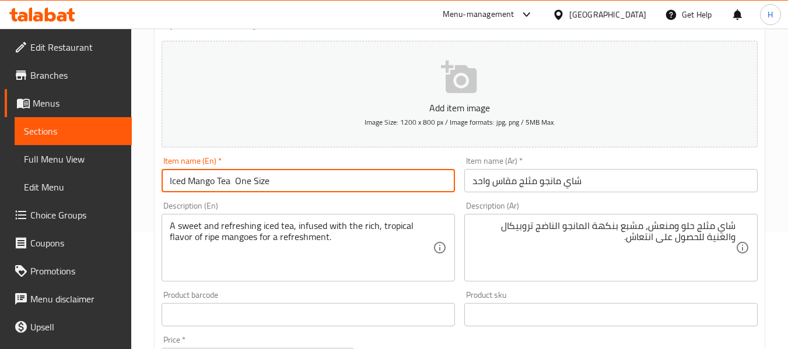
click at [342, 183] on input "Iced Mango Tea One Size" at bounding box center [308, 180] width 293 height 23
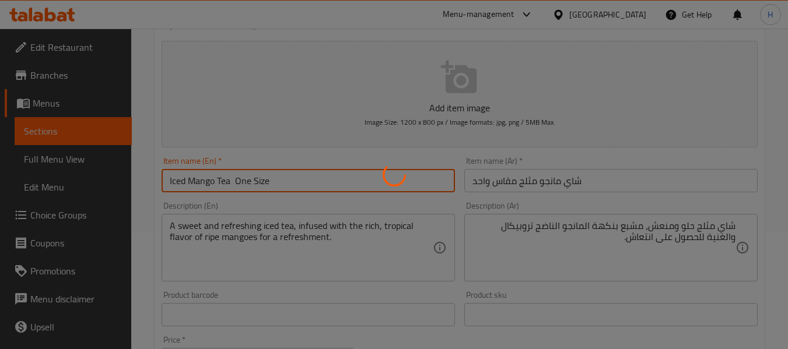
scroll to position [0, 0]
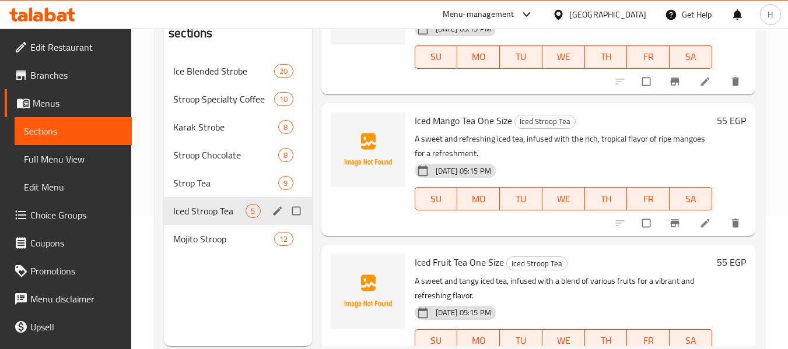
scroll to position [163, 0]
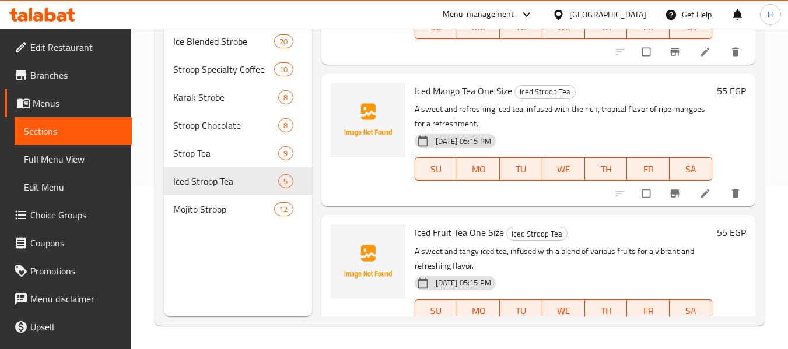
click at [211, 275] on div "Menu sections Ice Blended Strobe 20 Stroop Specialty Coffee 10 Karak Strobe 8 S…" at bounding box center [238, 141] width 148 height 349
click at [196, 209] on span "Mojito Stroop" at bounding box center [207, 209] width 68 height 14
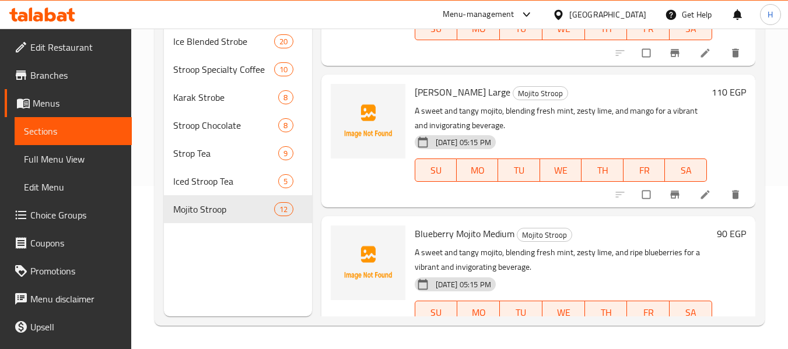
scroll to position [1401, 0]
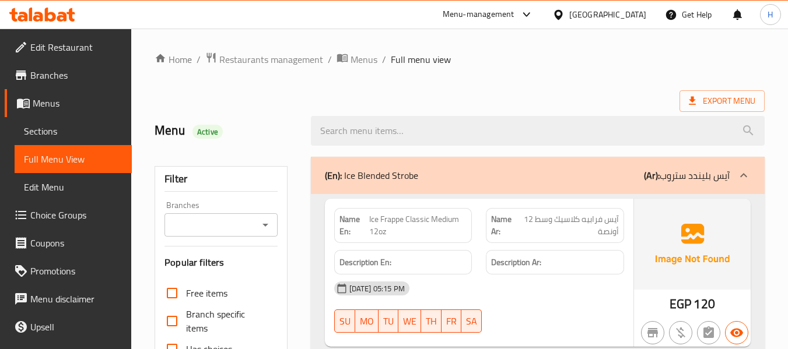
scroll to position [12744, 0]
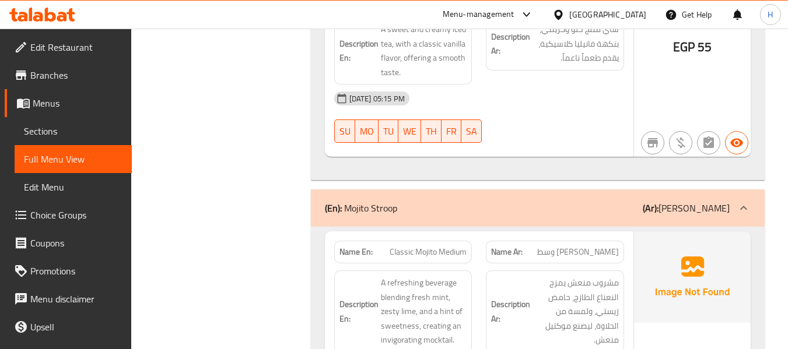
click at [488, 271] on div "Description Ar: مشروب منعش يمزج النعناع الطازج، حامض زيستي، ولمسة من الحلاوة، ل…" at bounding box center [555, 312] width 138 height 82
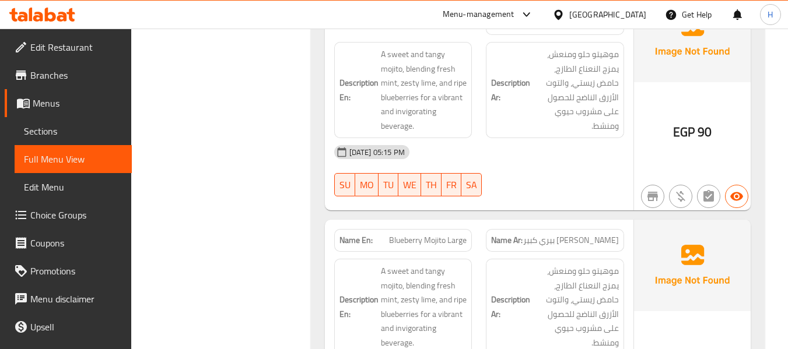
scroll to position [15145, 0]
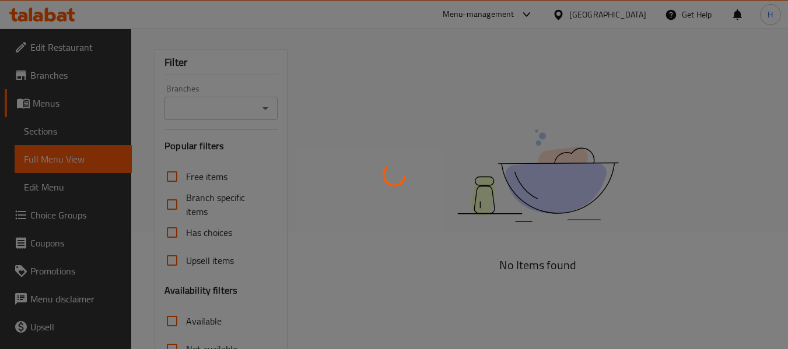
scroll to position [271, 0]
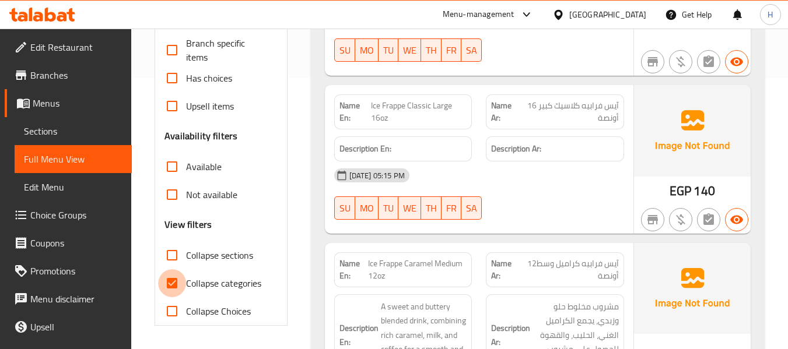
click at [171, 281] on input "Collapse categories" at bounding box center [172, 283] width 28 height 28
checkbox input "false"
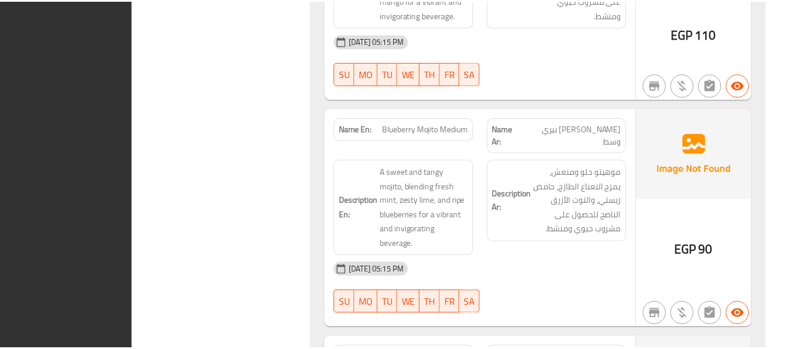
scroll to position [14952, 0]
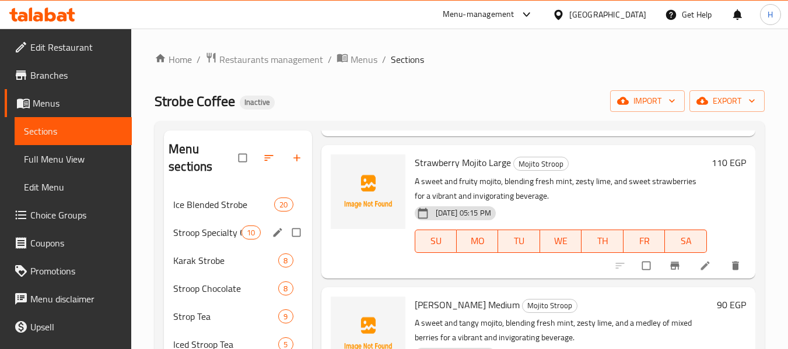
scroll to position [163, 0]
